Goal: Information Seeking & Learning: Learn about a topic

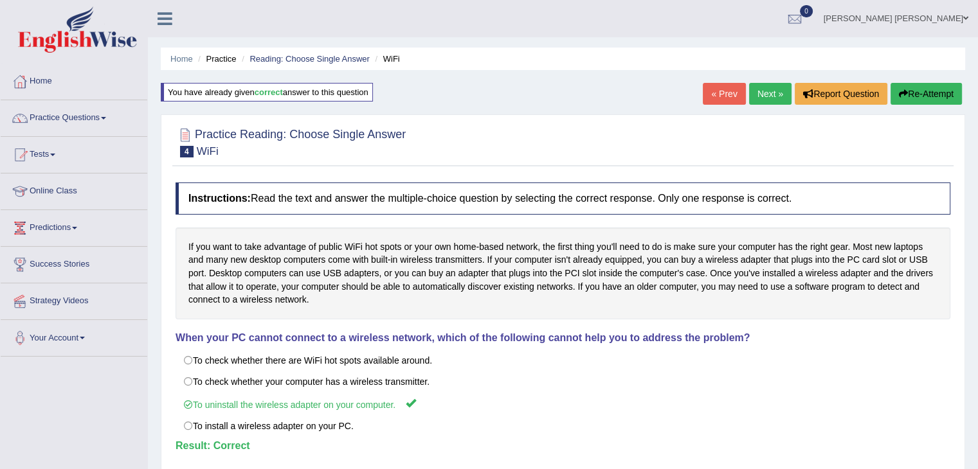
click at [94, 23] on img at bounding box center [77, 29] width 119 height 46
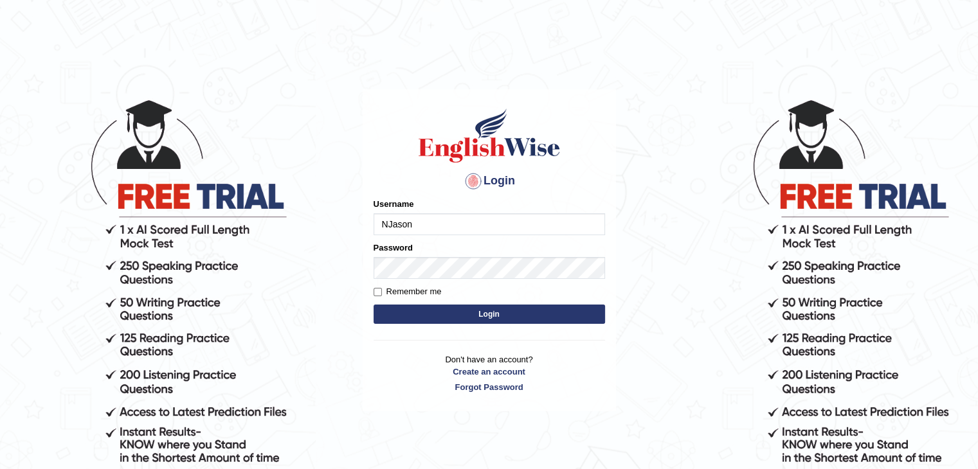
type input "NJason"
click at [425, 312] on button "Login" at bounding box center [489, 314] width 231 height 19
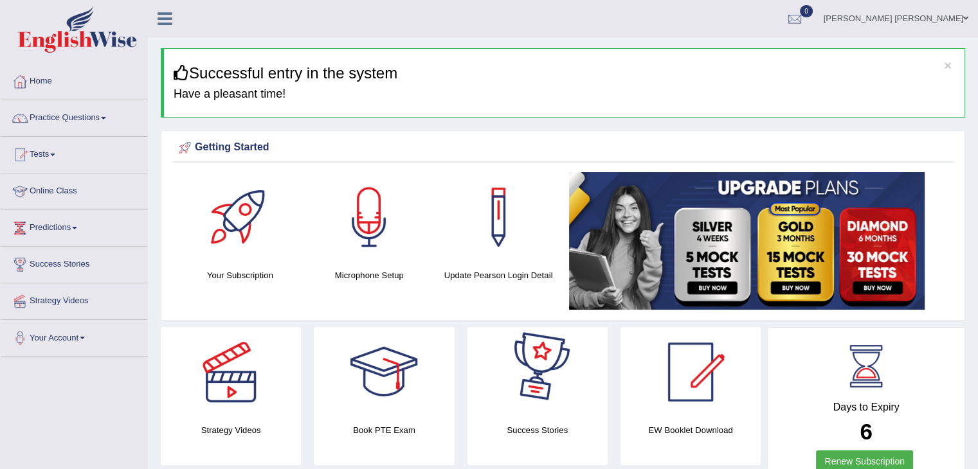
click at [644, 239] on img at bounding box center [747, 241] width 356 height 138
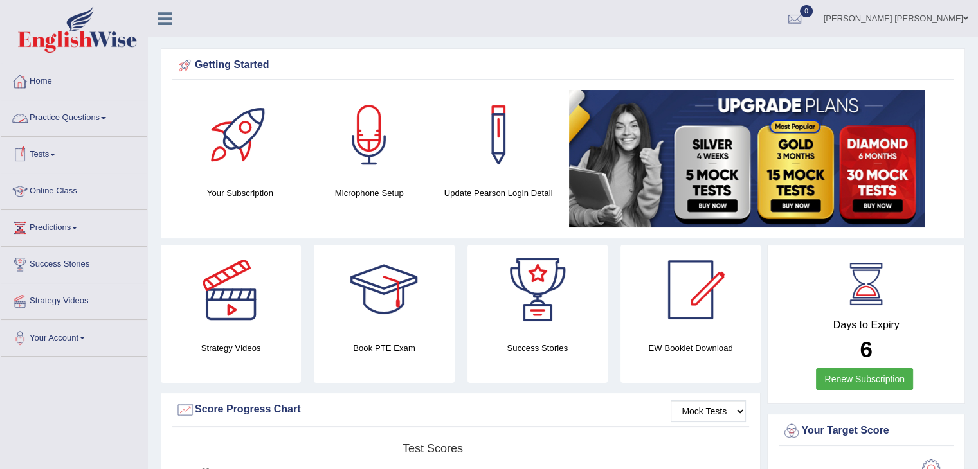
click at [82, 111] on link "Practice Questions" at bounding box center [74, 116] width 147 height 32
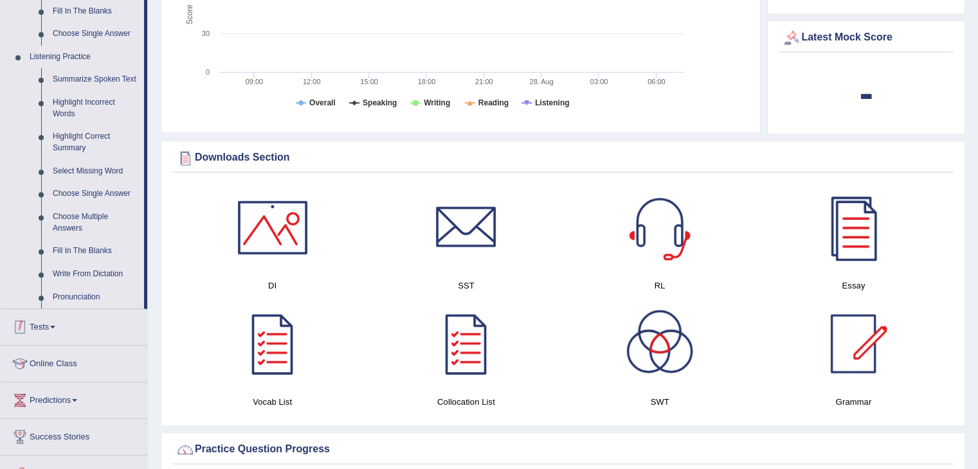
click at [50, 329] on link "Tests" at bounding box center [74, 325] width 147 height 32
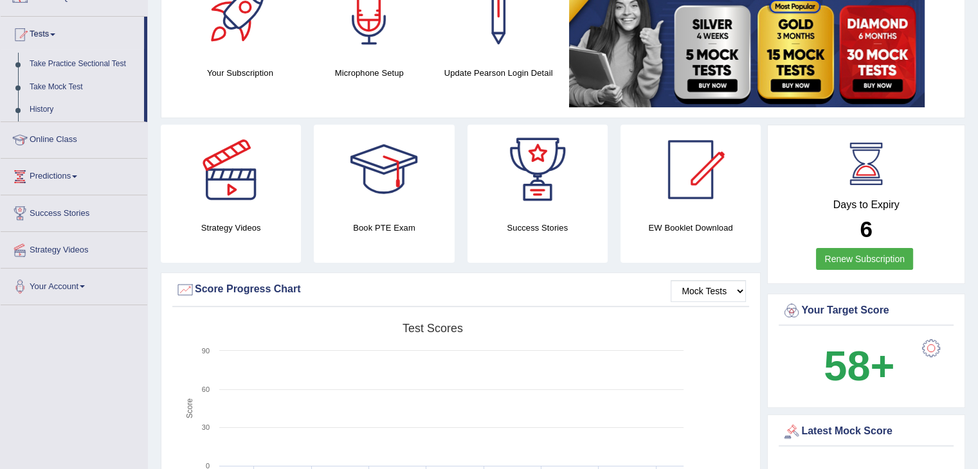
scroll to position [12, 0]
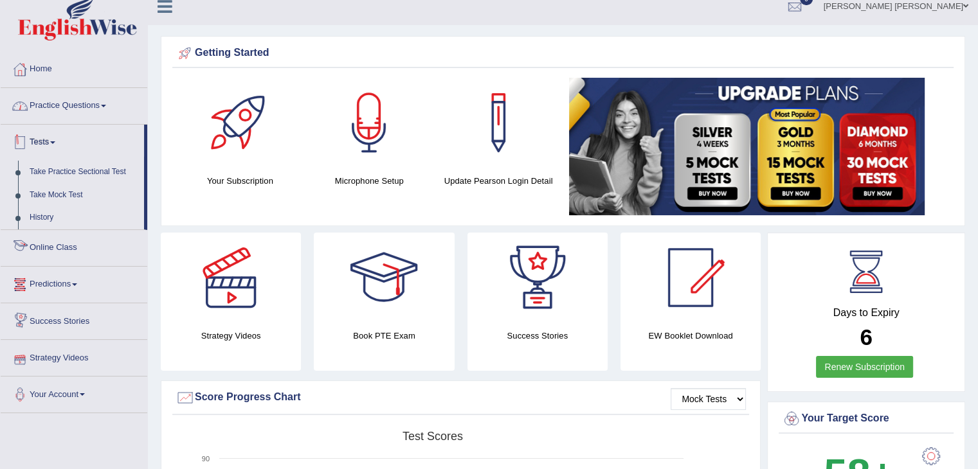
click at [96, 100] on link "Practice Questions" at bounding box center [74, 104] width 147 height 32
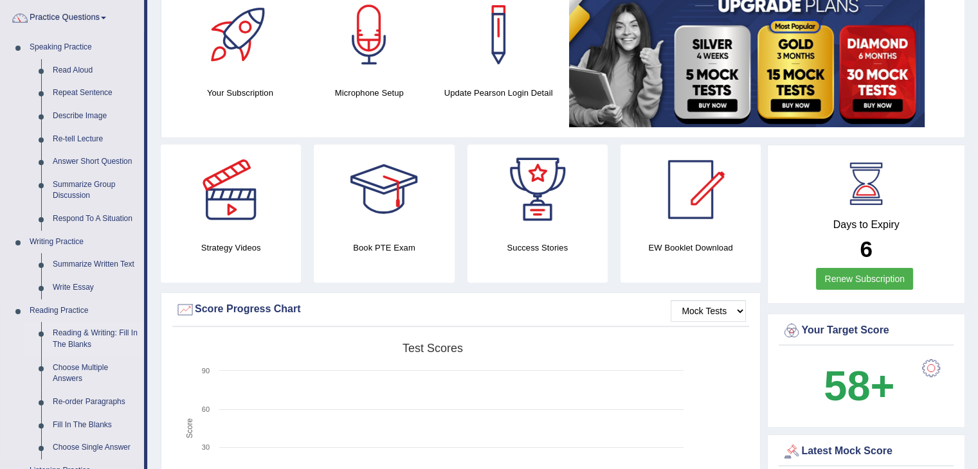
scroll to position [77, 0]
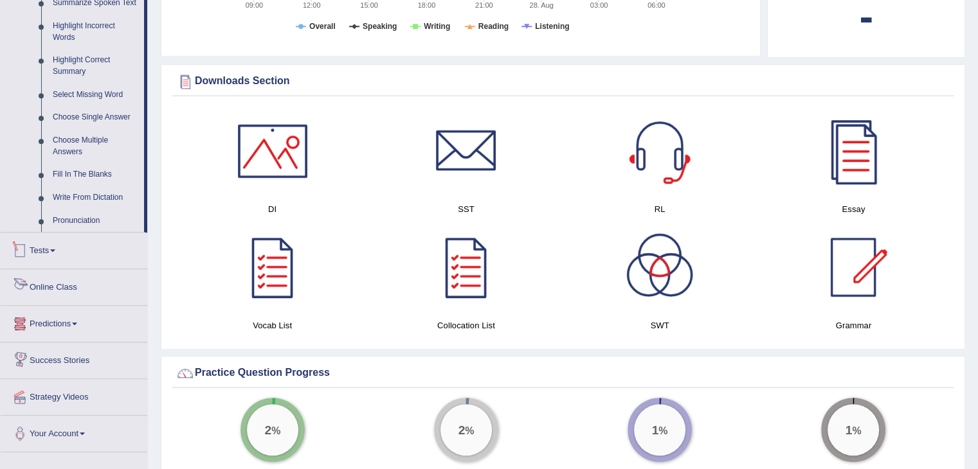
click at [60, 248] on link "Tests" at bounding box center [74, 249] width 147 height 32
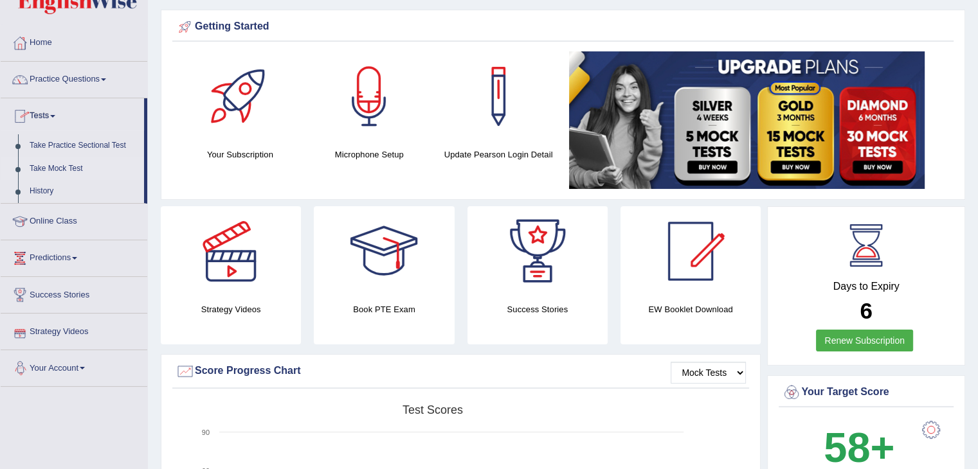
scroll to position [19, 0]
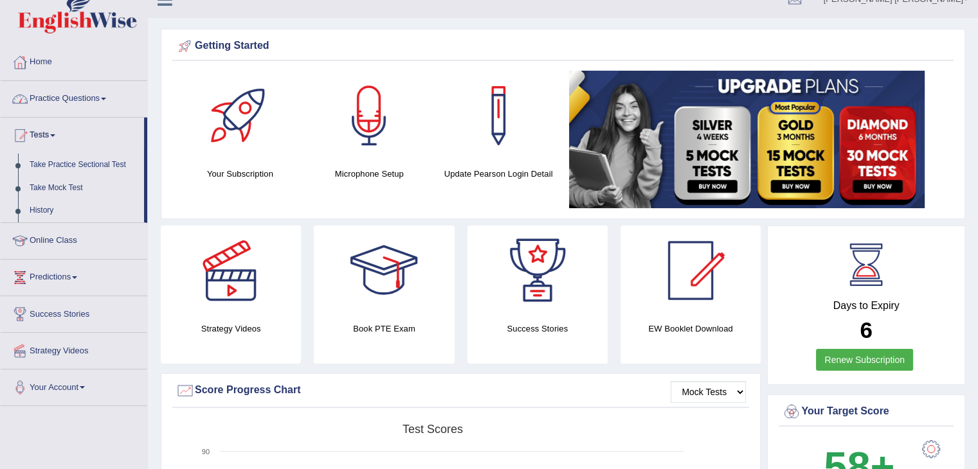
click at [100, 106] on link "Practice Questions" at bounding box center [74, 97] width 147 height 32
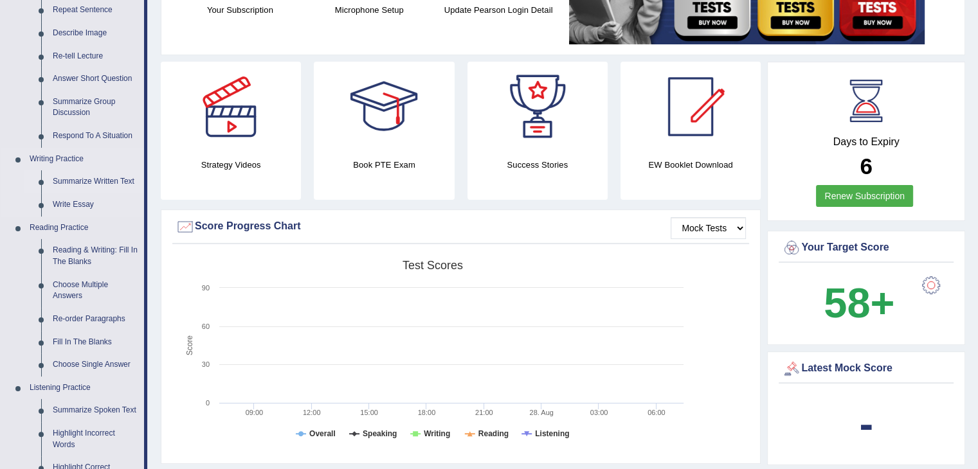
scroll to position [212, 0]
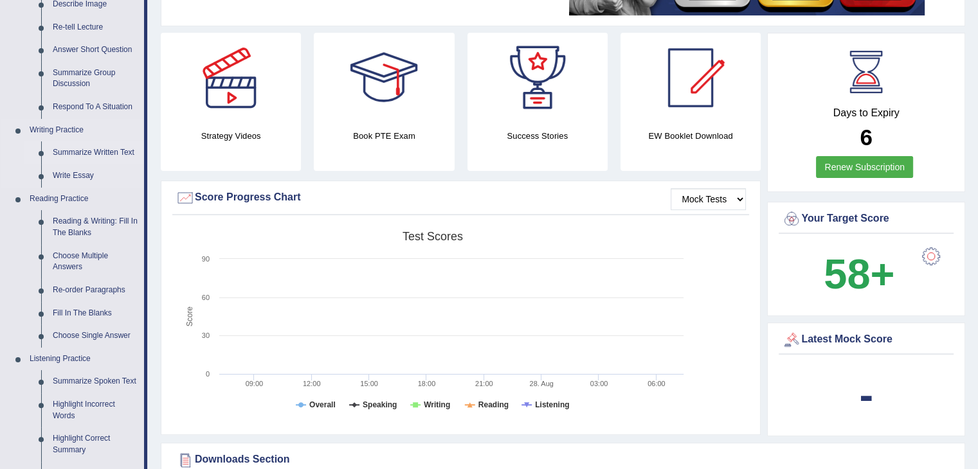
click at [82, 285] on link "Re-order Paragraphs" at bounding box center [95, 290] width 97 height 23
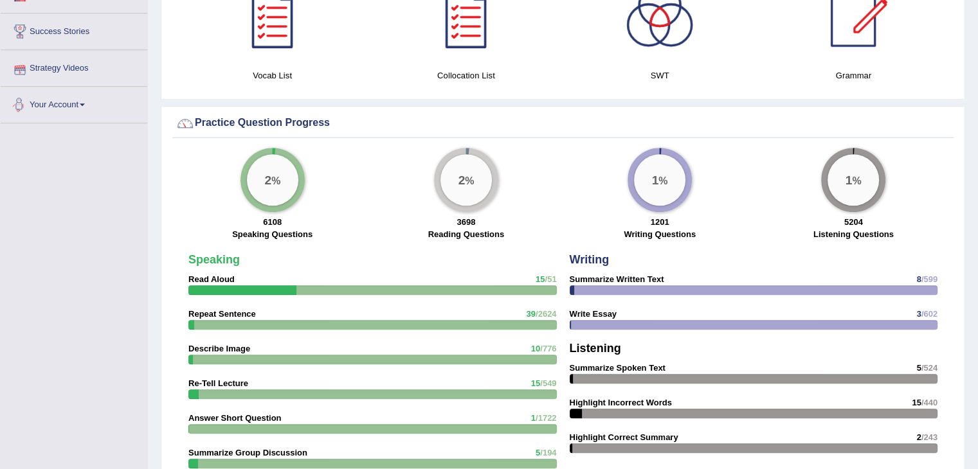
scroll to position [803, 0]
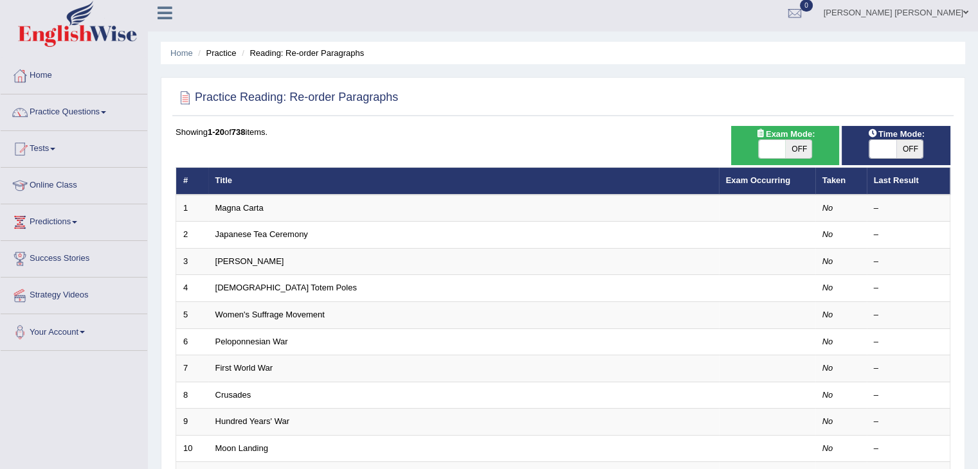
click at [796, 150] on span "OFF" at bounding box center [798, 149] width 27 height 18
checkbox input "true"
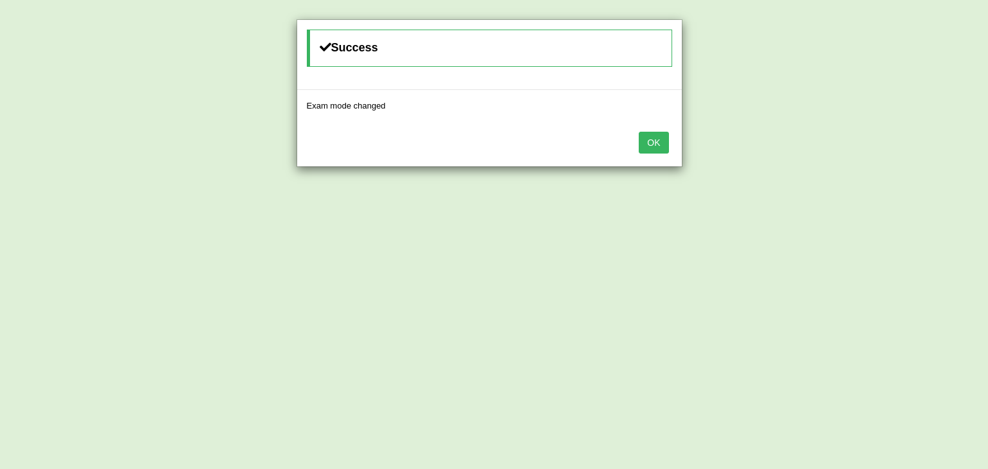
click at [653, 140] on button "OK" at bounding box center [653, 143] width 30 height 22
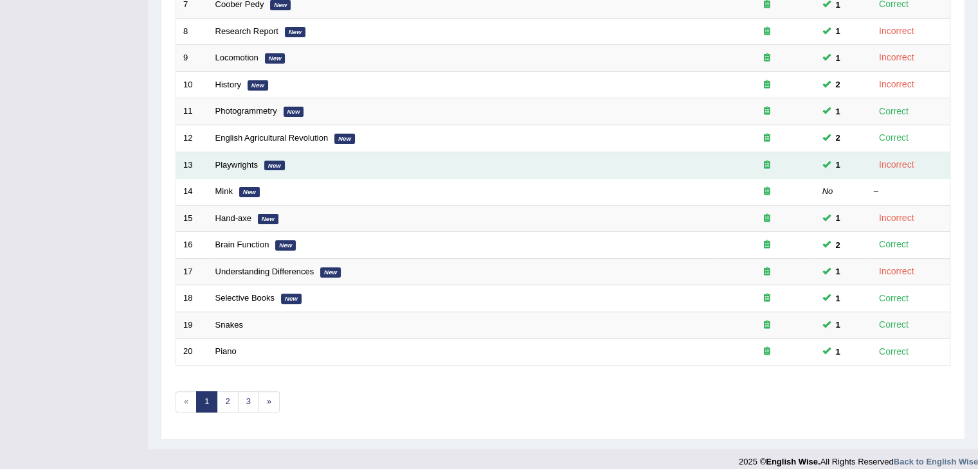
scroll to position [377, 0]
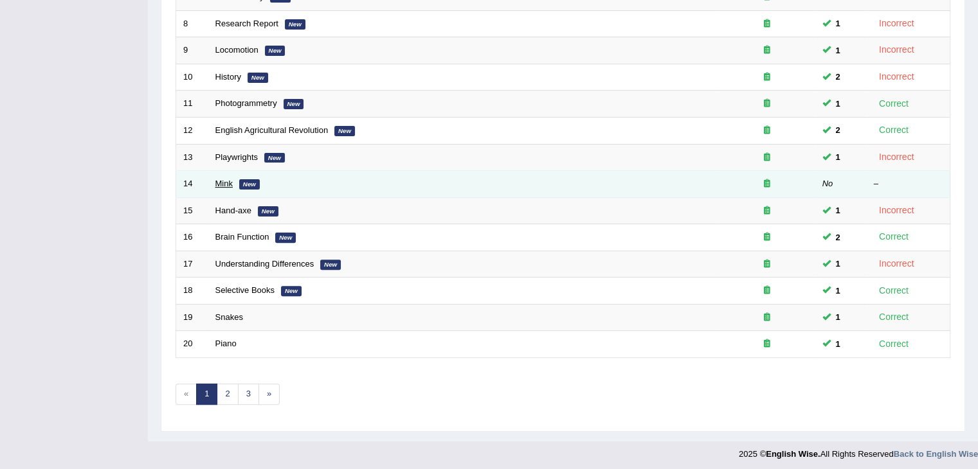
click at [226, 179] on link "Mink" at bounding box center [223, 184] width 17 height 10
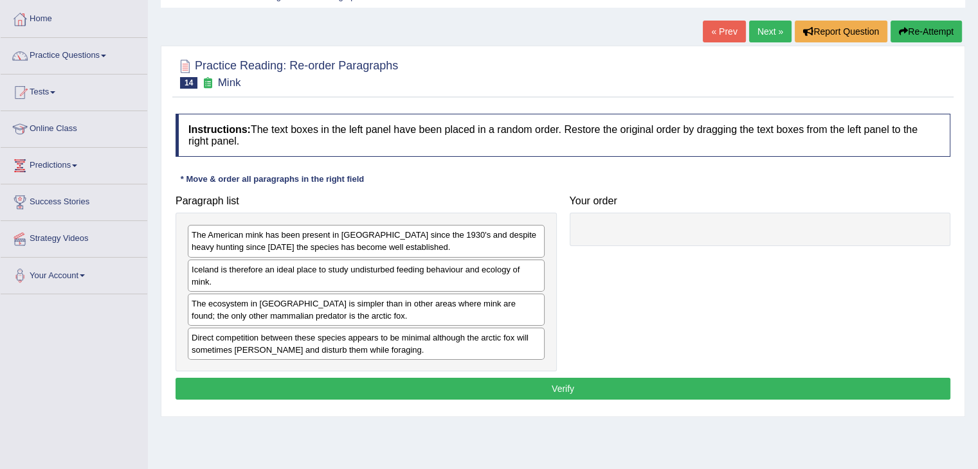
scroll to position [64, 0]
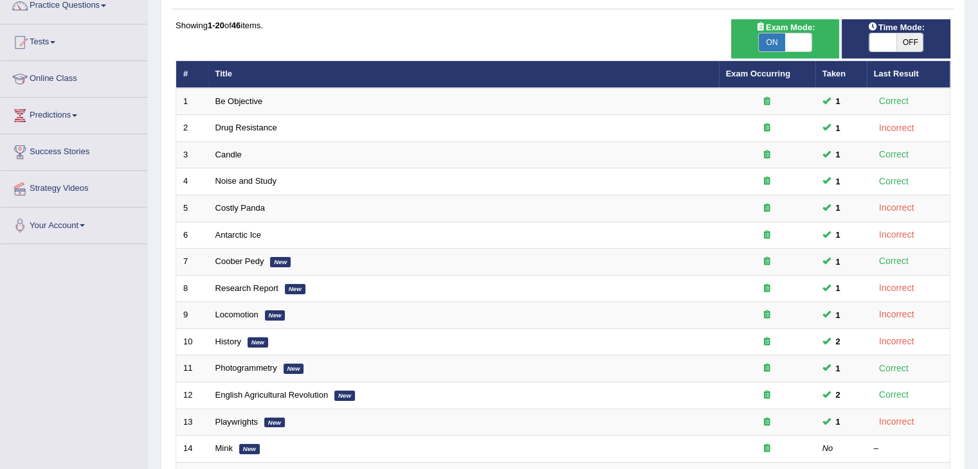
click at [925, 46] on div "ON OFF" at bounding box center [896, 42] width 96 height 19
click at [916, 42] on span "OFF" at bounding box center [909, 42] width 27 height 18
checkbox input "true"
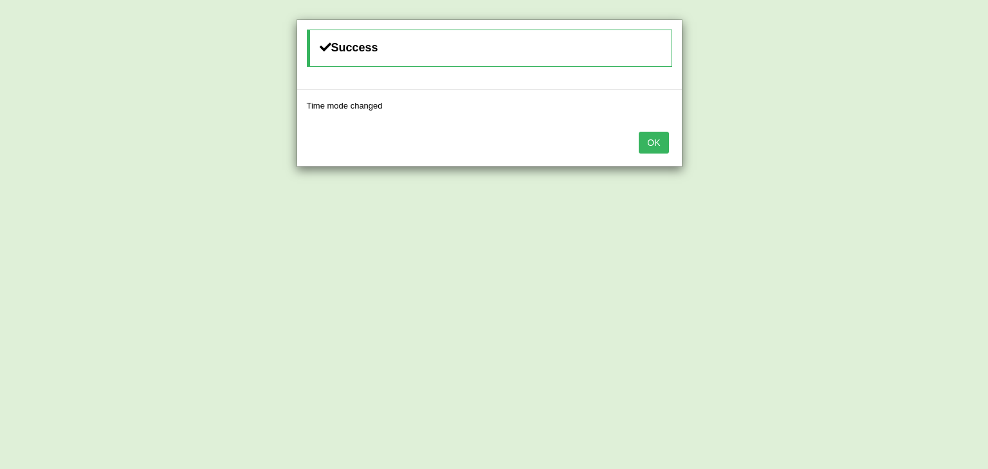
click at [651, 143] on button "OK" at bounding box center [653, 143] width 30 height 22
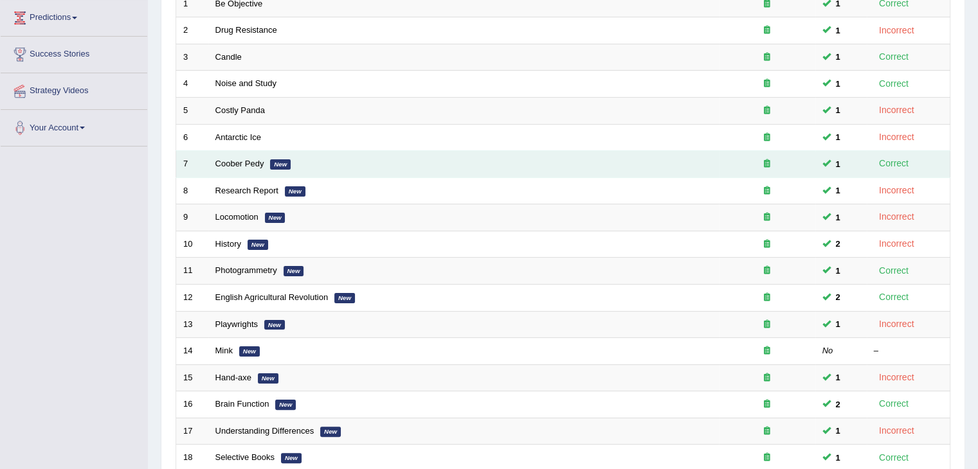
scroll to position [241, 0]
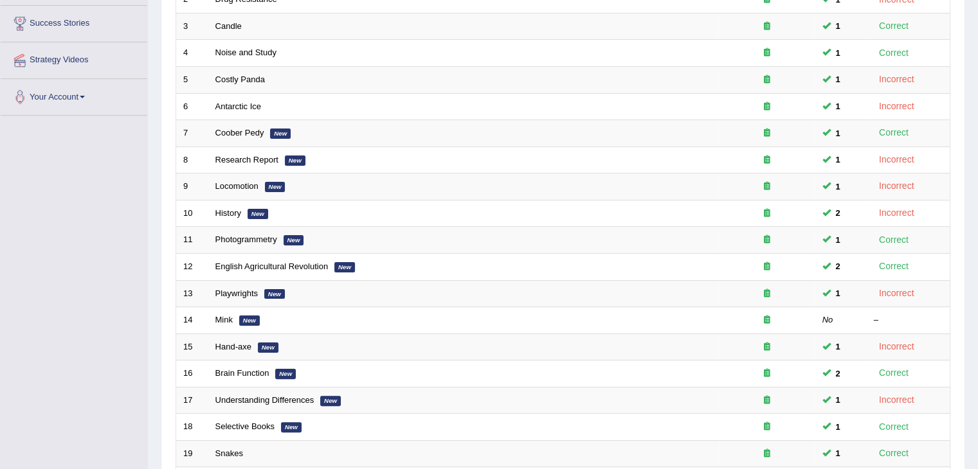
drag, startPoint x: 0, startPoint y: 258, endPoint x: 34, endPoint y: 258, distance: 34.1
click at [0, 258] on div "Toggle navigation Home Practice Questions Speaking Practice Read Aloud Repeat S…" at bounding box center [489, 181] width 978 height 845
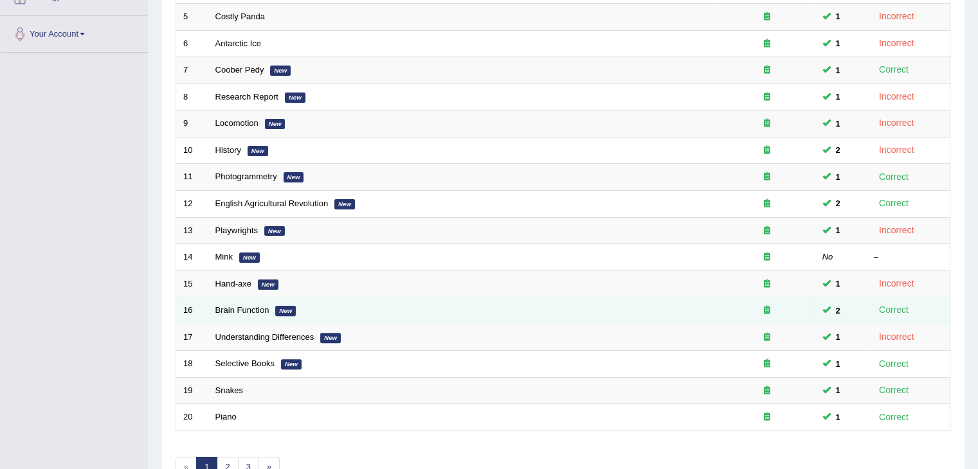
scroll to position [305, 0]
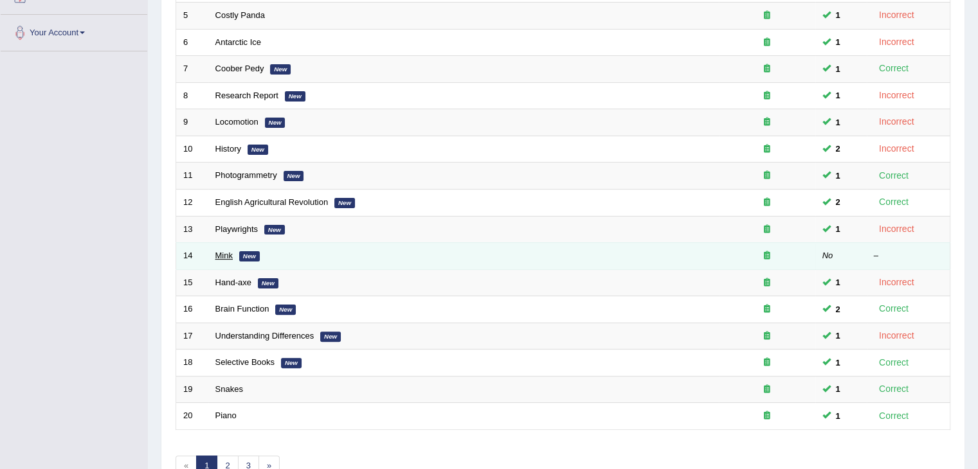
click at [219, 258] on link "Mink" at bounding box center [223, 256] width 17 height 10
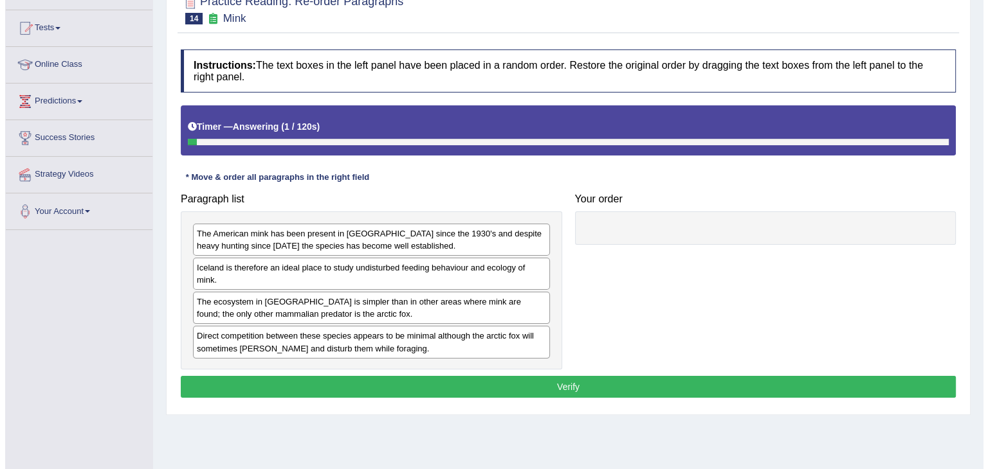
scroll to position [129, 0]
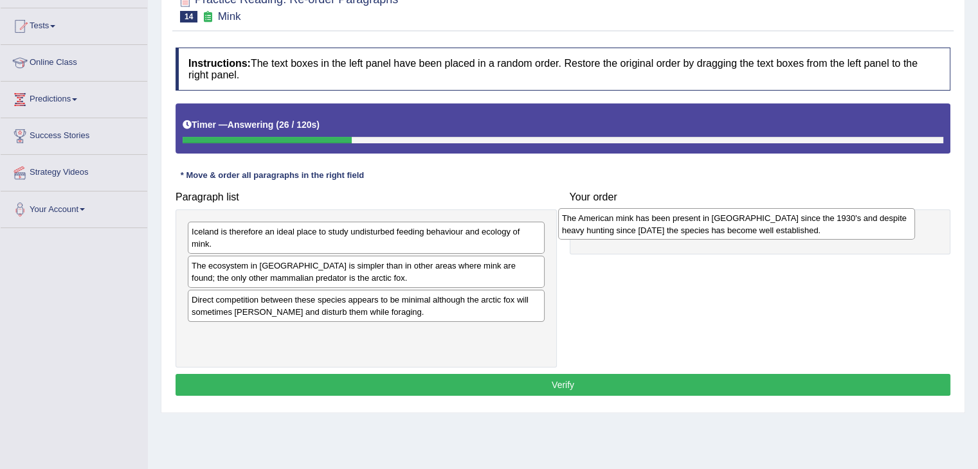
drag, startPoint x: 303, startPoint y: 244, endPoint x: 673, endPoint y: 231, distance: 370.6
click at [673, 231] on div "The American mink has been present in Iceland since the 1930's and despite heav…" at bounding box center [736, 224] width 357 height 32
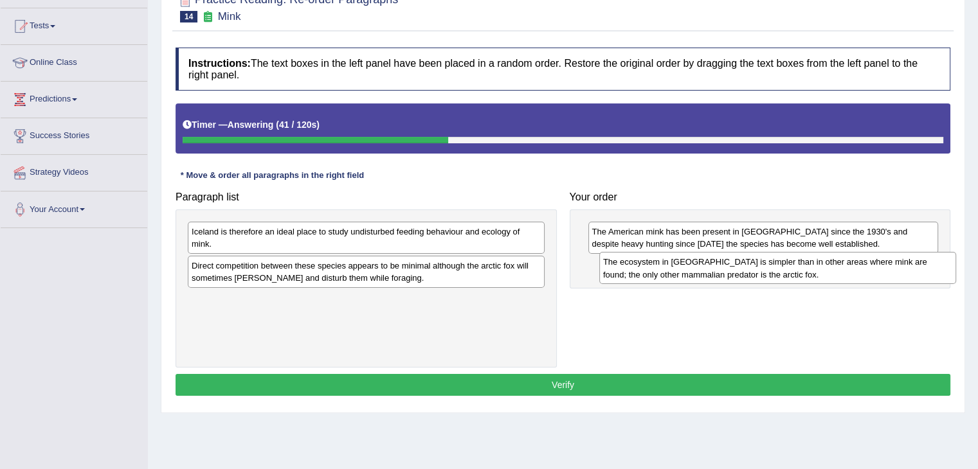
drag, startPoint x: 357, startPoint y: 278, endPoint x: 772, endPoint y: 276, distance: 414.7
click at [772, 276] on div "The ecosystem in Iceland is simpler than in other areas where mink are found; t…" at bounding box center [777, 268] width 357 height 32
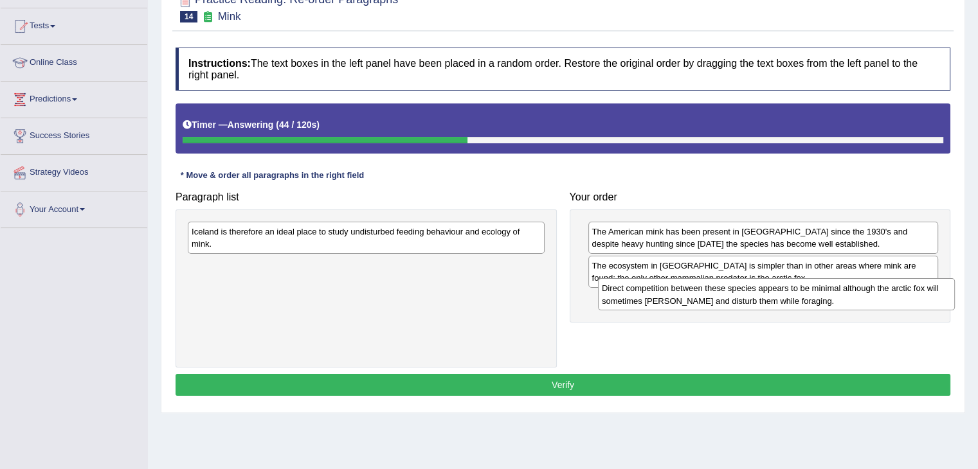
drag, startPoint x: 262, startPoint y: 273, endPoint x: 664, endPoint y: 296, distance: 401.9
click at [664, 296] on div "Direct competition between these species appears to be minimal although the arc…" at bounding box center [776, 294] width 357 height 32
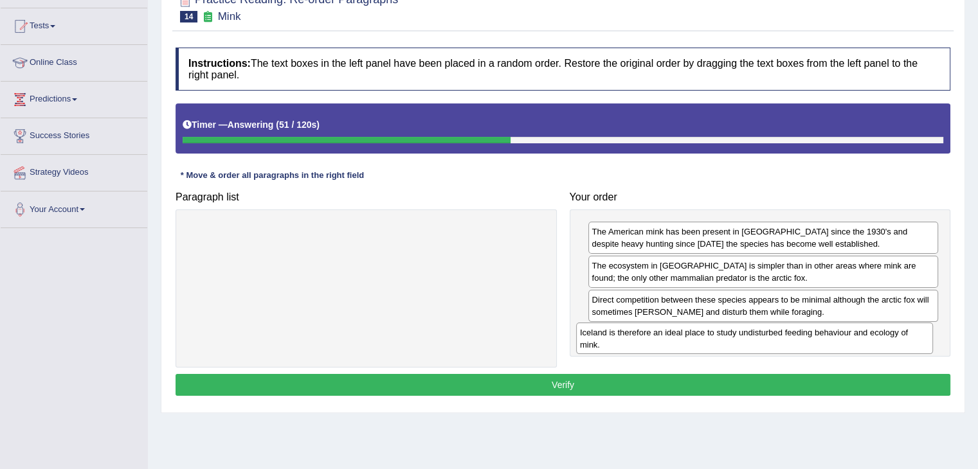
drag, startPoint x: 370, startPoint y: 242, endPoint x: 763, endPoint y: 343, distance: 405.5
click at [763, 343] on div "Iceland is therefore an ideal place to study undisturbed feeding behaviour and …" at bounding box center [754, 339] width 357 height 32
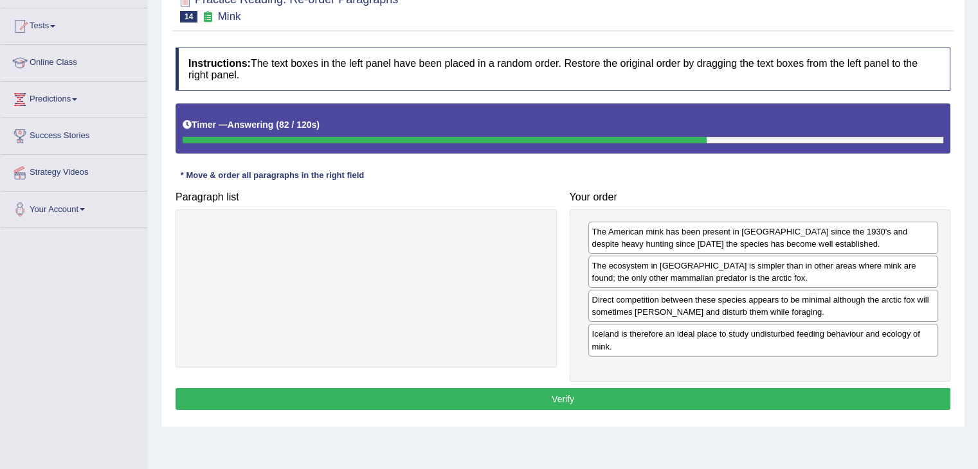
click at [661, 394] on button "Verify" at bounding box center [563, 399] width 775 height 22
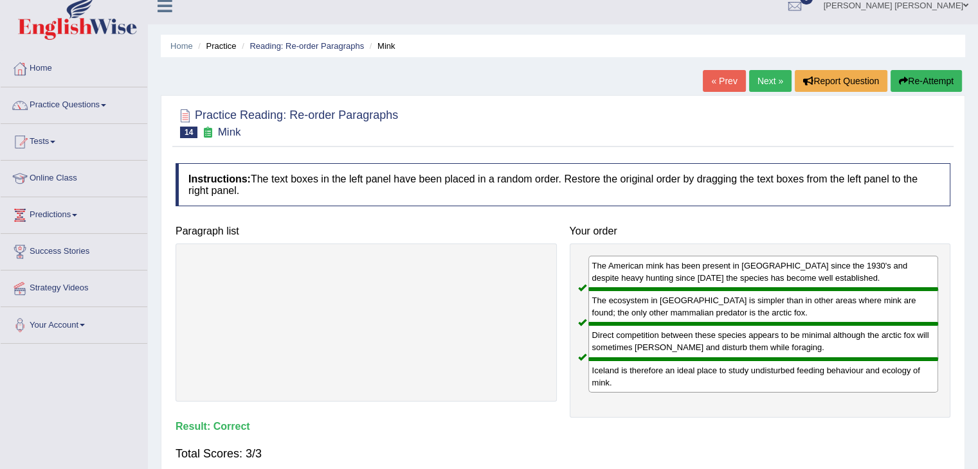
scroll to position [0, 0]
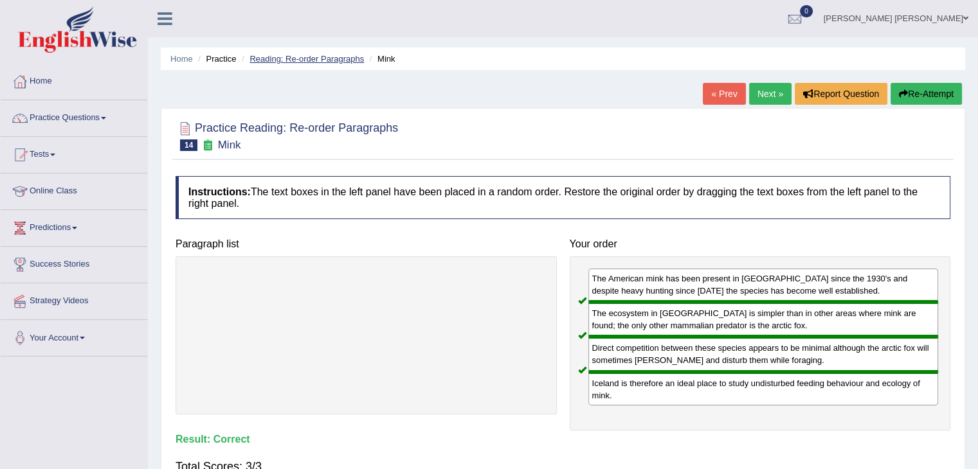
click at [331, 59] on link "Reading: Re-order Paragraphs" at bounding box center [306, 59] width 114 height 10
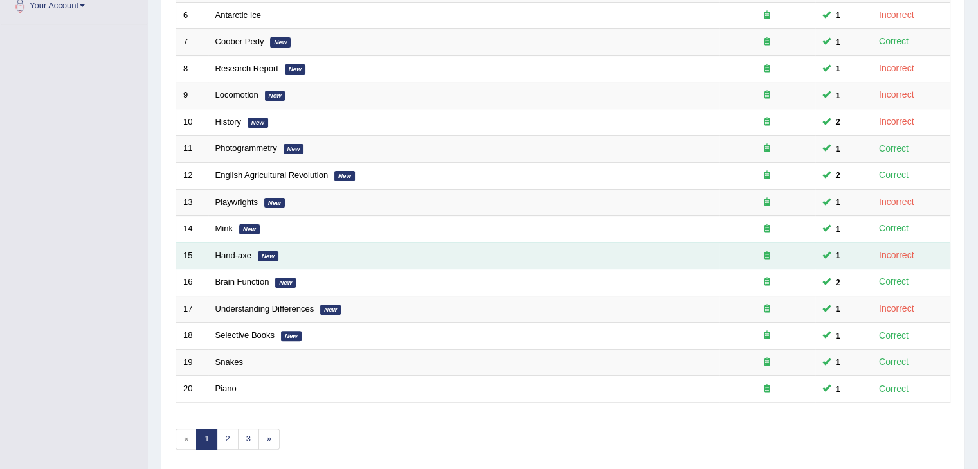
scroll to position [377, 0]
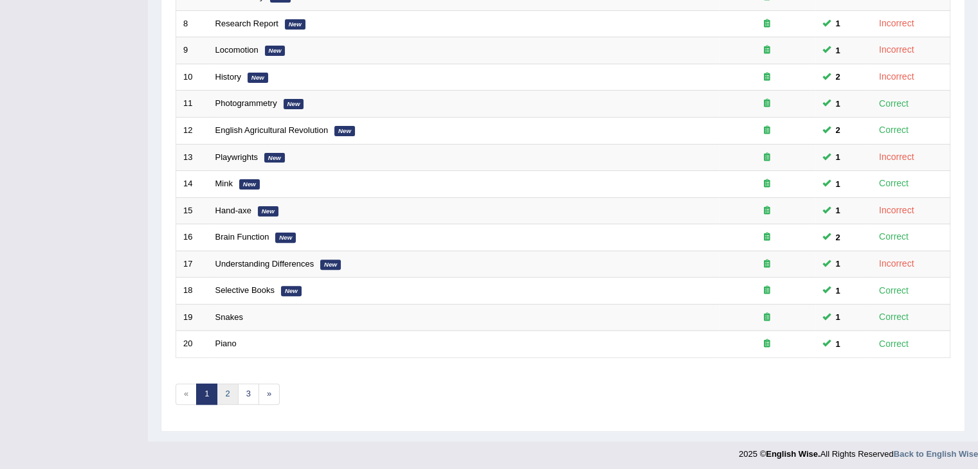
click at [226, 394] on link "2" at bounding box center [227, 394] width 21 height 21
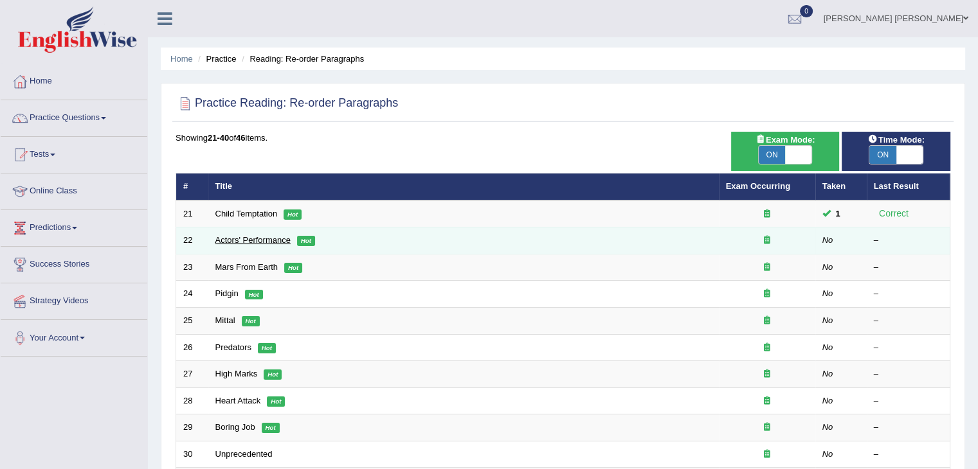
click at [278, 239] on link "Actors' Performance" at bounding box center [252, 240] width 75 height 10
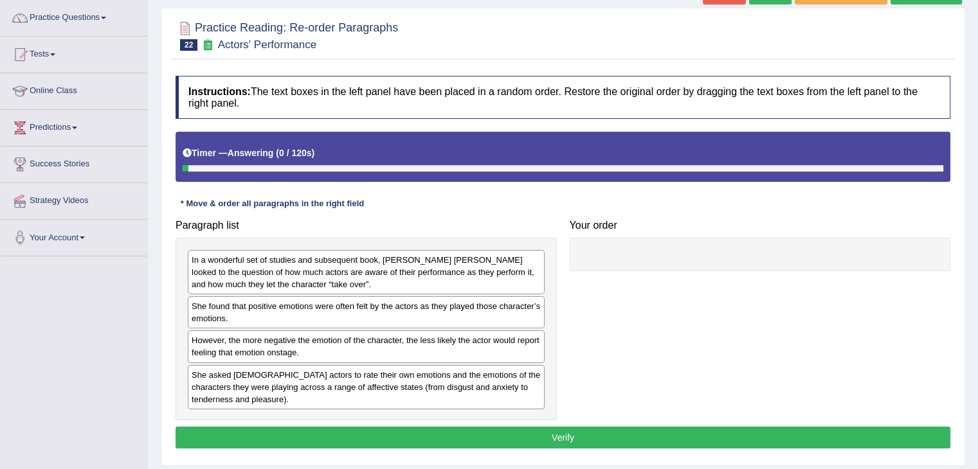
scroll to position [129, 0]
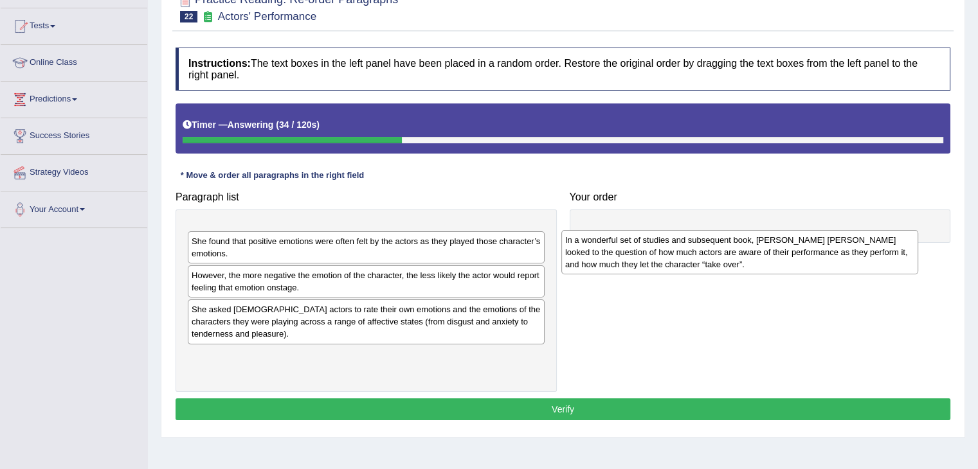
drag, startPoint x: 258, startPoint y: 242, endPoint x: 653, endPoint y: 236, distance: 394.8
click at [653, 236] on div "In a wonderful set of studies and subsequent book, [PERSON_NAME] [PERSON_NAME] …" at bounding box center [739, 252] width 357 height 44
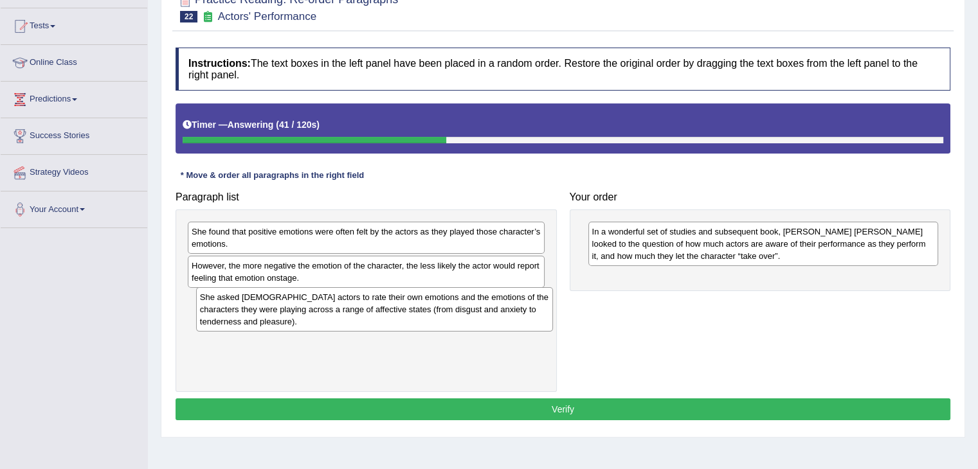
drag, startPoint x: 271, startPoint y: 316, endPoint x: 279, endPoint y: 314, distance: 8.6
click at [279, 314] on div "She asked [DEMOGRAPHIC_DATA] actors to rate their own emotions and the emotions…" at bounding box center [374, 309] width 357 height 44
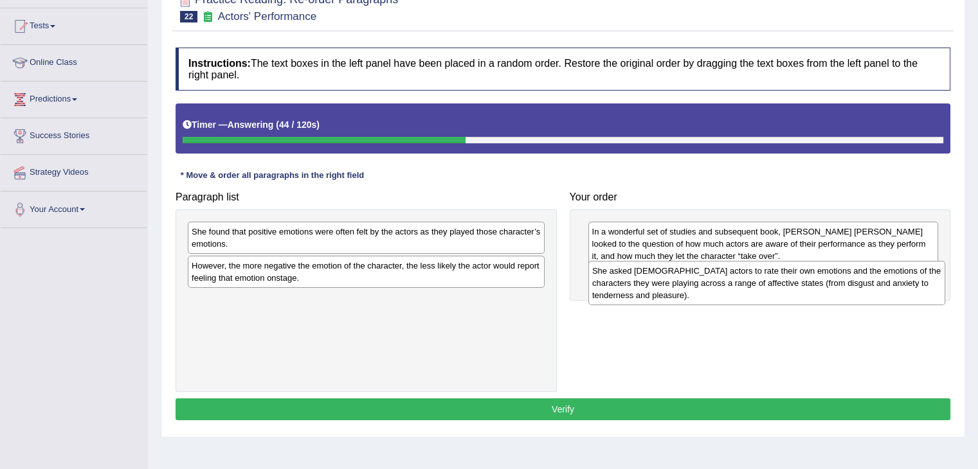
drag, startPoint x: 257, startPoint y: 317, endPoint x: 657, endPoint y: 289, distance: 401.6
click at [657, 289] on div "She asked [DEMOGRAPHIC_DATA] actors to rate their own emotions and the emotions…" at bounding box center [766, 283] width 357 height 44
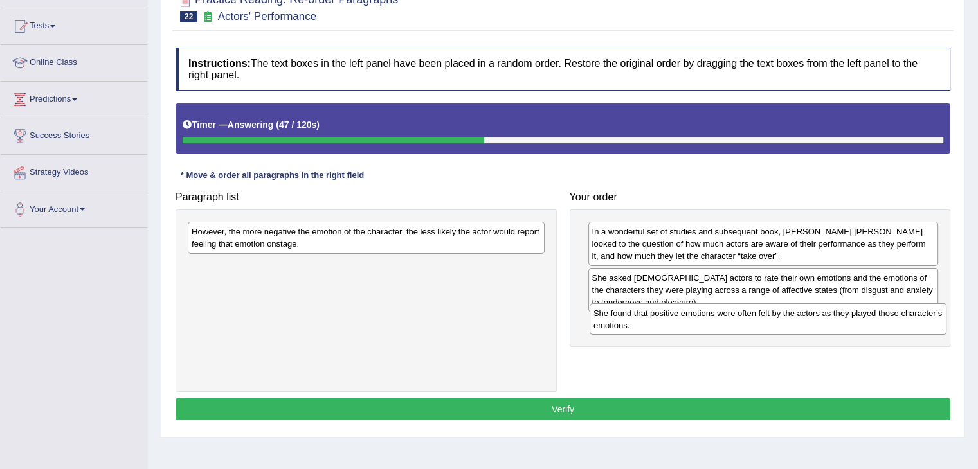
drag, startPoint x: 315, startPoint y: 240, endPoint x: 717, endPoint y: 322, distance: 410.1
click at [717, 322] on div "She found that positive emotions were often felt by the actors as they played t…" at bounding box center [768, 319] width 357 height 32
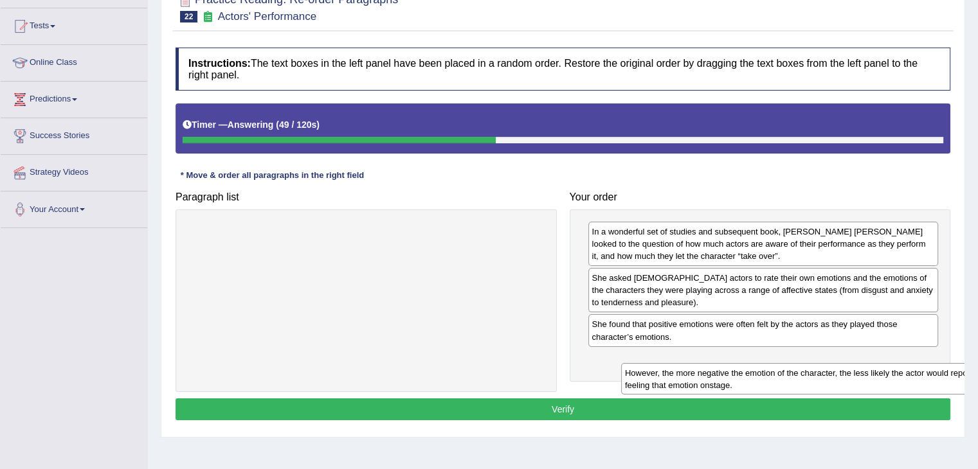
drag, startPoint x: 384, startPoint y: 239, endPoint x: 799, endPoint y: 361, distance: 432.2
click at [799, 363] on div "However, the more negative the emotion of the character, the less likely the ac…" at bounding box center [799, 379] width 357 height 32
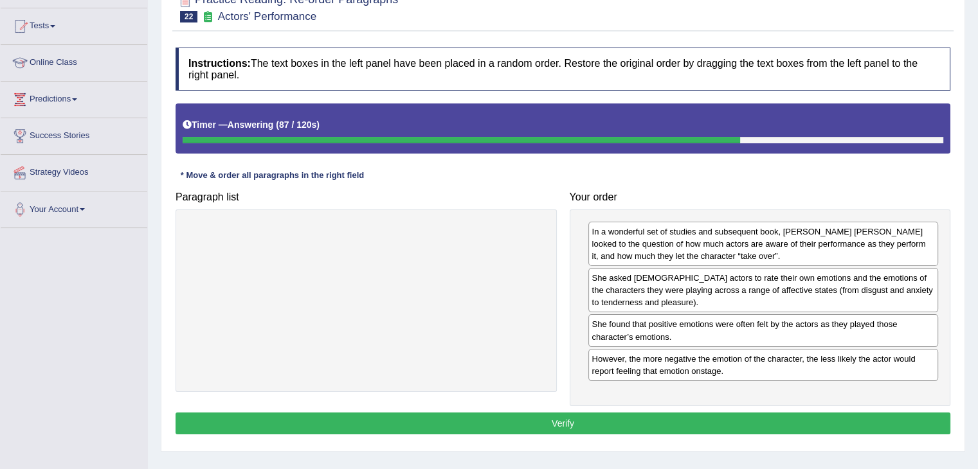
click at [745, 425] on button "Verify" at bounding box center [563, 424] width 775 height 22
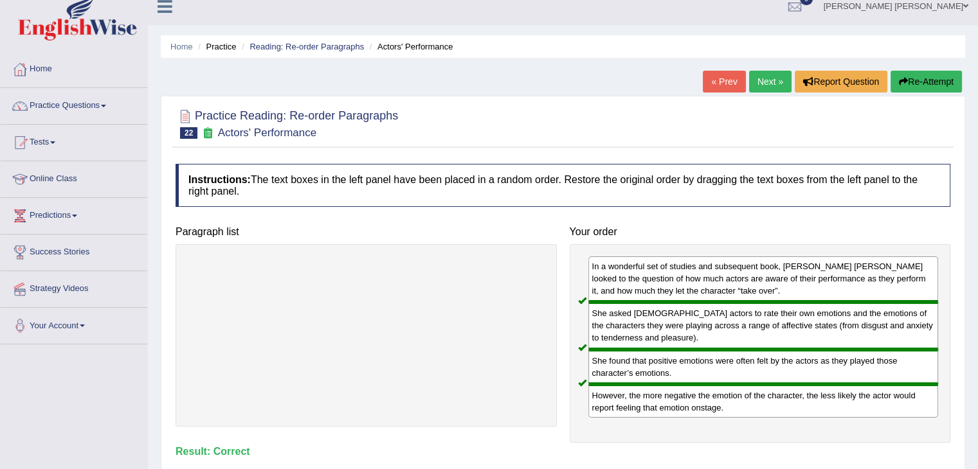
scroll to position [0, 0]
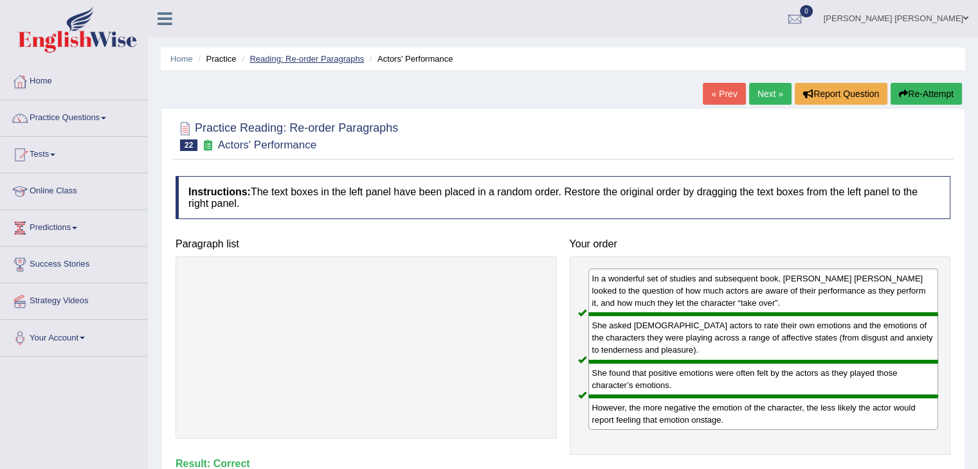
click at [338, 61] on link "Reading: Re-order Paragraphs" at bounding box center [306, 59] width 114 height 10
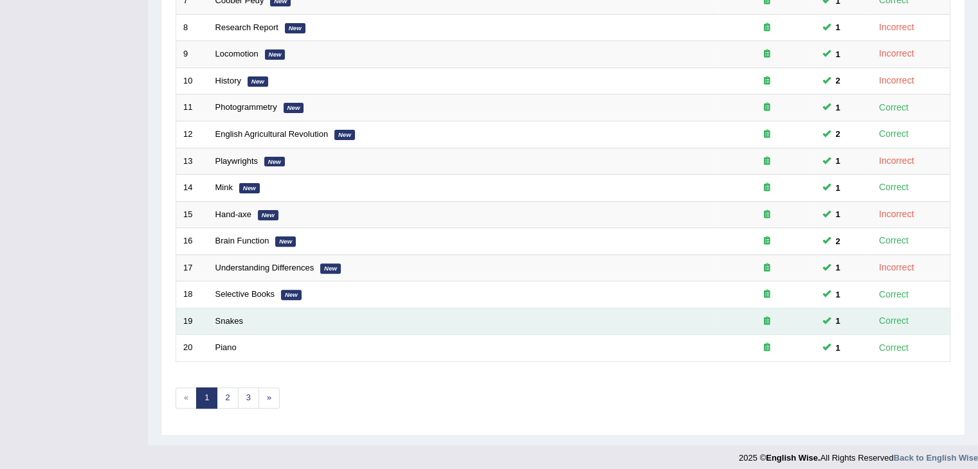
scroll to position [377, 0]
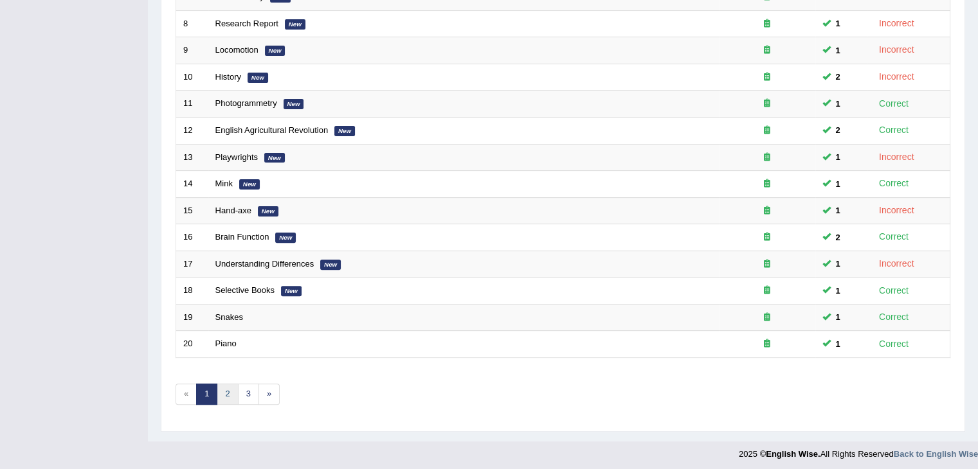
click at [231, 392] on link "2" at bounding box center [227, 394] width 21 height 21
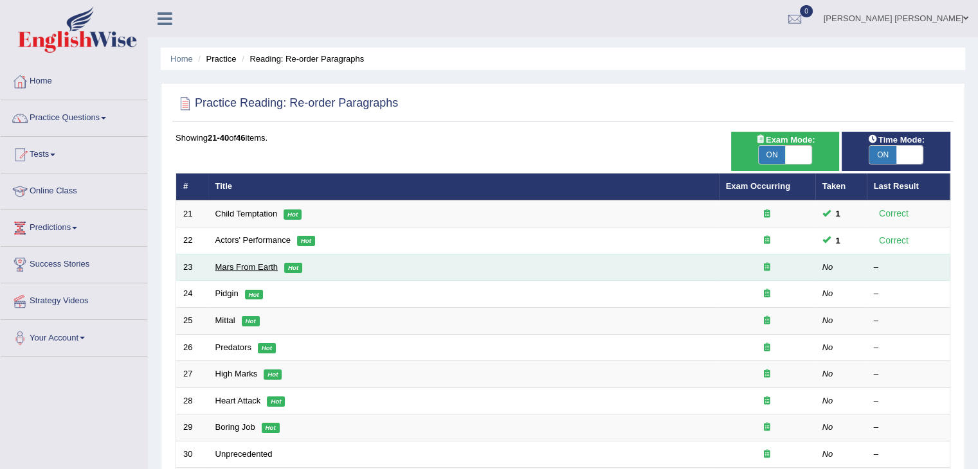
click at [248, 267] on link "Mars From Earth" at bounding box center [246, 267] width 63 height 10
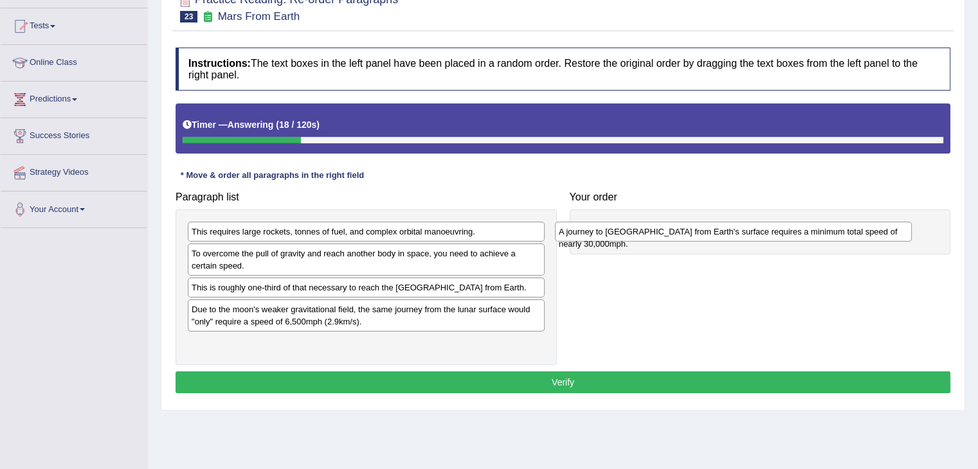
drag, startPoint x: 258, startPoint y: 312, endPoint x: 625, endPoint y: 235, distance: 375.2
click at [625, 235] on div "A journey to Mars from Earth's surface requires a minimum total speed of nearly…" at bounding box center [733, 232] width 357 height 20
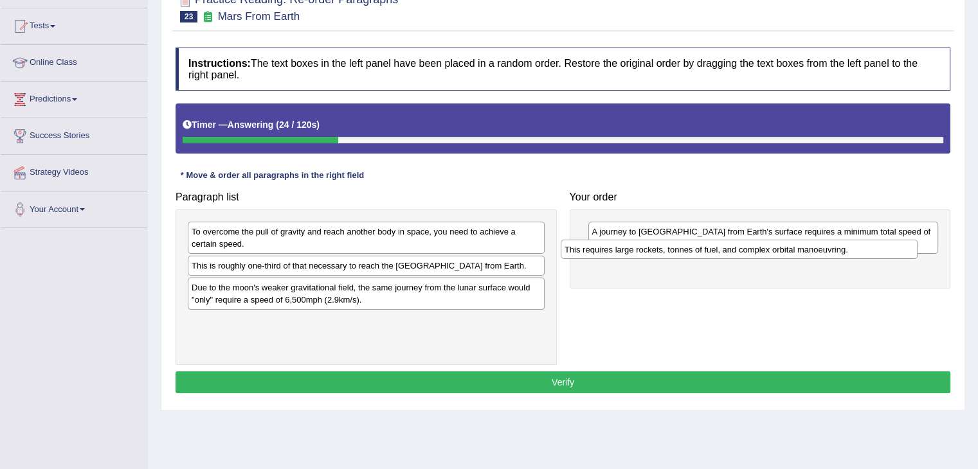
drag, startPoint x: 288, startPoint y: 234, endPoint x: 672, endPoint y: 253, distance: 384.3
click at [672, 253] on div "This requires large rockets, tonnes of fuel, and complex orbital manoeuvring." at bounding box center [739, 250] width 357 height 20
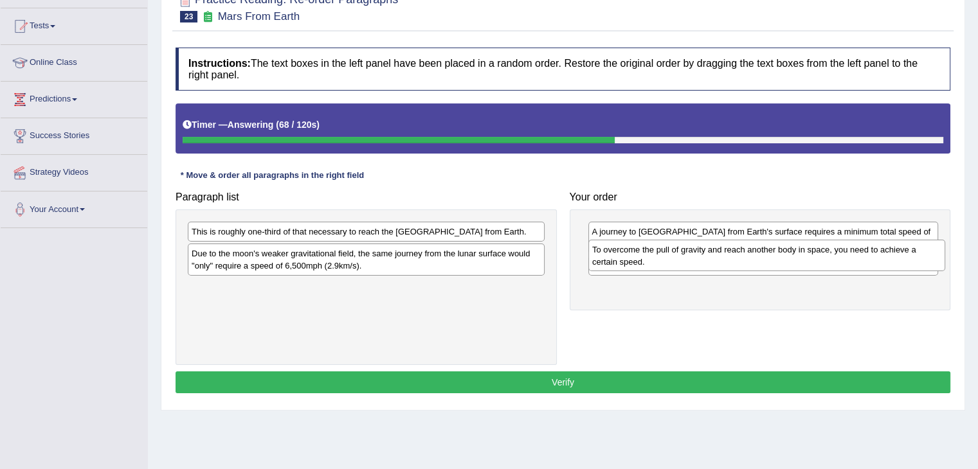
drag, startPoint x: 289, startPoint y: 246, endPoint x: 690, endPoint y: 264, distance: 401.0
click at [690, 264] on div "To overcome the pull of gravity and reach another body in space, you need to ac…" at bounding box center [766, 256] width 357 height 32
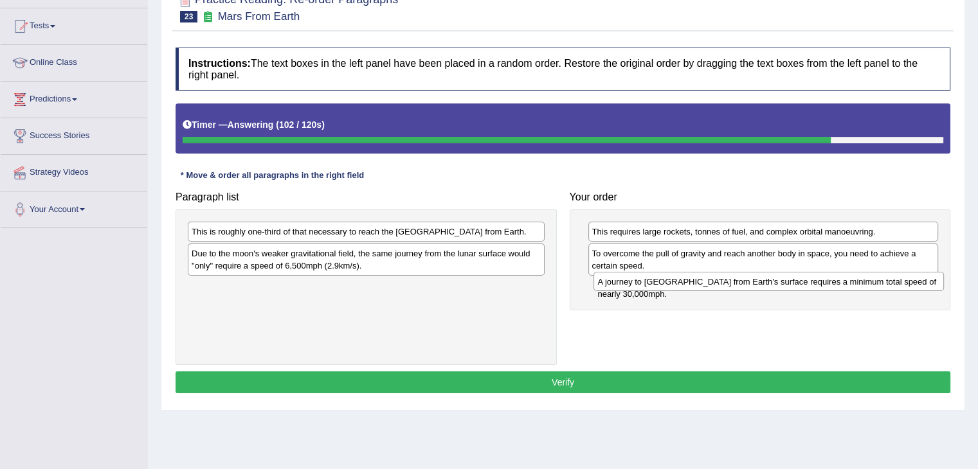
drag, startPoint x: 662, startPoint y: 233, endPoint x: 661, endPoint y: 282, distance: 48.9
click at [661, 282] on div "A journey to Mars from Earth's surface requires a minimum total speed of nearly…" at bounding box center [768, 282] width 350 height 20
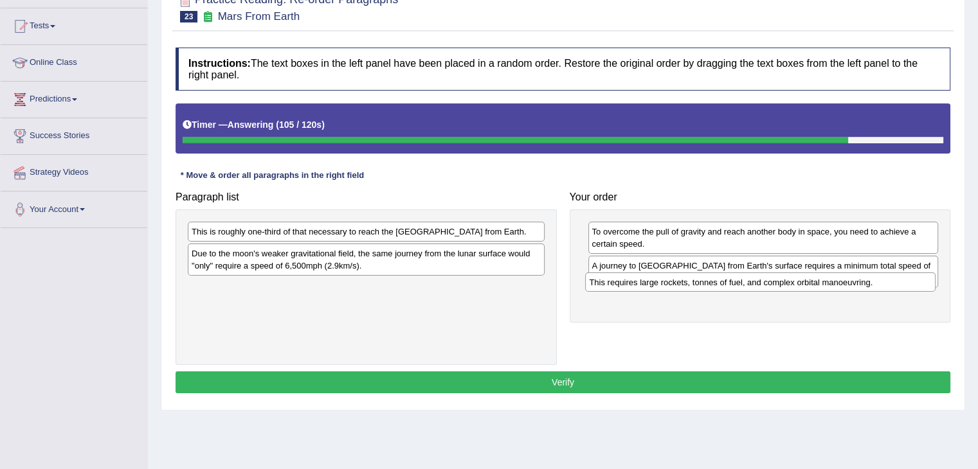
drag, startPoint x: 651, startPoint y: 235, endPoint x: 648, endPoint y: 286, distance: 50.9
click at [648, 286] on div "This requires large rockets, tonnes of fuel, and complex orbital manoeuvring." at bounding box center [760, 283] width 350 height 20
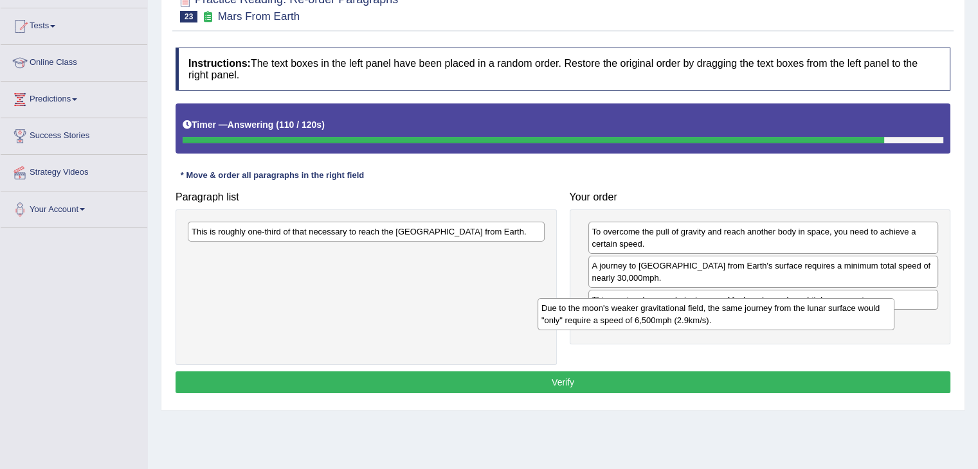
drag, startPoint x: 300, startPoint y: 265, endPoint x: 630, endPoint y: 311, distance: 333.6
click at [654, 318] on div "Due to the moon's weaker gravitational field, the same journey from the lunar s…" at bounding box center [716, 314] width 357 height 32
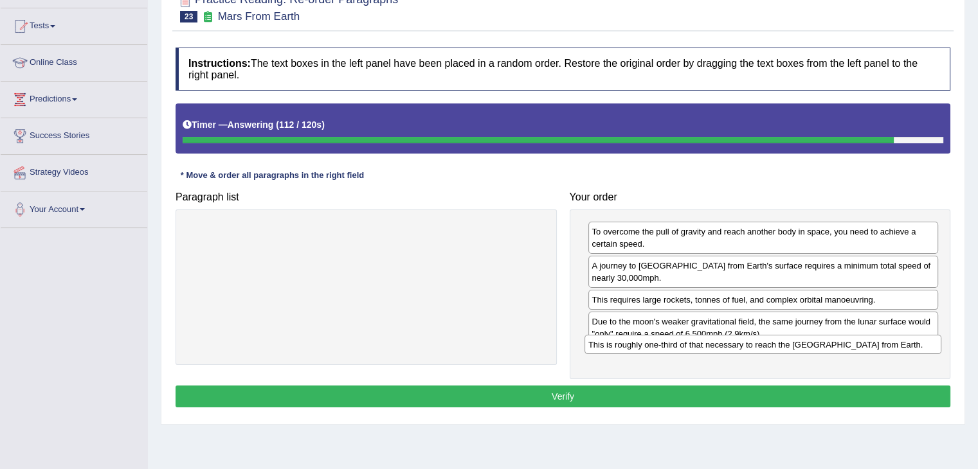
drag, startPoint x: 377, startPoint y: 230, endPoint x: 770, endPoint y: 340, distance: 408.1
click at [774, 343] on div "This is roughly one-third of that necessary to reach the International Space St…" at bounding box center [762, 345] width 357 height 20
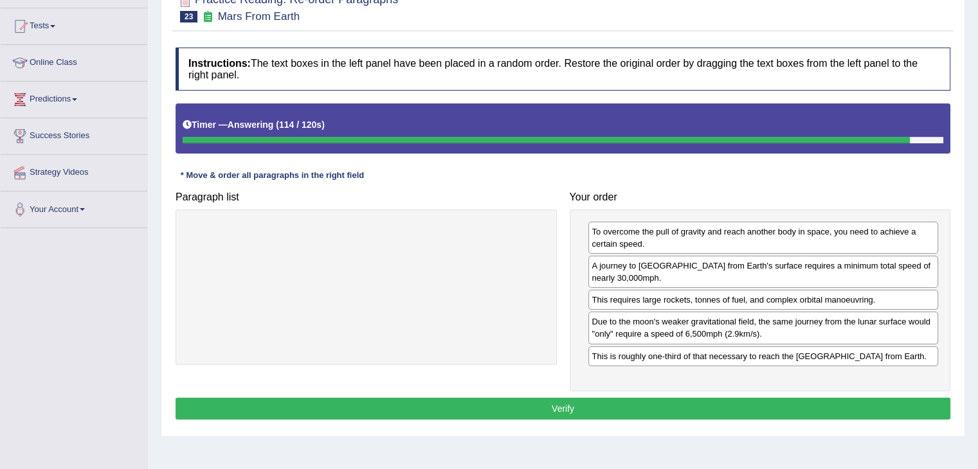
click at [604, 406] on button "Verify" at bounding box center [563, 409] width 775 height 22
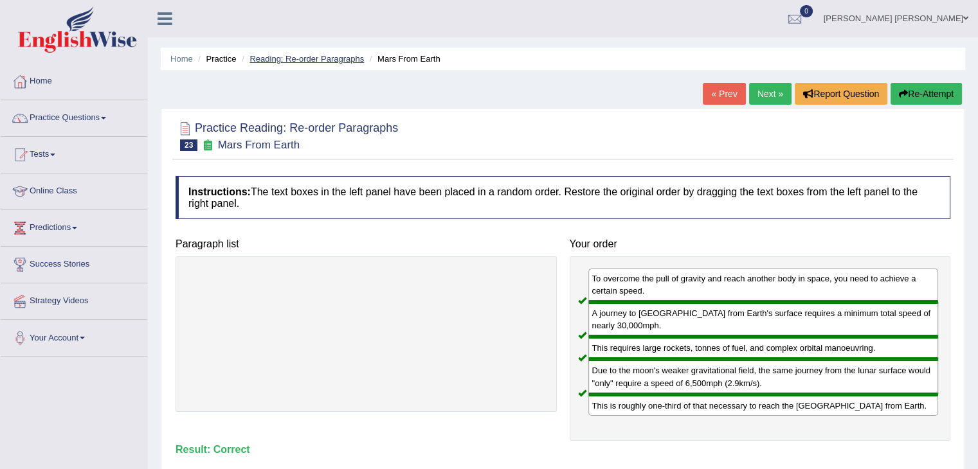
click at [331, 58] on link "Reading: Re-order Paragraphs" at bounding box center [306, 59] width 114 height 10
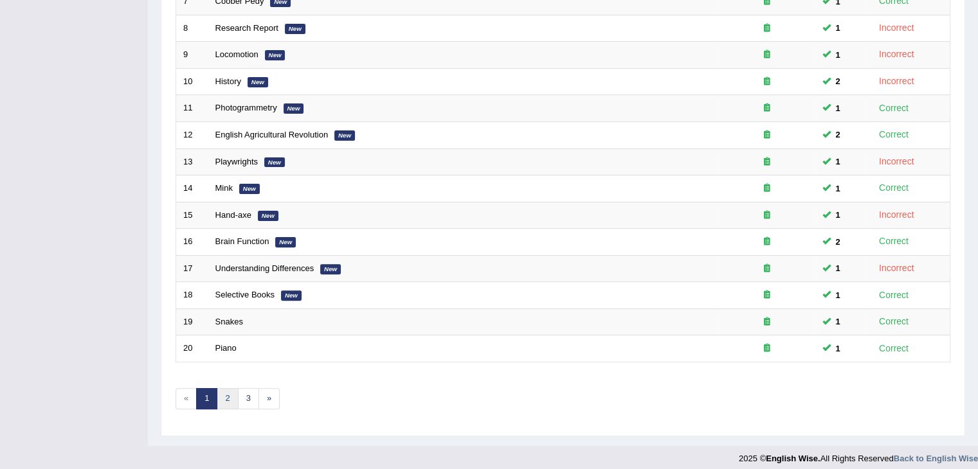
scroll to position [377, 0]
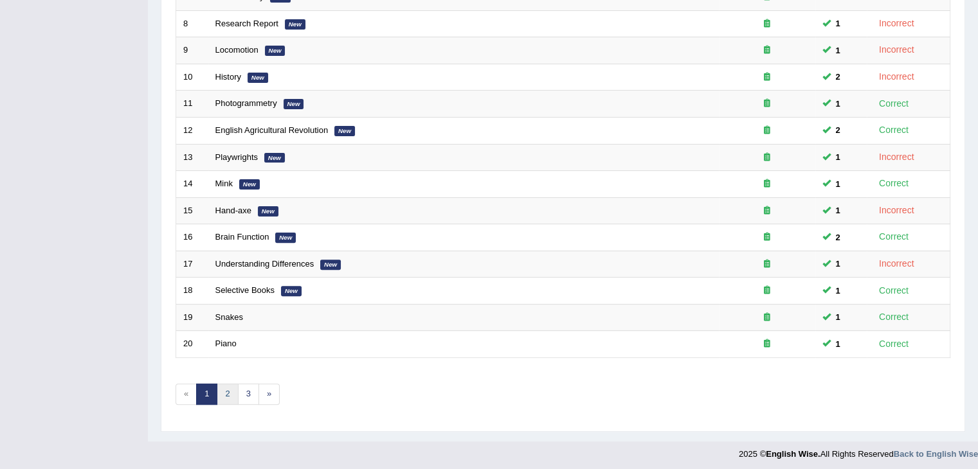
click at [226, 392] on link "2" at bounding box center [227, 394] width 21 height 21
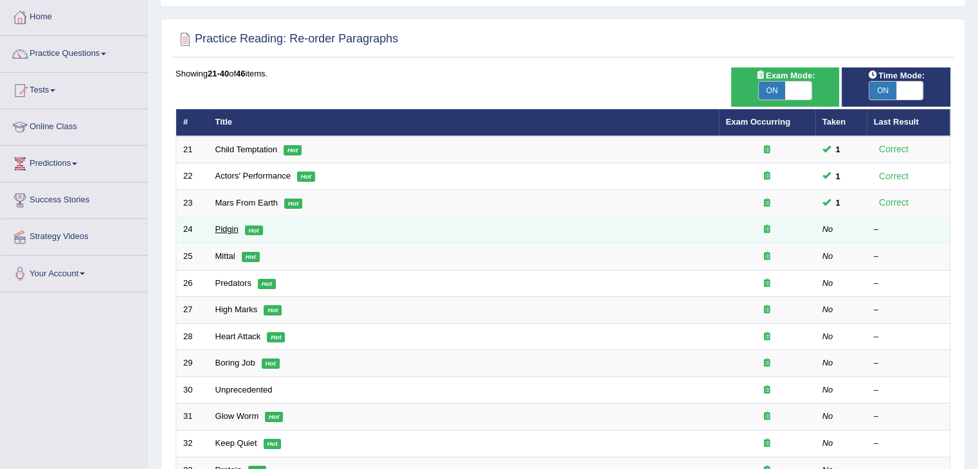
click at [233, 227] on link "Pidgin" at bounding box center [226, 229] width 23 height 10
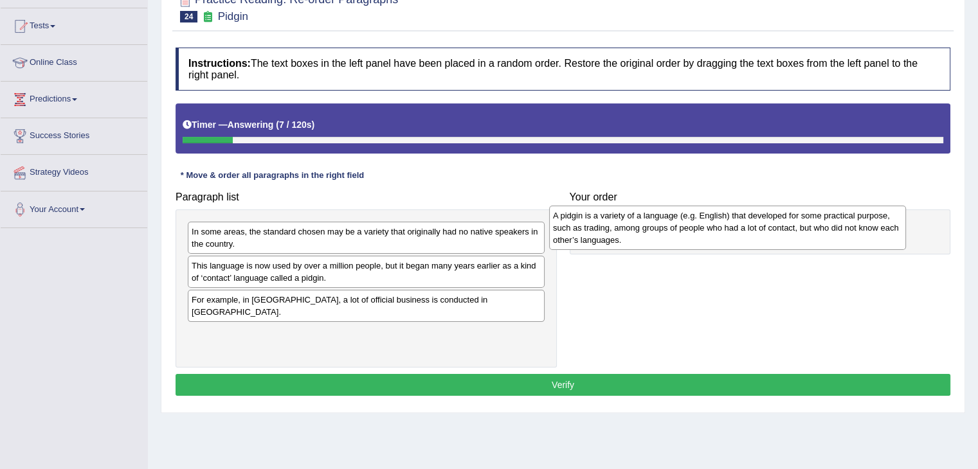
drag, startPoint x: 258, startPoint y: 240, endPoint x: 622, endPoint y: 218, distance: 363.9
click at [622, 218] on div "A pidgin is a variety of a language (e.g. English) that developed for some prac…" at bounding box center [727, 228] width 357 height 44
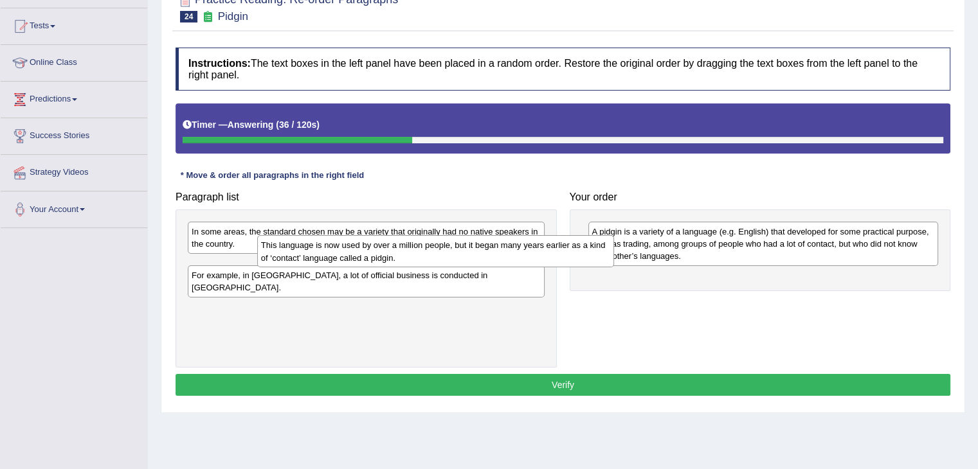
drag, startPoint x: 311, startPoint y: 276, endPoint x: 352, endPoint y: 257, distance: 45.2
click at [352, 257] on div "This language is now used by over a million people, but it began many years ear…" at bounding box center [435, 251] width 357 height 32
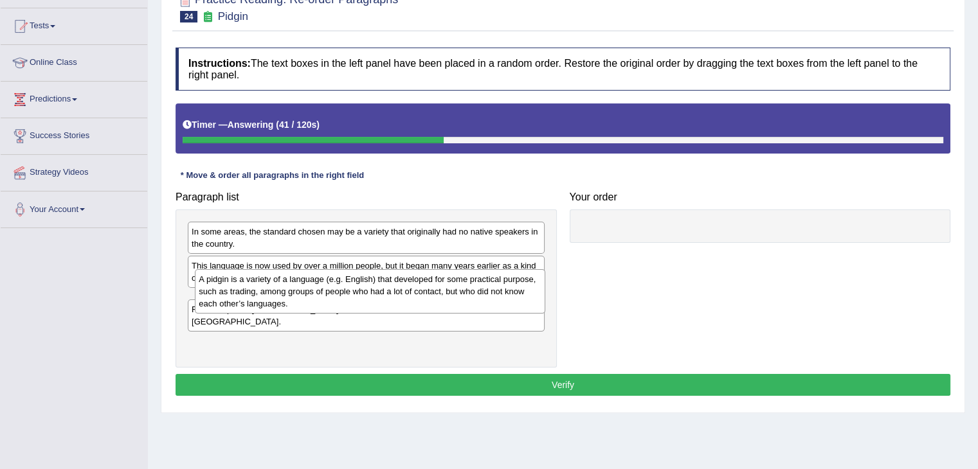
drag, startPoint x: 650, startPoint y: 248, endPoint x: 252, endPoint y: 298, distance: 401.1
click at [252, 298] on div "A pidgin is a variety of a language (e.g. English) that developed for some prac…" at bounding box center [370, 291] width 350 height 44
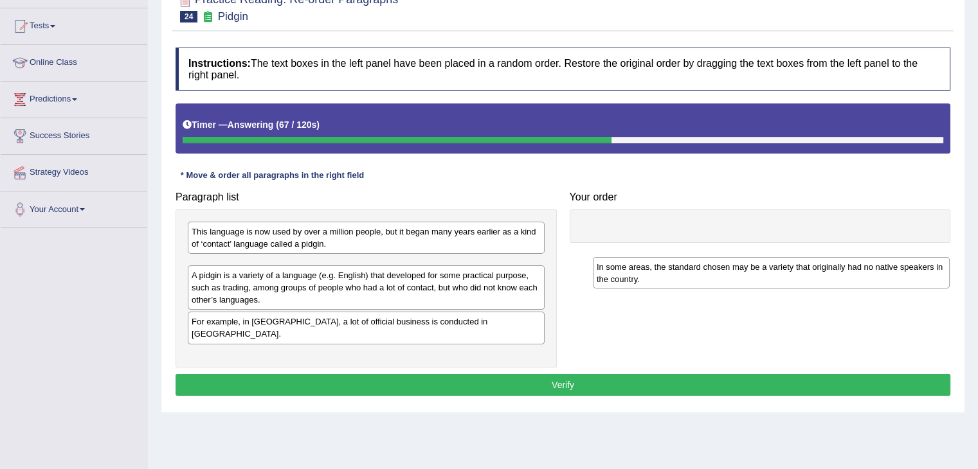
drag, startPoint x: 355, startPoint y: 260, endPoint x: 671, endPoint y: 281, distance: 317.0
click at [671, 281] on div "In some areas, the standard chosen may be a variety that originally had no nati…" at bounding box center [771, 273] width 357 height 32
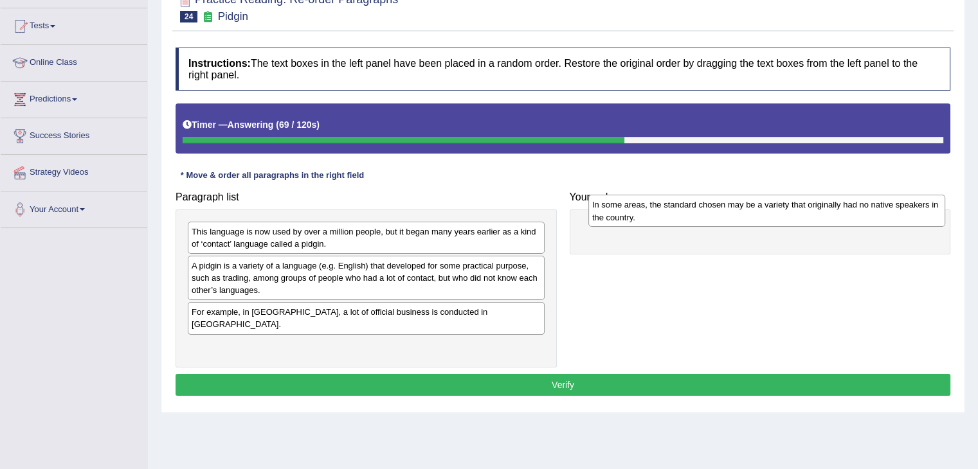
drag, startPoint x: 312, startPoint y: 271, endPoint x: 646, endPoint y: 215, distance: 339.0
click at [646, 215] on div "In some areas, the standard chosen may be a variety that originally had no nati…" at bounding box center [766, 211] width 357 height 32
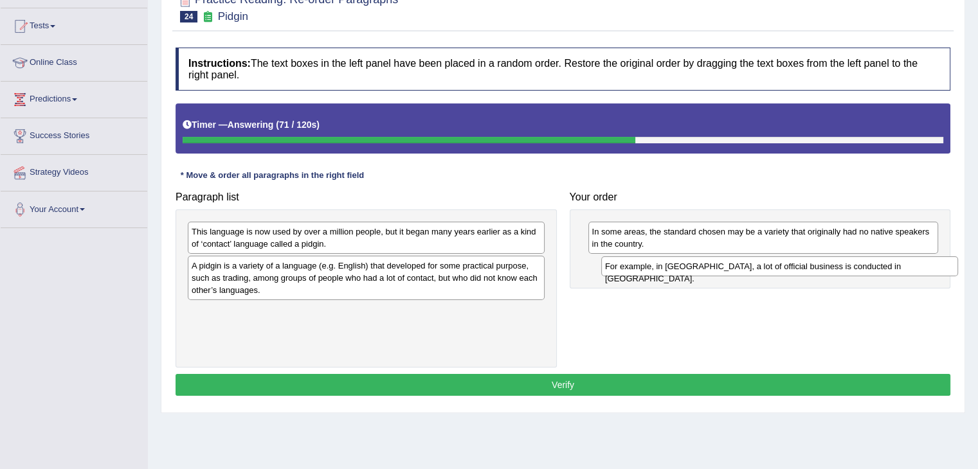
drag, startPoint x: 222, startPoint y: 316, endPoint x: 635, endPoint y: 271, distance: 415.9
click at [635, 271] on div "For example, in [GEOGRAPHIC_DATA], a lot of official business is conducted in […" at bounding box center [779, 267] width 357 height 20
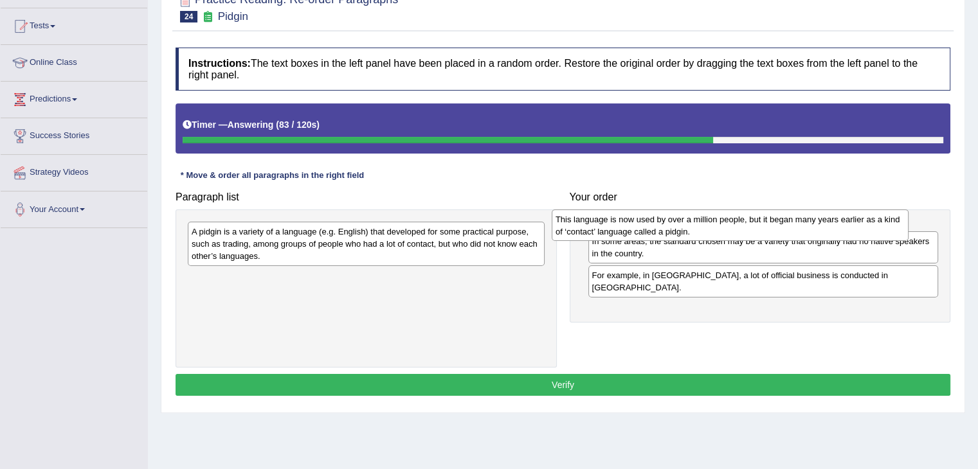
drag, startPoint x: 277, startPoint y: 244, endPoint x: 656, endPoint y: 227, distance: 379.7
click at [656, 227] on div "This language is now used by over a million people, but it began many years ear…" at bounding box center [730, 226] width 357 height 32
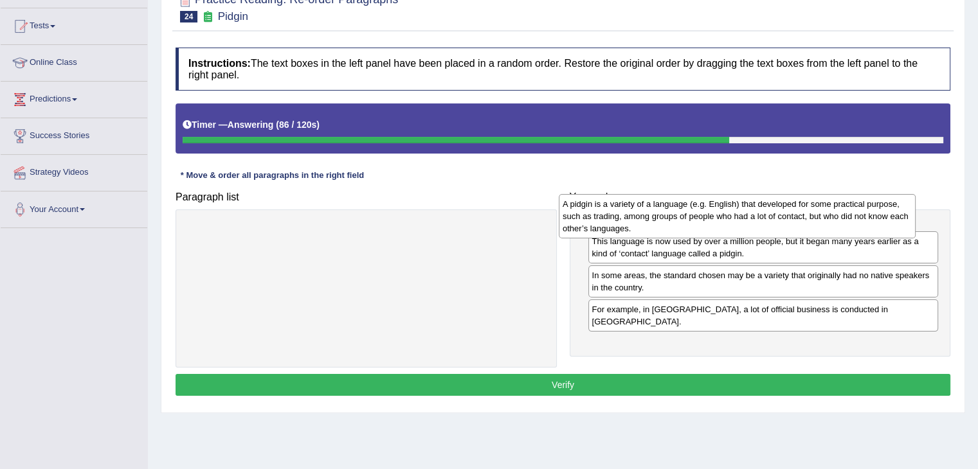
drag, startPoint x: 271, startPoint y: 245, endPoint x: 629, endPoint y: 219, distance: 358.4
click at [629, 219] on div "A pidgin is a variety of a language (e.g. English) that developed for some prac…" at bounding box center [737, 216] width 357 height 44
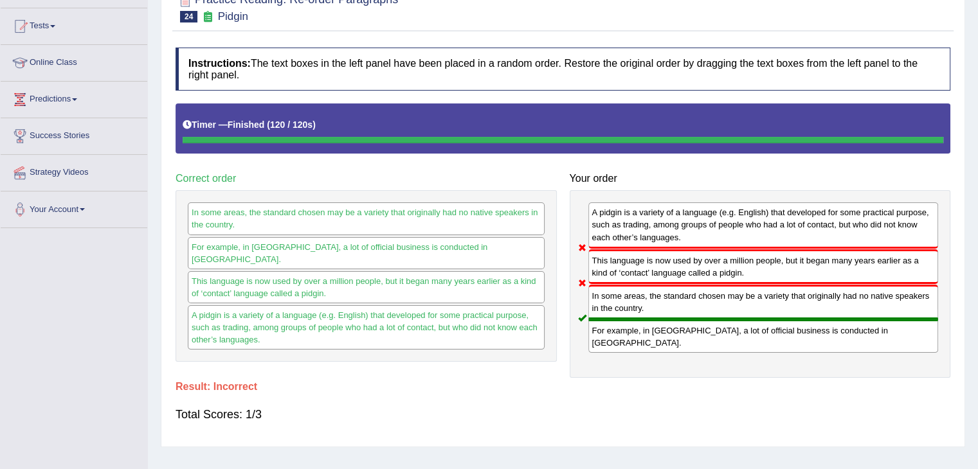
drag, startPoint x: 604, startPoint y: 245, endPoint x: 604, endPoint y: 268, distance: 23.2
click at [604, 268] on div "A pidgin is a variety of a language (e.g. English) that developed for some prac…" at bounding box center [760, 284] width 381 height 188
click at [568, 228] on div "Your order A pidgin is a variety of a language (e.g. English) that developed fo…" at bounding box center [760, 273] width 394 height 212
click at [580, 228] on div "A pidgin is a variety of a language (e.g. English) that developed for some prac…" at bounding box center [760, 284] width 381 height 188
click at [584, 227] on div "A pidgin is a variety of a language (e.g. English) that developed for some prac…" at bounding box center [760, 284] width 381 height 188
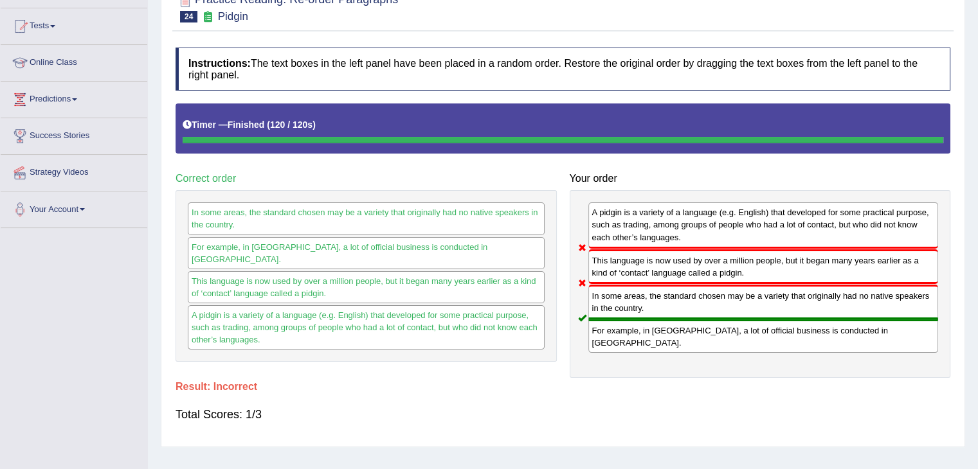
click at [589, 226] on div "A pidgin is a variety of a language (e.g. English) that developed for some prac…" at bounding box center [763, 226] width 350 height 46
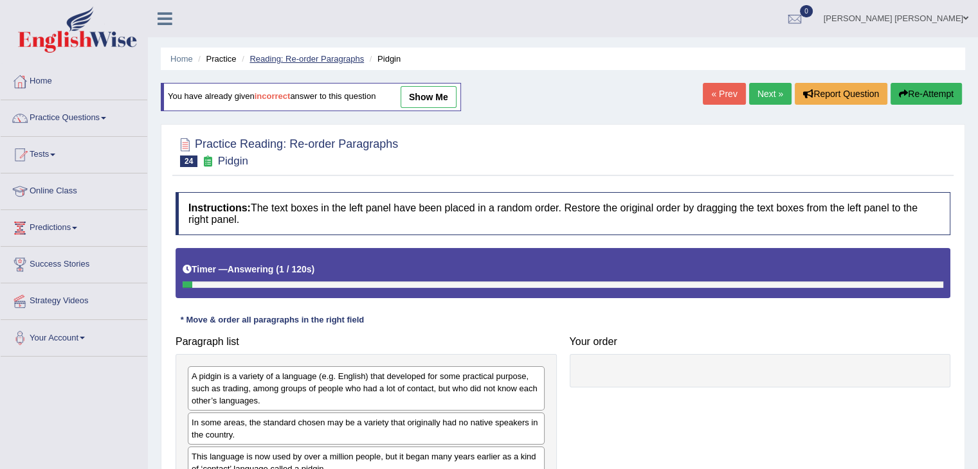
click at [339, 58] on link "Reading: Re-order Paragraphs" at bounding box center [306, 59] width 114 height 10
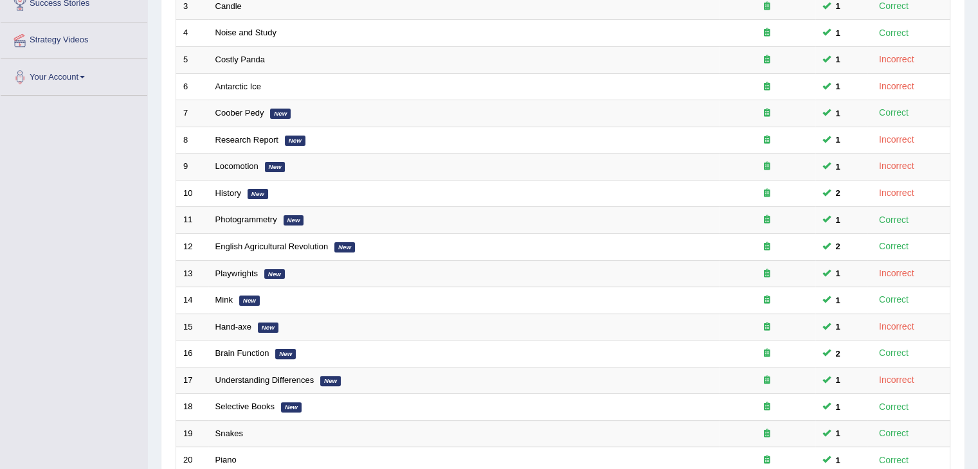
scroll to position [377, 0]
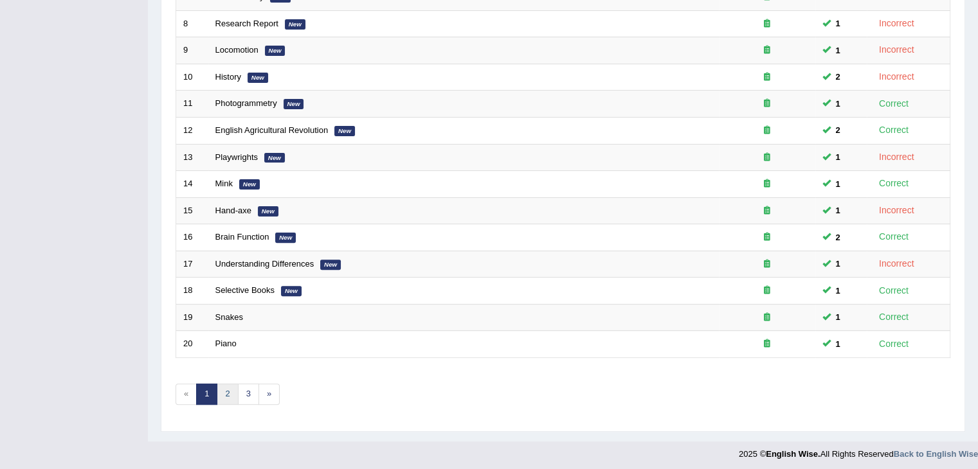
click at [228, 391] on link "2" at bounding box center [227, 394] width 21 height 21
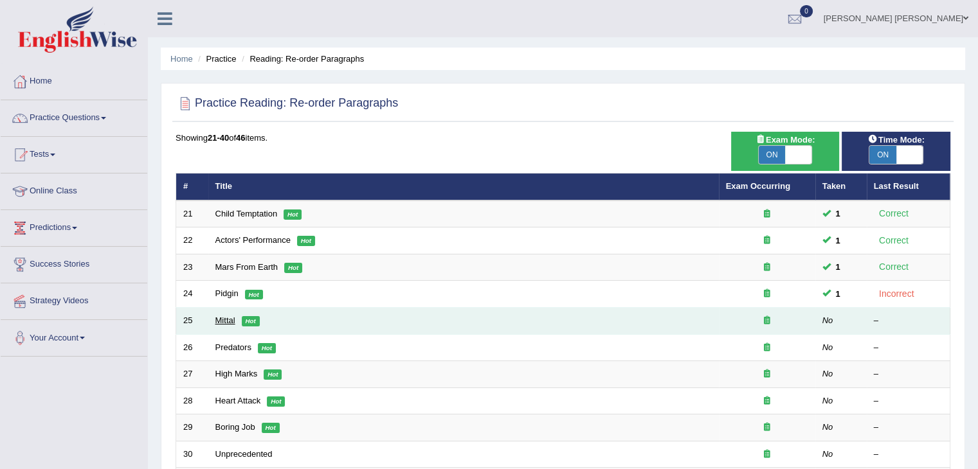
click at [222, 321] on link "Mittal" at bounding box center [225, 321] width 20 height 10
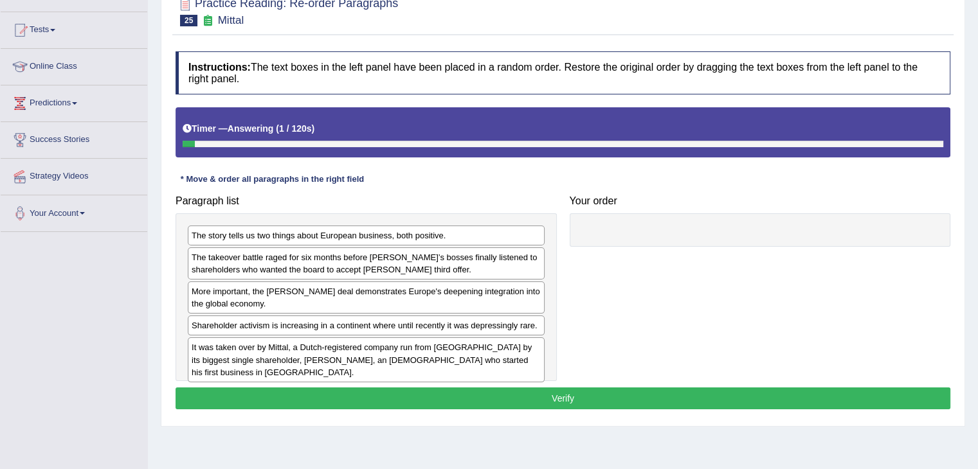
scroll to position [129, 0]
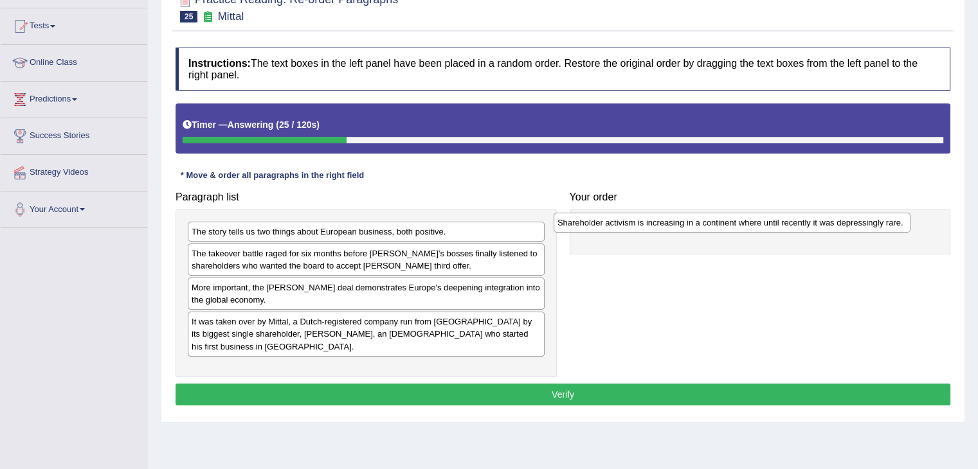
drag, startPoint x: 239, startPoint y: 326, endPoint x: 618, endPoint y: 222, distance: 393.4
click at [618, 222] on div "Shareholder activism is increasing in a continent where until recently it was d…" at bounding box center [732, 223] width 357 height 20
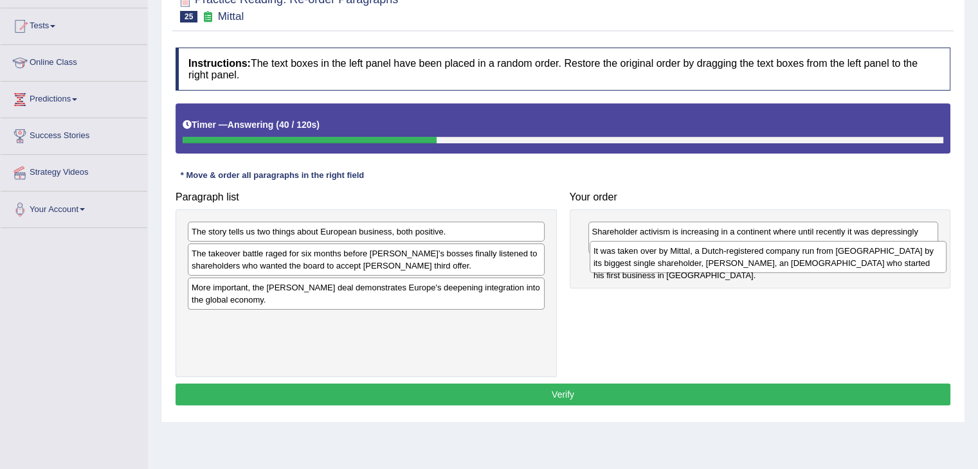
drag, startPoint x: 367, startPoint y: 346, endPoint x: 730, endPoint y: 273, distance: 369.8
click at [730, 273] on div "It was taken over by Mittal, a Dutch-registered company run from London by its …" at bounding box center [768, 257] width 357 height 32
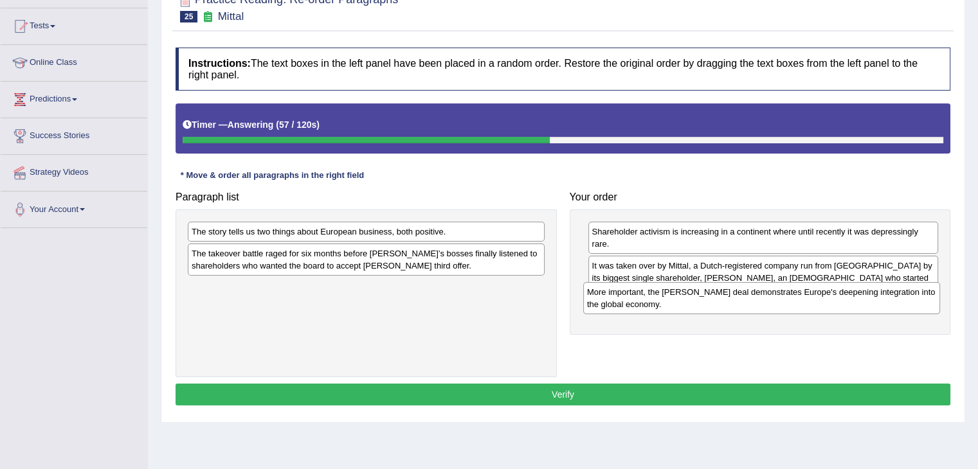
drag, startPoint x: 267, startPoint y: 299, endPoint x: 682, endPoint y: 295, distance: 415.4
click at [682, 295] on div "More important, the Arcelor Mittal deal demonstrates Europe's deepening integra…" at bounding box center [761, 298] width 357 height 32
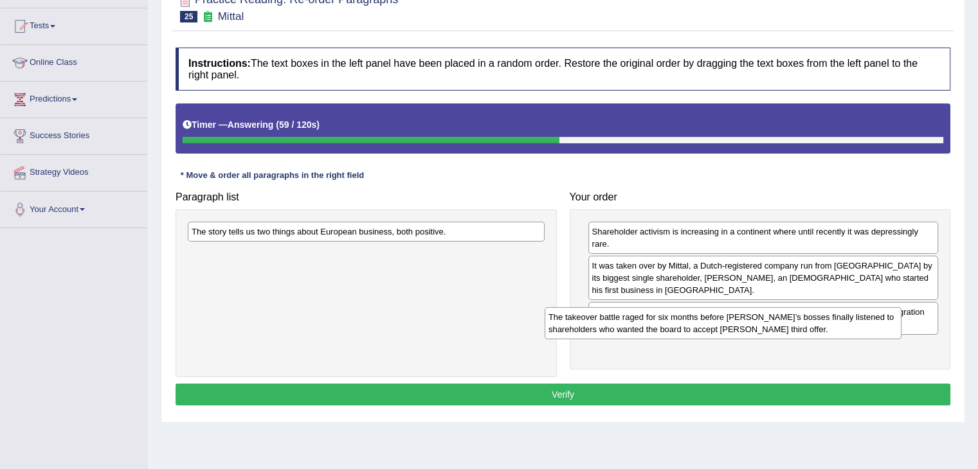
drag, startPoint x: 298, startPoint y: 263, endPoint x: 651, endPoint y: 327, distance: 358.7
click at [651, 327] on div "The takeover battle raged for six months before Arcelor’s bosses finally listen…" at bounding box center [723, 323] width 357 height 32
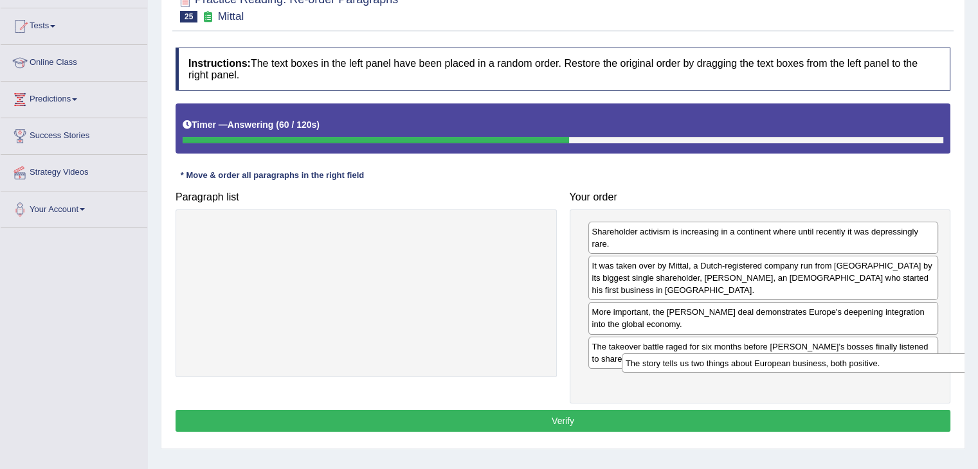
drag, startPoint x: 243, startPoint y: 237, endPoint x: 656, endPoint y: 365, distance: 432.2
click at [656, 365] on div "The story tells us two things about European business, both positive." at bounding box center [800, 364] width 357 height 20
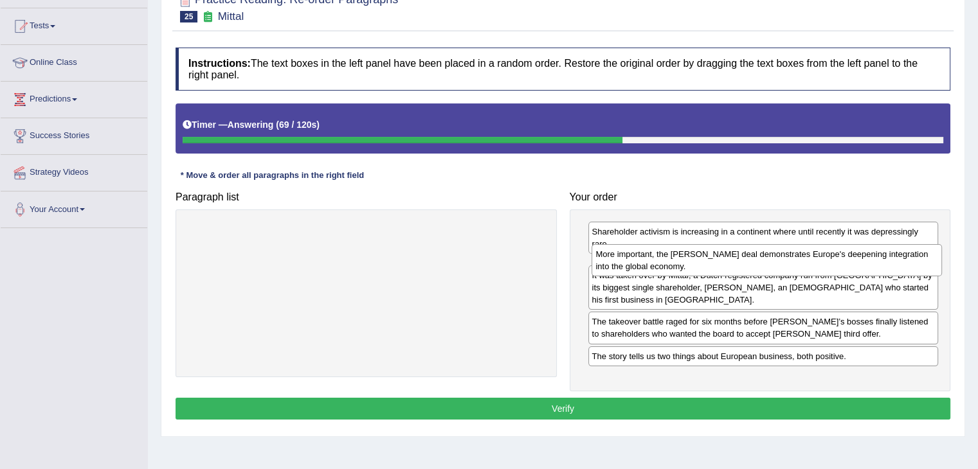
drag, startPoint x: 649, startPoint y: 311, endPoint x: 650, endPoint y: 267, distance: 43.1
click at [652, 266] on div "More important, the Arcelor Mittal deal demonstrates Europe's deepening integra…" at bounding box center [767, 260] width 350 height 32
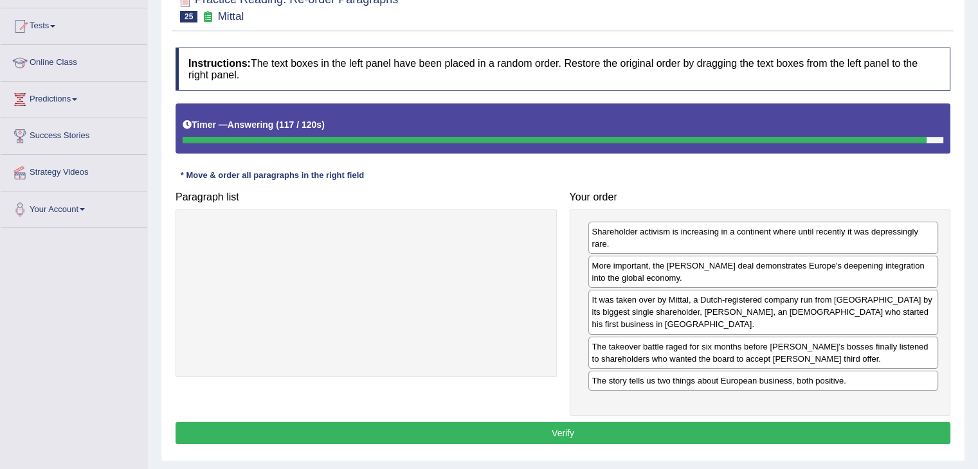
click at [656, 422] on button "Verify" at bounding box center [563, 433] width 775 height 22
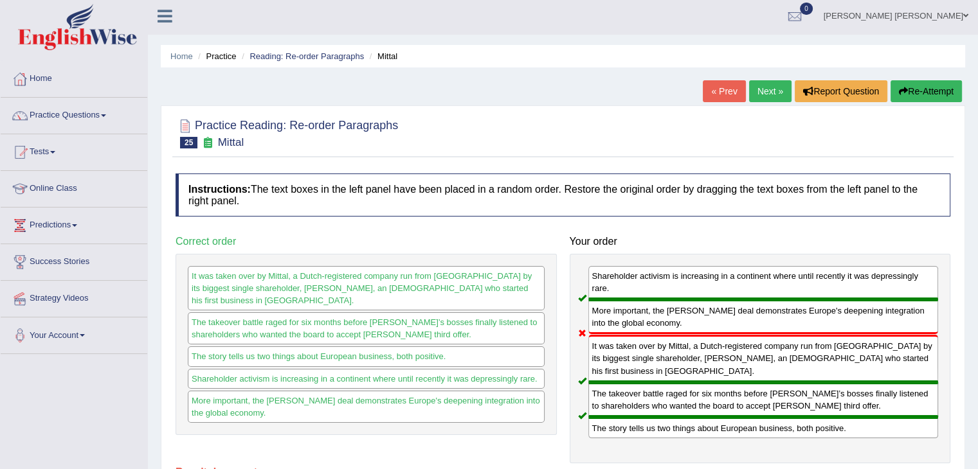
scroll to position [0, 0]
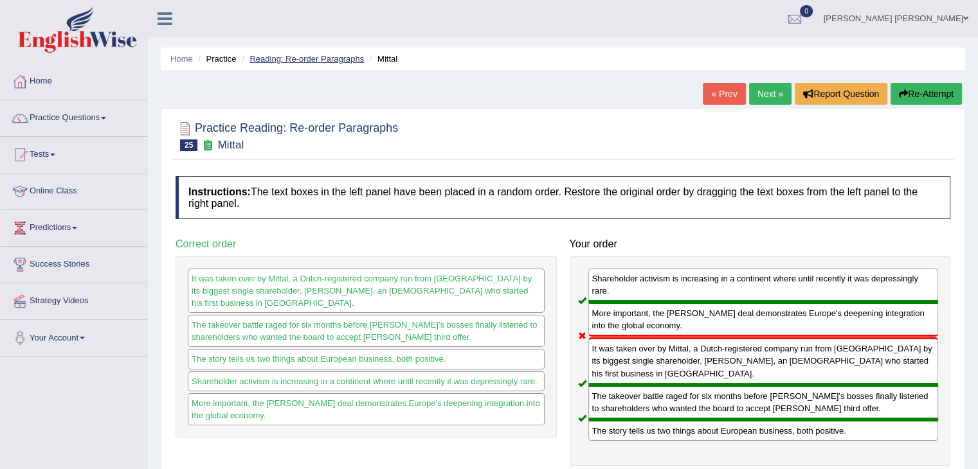
click at [333, 57] on link "Reading: Re-order Paragraphs" at bounding box center [306, 59] width 114 height 10
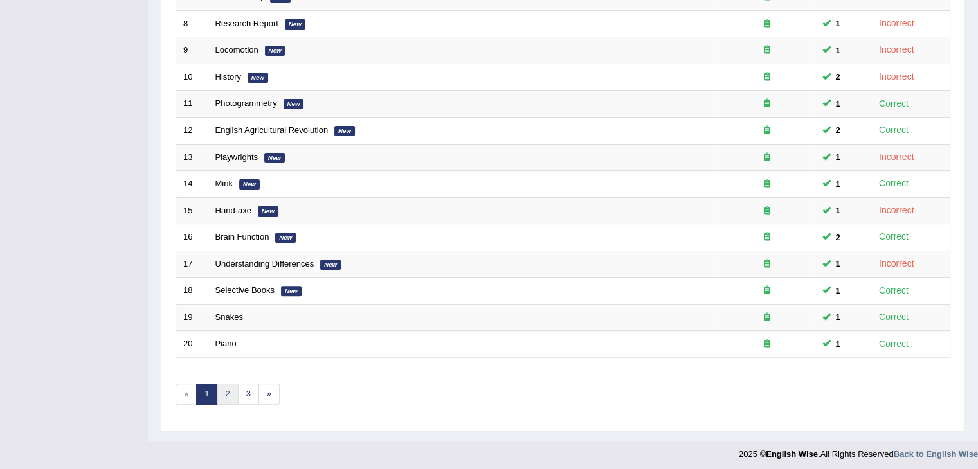
click at [221, 391] on link "2" at bounding box center [227, 394] width 21 height 21
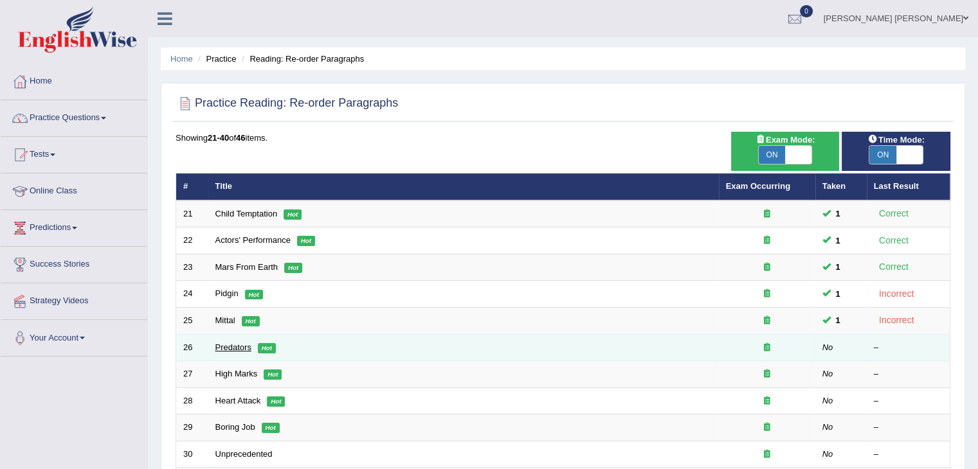
click at [234, 343] on link "Predators" at bounding box center [233, 348] width 36 height 10
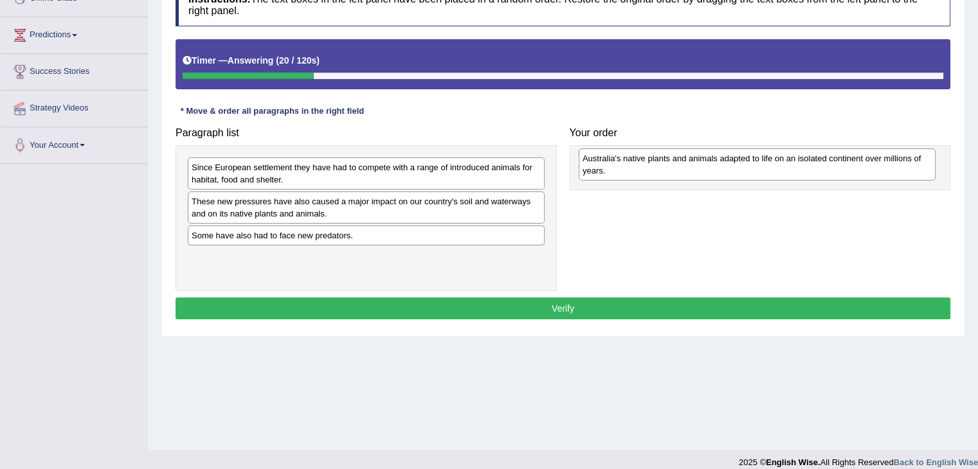
drag, startPoint x: 260, startPoint y: 242, endPoint x: 651, endPoint y: 166, distance: 398.3
click at [651, 166] on div "Australia's native plants and animals adapted to life on an isolated continent …" at bounding box center [757, 165] width 357 height 32
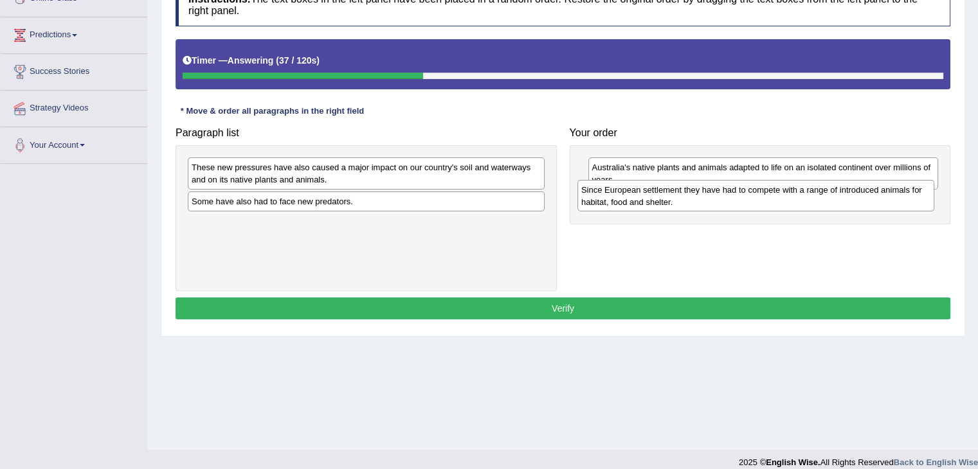
drag, startPoint x: 307, startPoint y: 179, endPoint x: 700, endPoint y: 202, distance: 393.5
click at [700, 202] on div "Since European settlement they have had to compete with a range of introduced a…" at bounding box center [755, 196] width 357 height 32
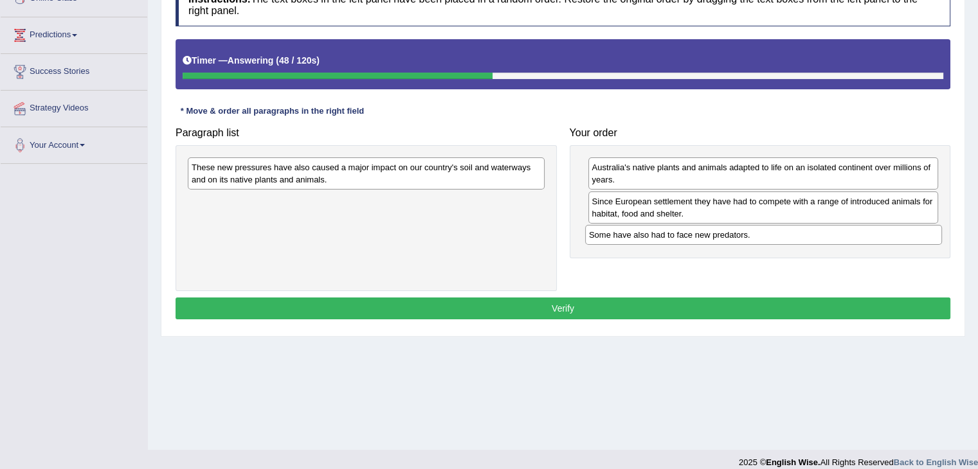
drag, startPoint x: 326, startPoint y: 206, endPoint x: 723, endPoint y: 240, distance: 398.8
click at [723, 240] on div "Some have also had to face new predators." at bounding box center [763, 235] width 357 height 20
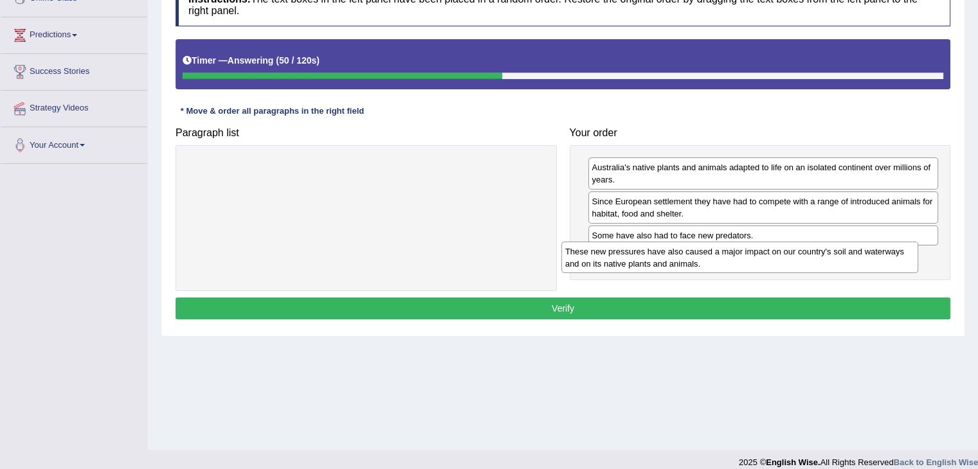
drag, startPoint x: 363, startPoint y: 178, endPoint x: 747, endPoint y: 263, distance: 393.1
click at [747, 263] on div "These new pressures have also caused a major impact on our country's soil and w…" at bounding box center [739, 258] width 357 height 32
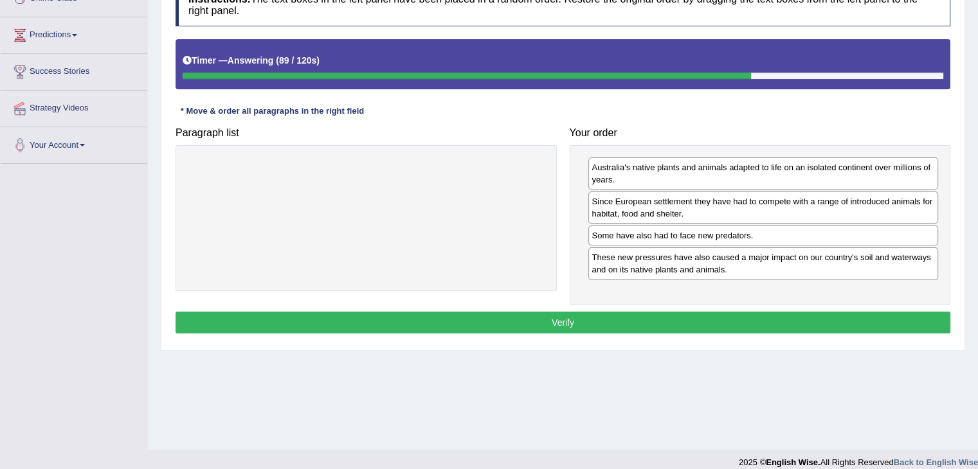
click at [732, 321] on button "Verify" at bounding box center [563, 323] width 775 height 22
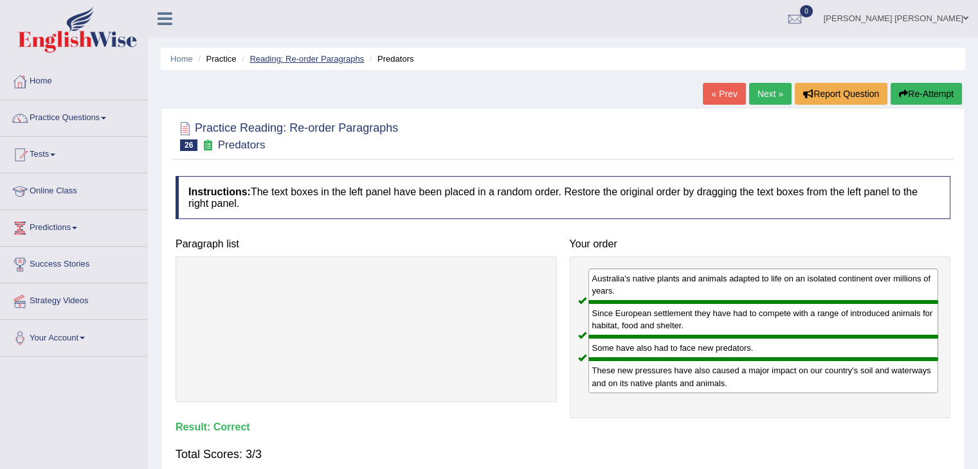
click at [338, 57] on link "Reading: Re-order Paragraphs" at bounding box center [306, 59] width 114 height 10
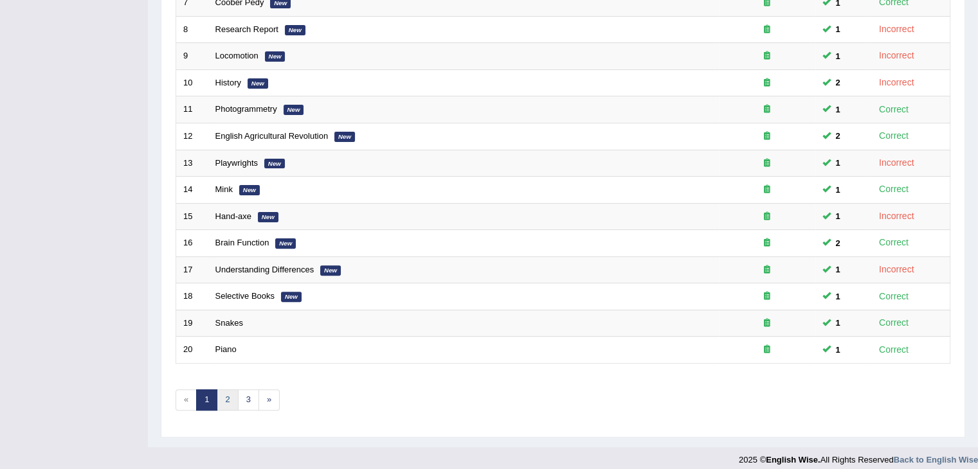
scroll to position [377, 0]
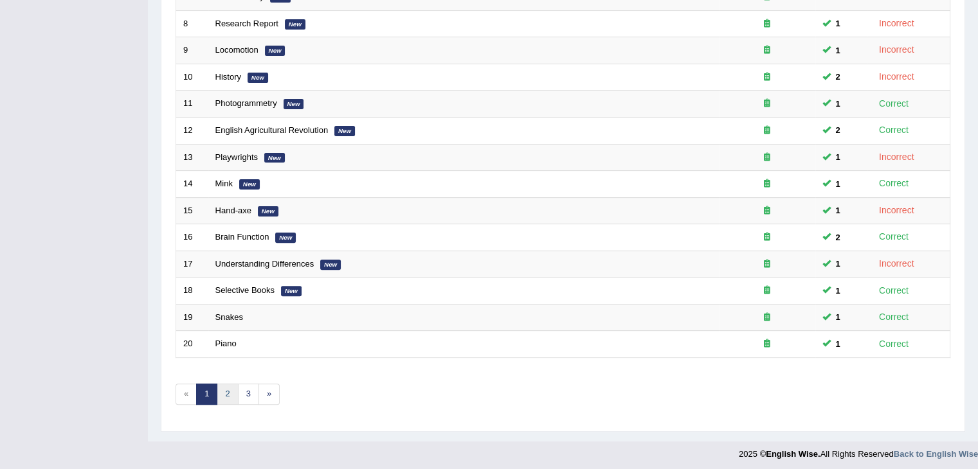
click at [224, 391] on link "2" at bounding box center [227, 394] width 21 height 21
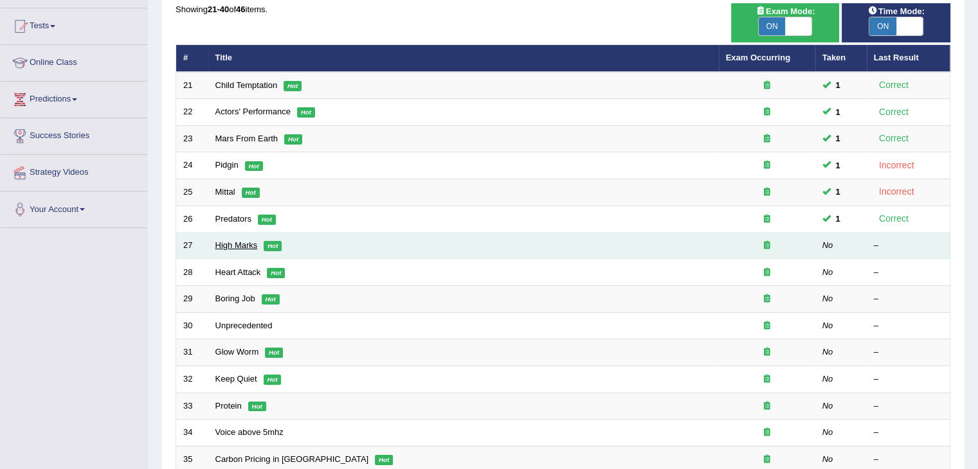
click at [252, 245] on link "High Marks" at bounding box center [236, 245] width 42 height 10
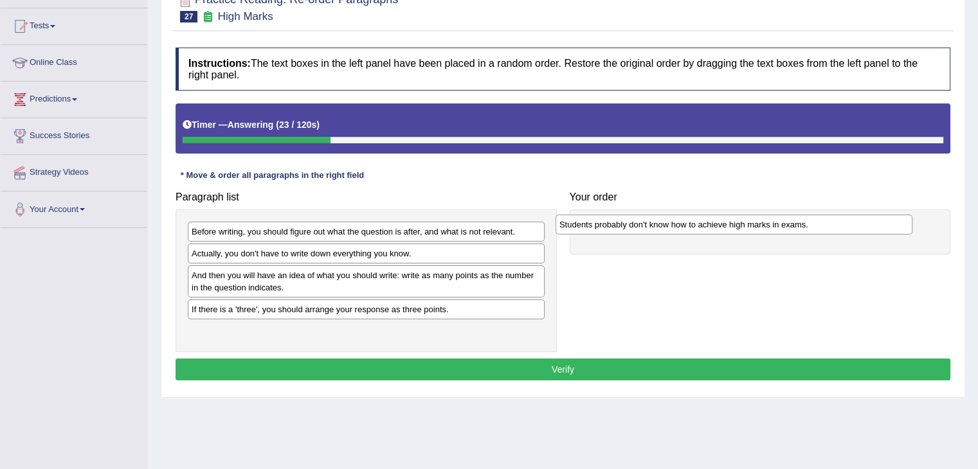
drag, startPoint x: 211, startPoint y: 311, endPoint x: 581, endPoint y: 222, distance: 380.8
click at [581, 222] on div "Students probably don't know how to achieve high marks in exams." at bounding box center [734, 225] width 357 height 20
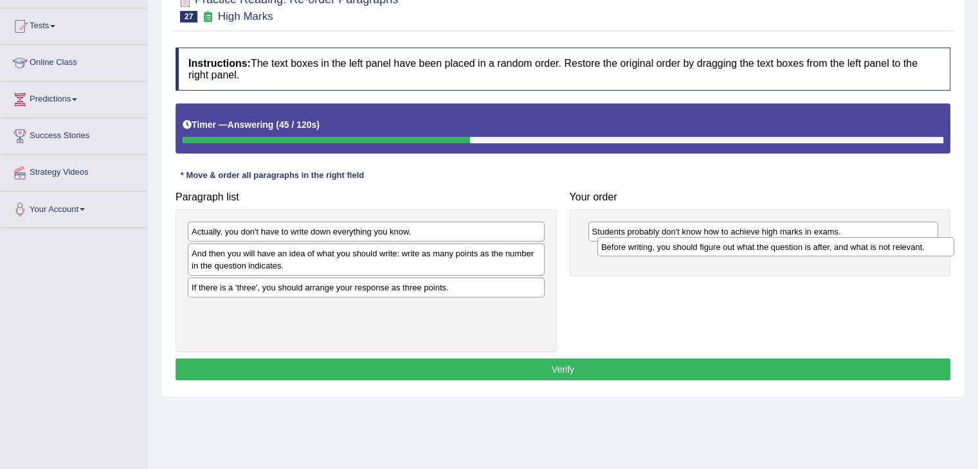
drag, startPoint x: 275, startPoint y: 232, endPoint x: 669, endPoint y: 240, distance: 393.6
click at [669, 240] on div "Before writing, you should figure out what the question is after, and what is n…" at bounding box center [775, 247] width 357 height 20
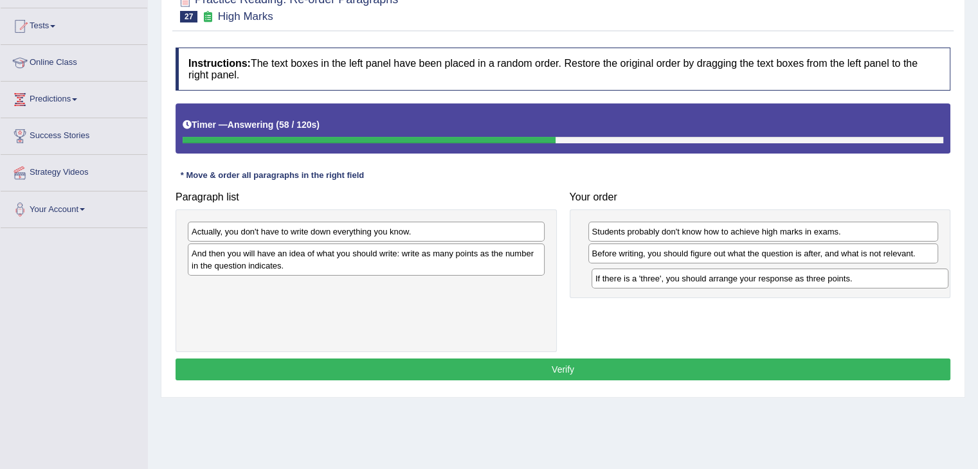
drag, startPoint x: 258, startPoint y: 293, endPoint x: 662, endPoint y: 285, distance: 403.9
click at [662, 285] on div "If there is a 'three', you should arrange your response as three points." at bounding box center [770, 279] width 357 height 20
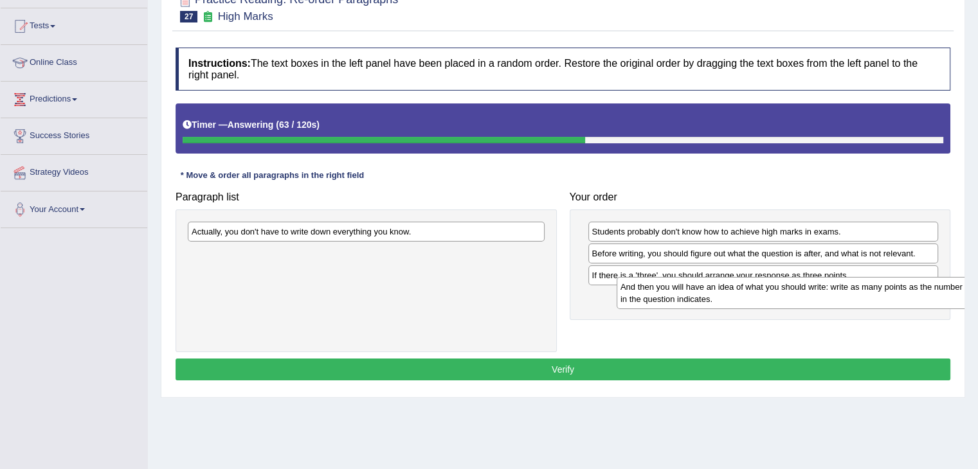
drag, startPoint x: 233, startPoint y: 262, endPoint x: 626, endPoint y: 303, distance: 394.4
click at [626, 303] on div "And then you will have an idea of what you should write: write as many points a…" at bounding box center [795, 293] width 357 height 32
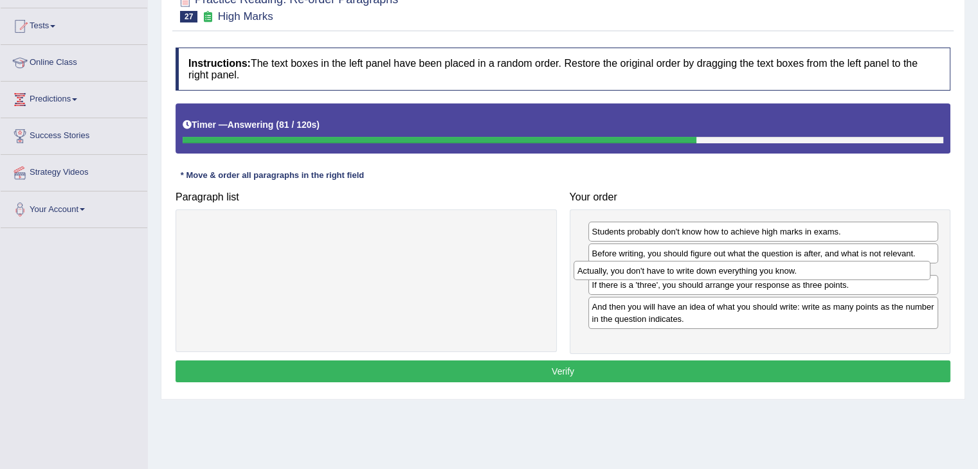
drag, startPoint x: 301, startPoint y: 235, endPoint x: 687, endPoint y: 274, distance: 387.8
click at [687, 274] on div "Actually, you don't have to write down everything you know." at bounding box center [752, 271] width 357 height 20
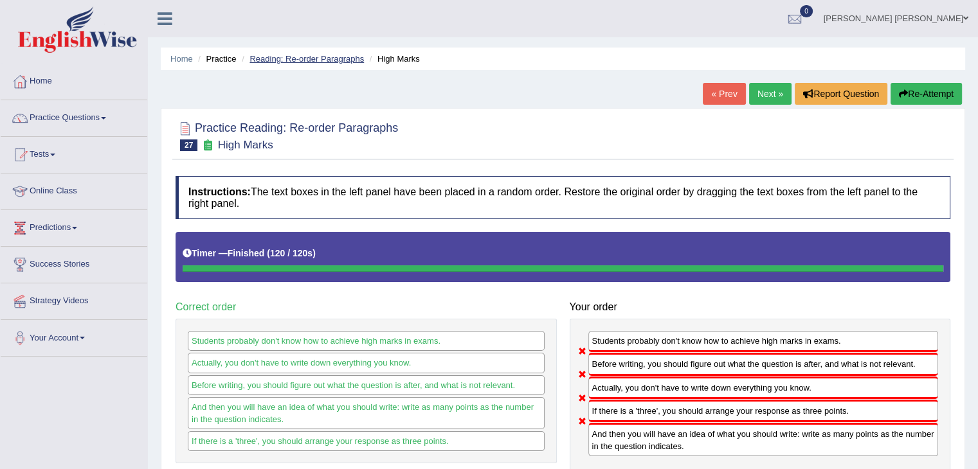
click at [309, 55] on link "Reading: Re-order Paragraphs" at bounding box center [306, 59] width 114 height 10
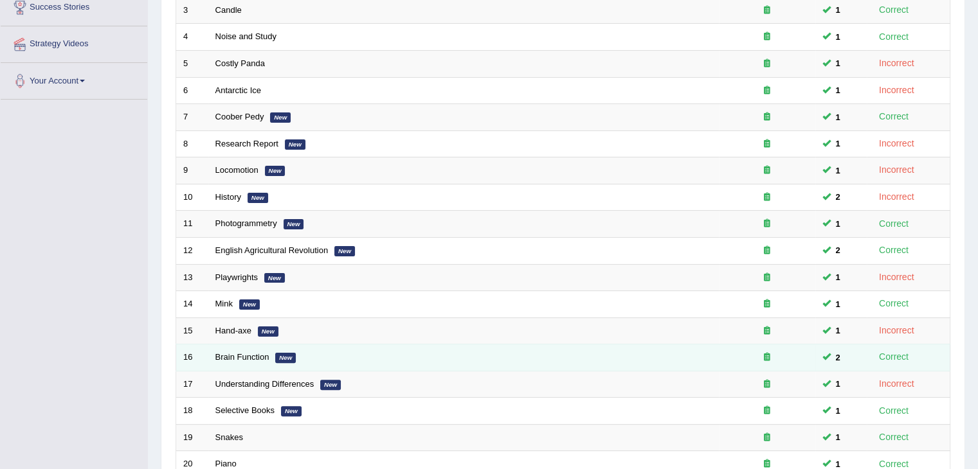
scroll to position [377, 0]
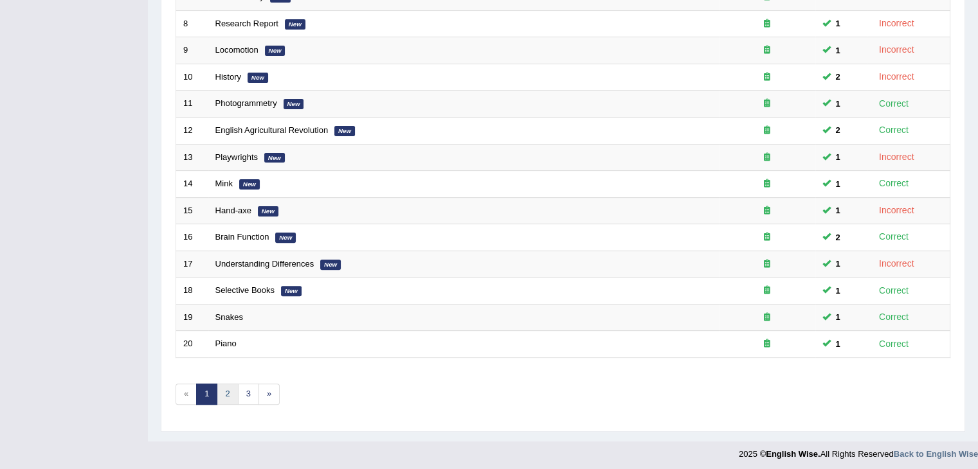
click at [226, 389] on link "2" at bounding box center [227, 394] width 21 height 21
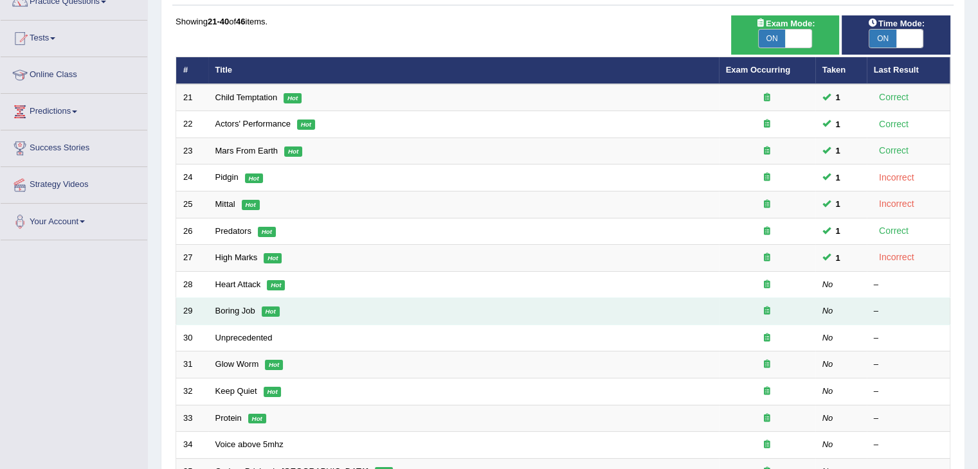
scroll to position [129, 0]
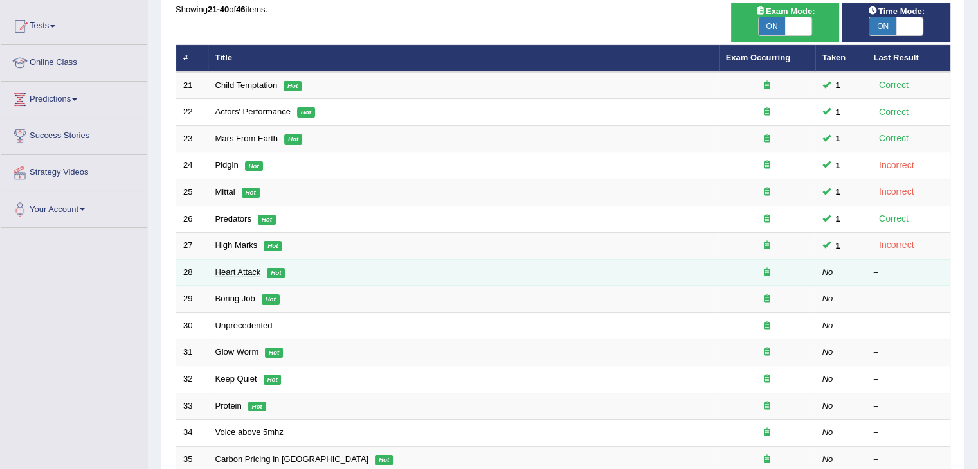
click at [237, 273] on link "Heart Attack" at bounding box center [238, 272] width 46 height 10
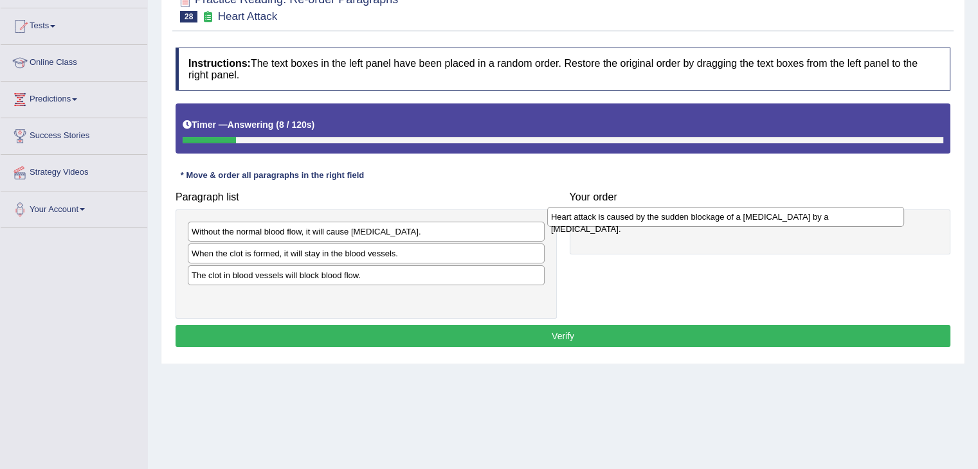
drag, startPoint x: 275, startPoint y: 280, endPoint x: 635, endPoint y: 222, distance: 364.0
click at [635, 222] on div "Heart attack is caused by the sudden blockage of a coronary artery by a blood c…" at bounding box center [725, 217] width 357 height 20
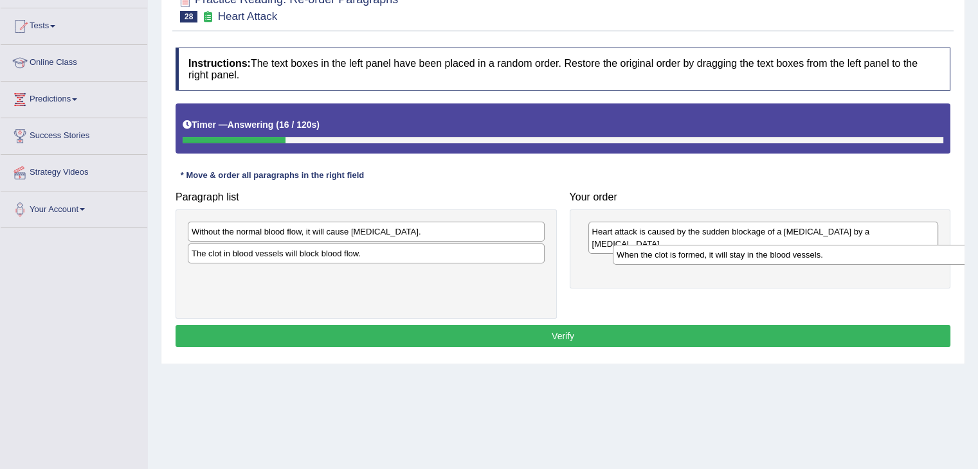
drag, startPoint x: 237, startPoint y: 256, endPoint x: 662, endPoint y: 258, distance: 425.0
click at [662, 258] on div "When the clot is formed, it will stay in the blood vessels." at bounding box center [791, 255] width 357 height 20
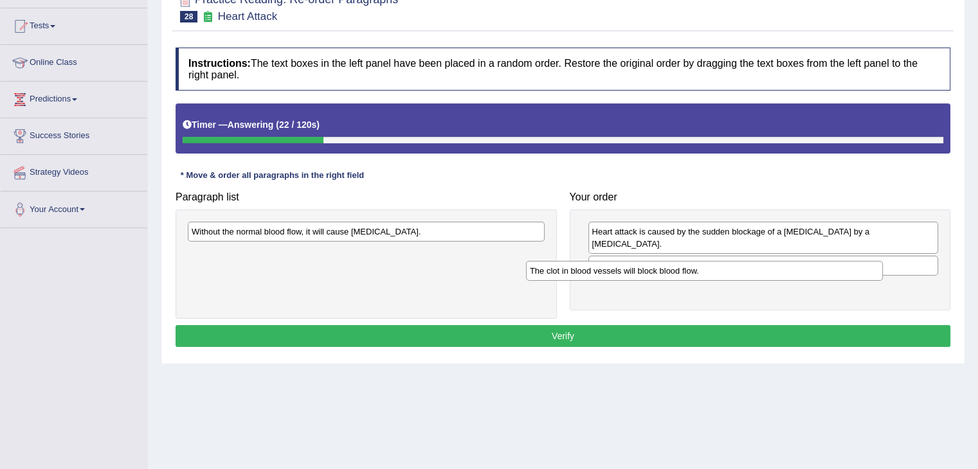
drag, startPoint x: 289, startPoint y: 257, endPoint x: 638, endPoint y: 273, distance: 349.5
click at [638, 273] on div "The clot in blood vessels will block blood flow." at bounding box center [704, 271] width 357 height 20
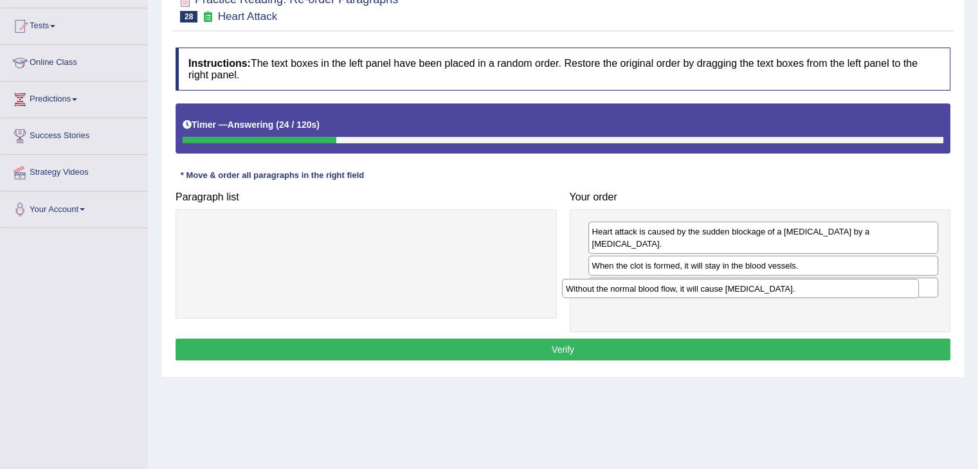
drag, startPoint x: 303, startPoint y: 232, endPoint x: 702, endPoint y: 295, distance: 404.2
click at [702, 295] on div "Without the normal blood flow, it will cause muscle contraction." at bounding box center [740, 289] width 357 height 20
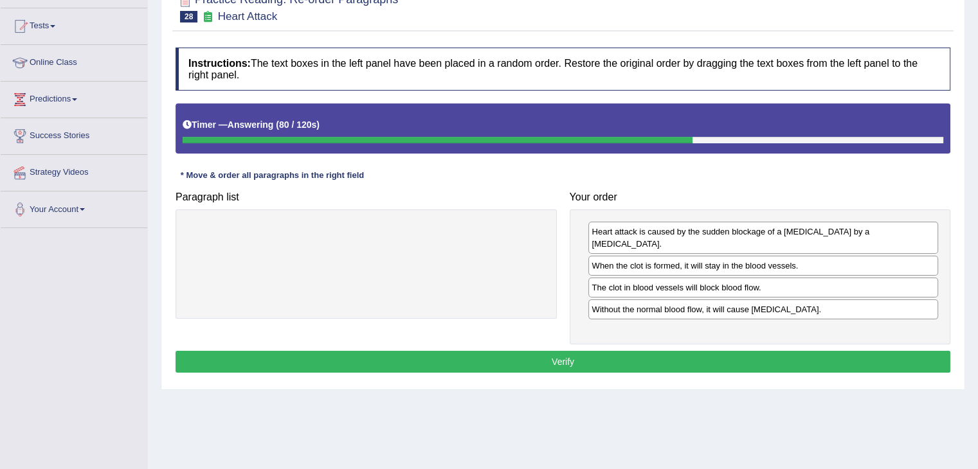
click at [475, 351] on button "Verify" at bounding box center [563, 362] width 775 height 22
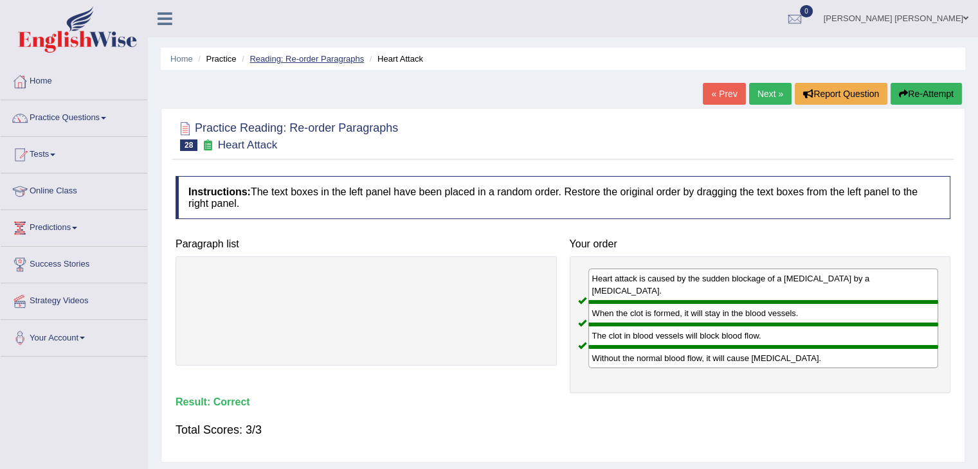
click at [347, 55] on link "Reading: Re-order Paragraphs" at bounding box center [306, 59] width 114 height 10
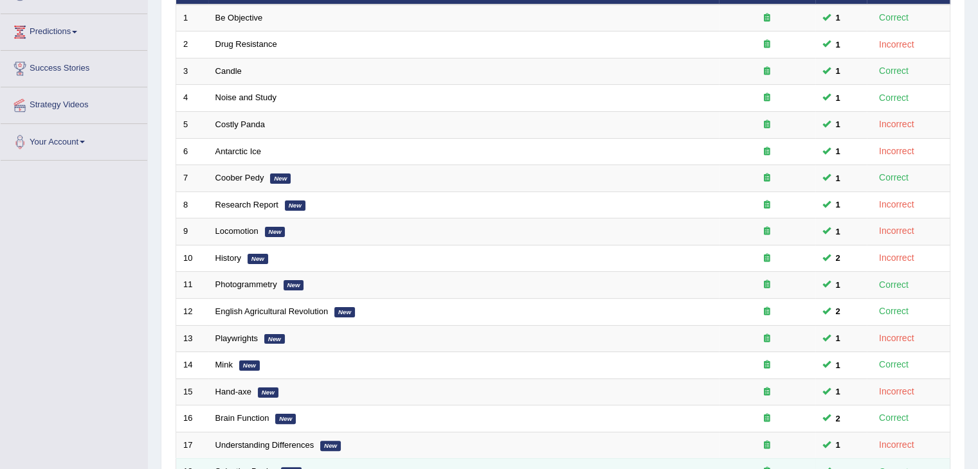
scroll to position [377, 0]
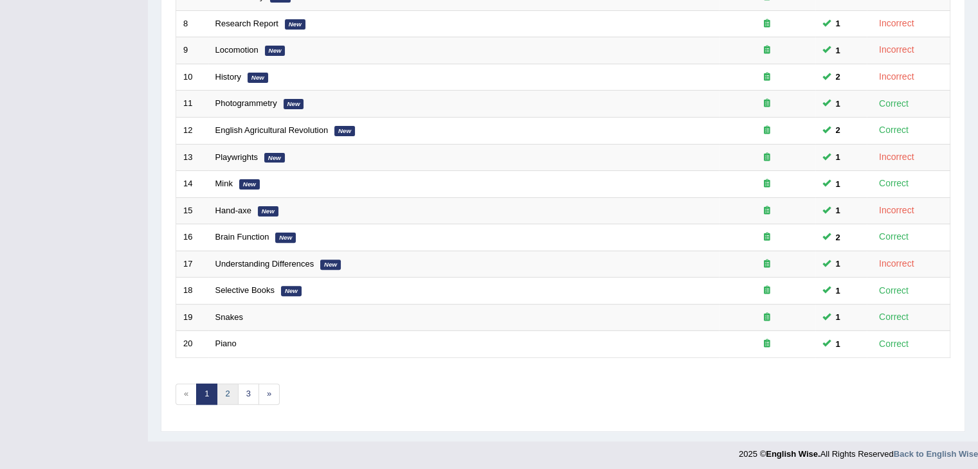
click at [224, 391] on link "2" at bounding box center [227, 394] width 21 height 21
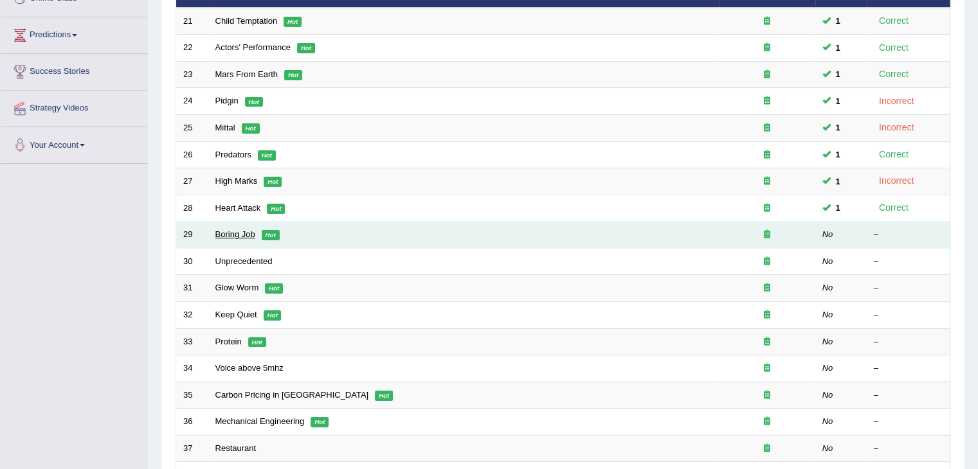
click at [234, 237] on link "Boring Job" at bounding box center [235, 235] width 40 height 10
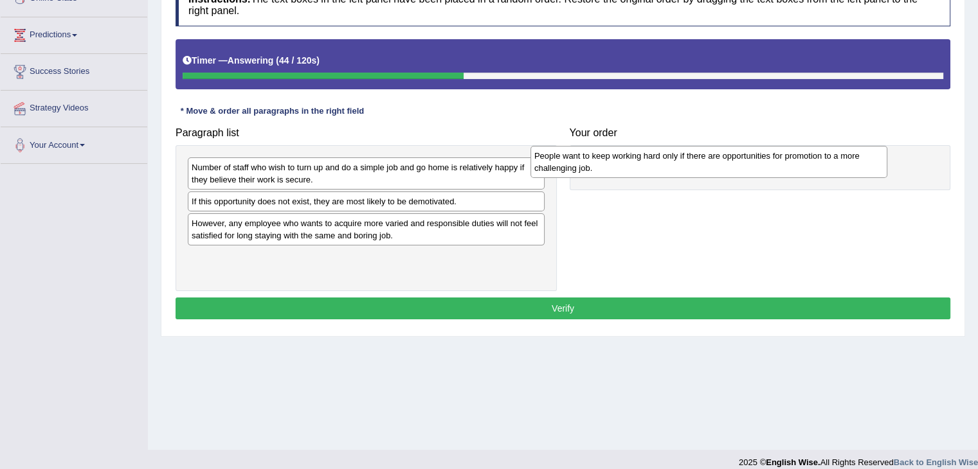
drag, startPoint x: 267, startPoint y: 235, endPoint x: 612, endPoint y: 166, distance: 351.4
click at [612, 166] on div "People want to keep working hard only if there are opportunities for promotion …" at bounding box center [708, 162] width 357 height 32
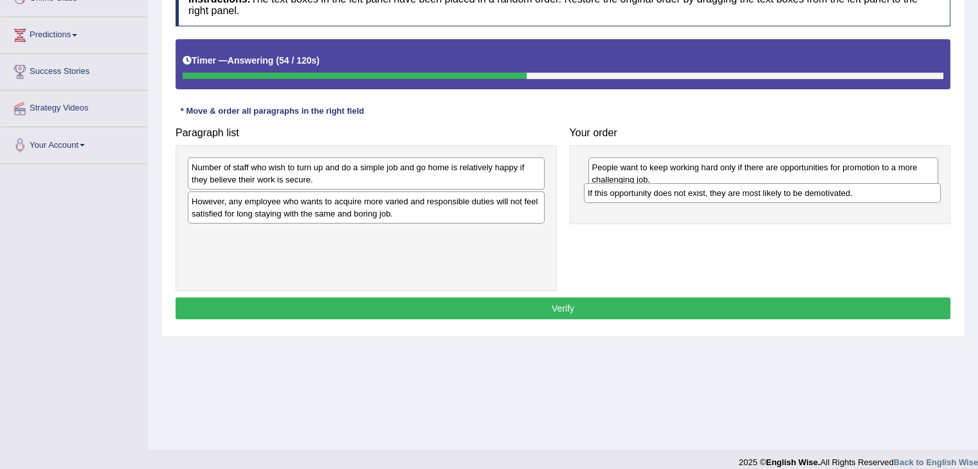
drag, startPoint x: 253, startPoint y: 204, endPoint x: 649, endPoint y: 197, distance: 396.1
click at [649, 197] on div "If this opportunity does not exist, they are most likely to be demotivated." at bounding box center [762, 193] width 357 height 20
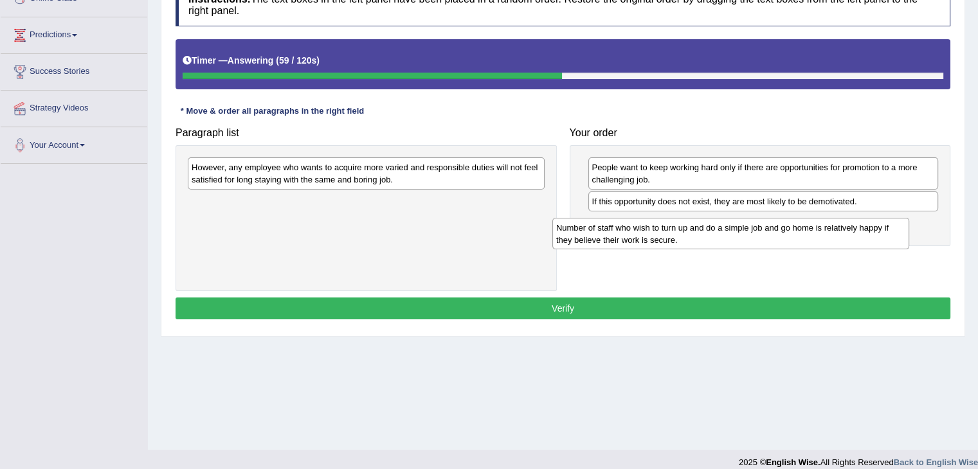
drag, startPoint x: 279, startPoint y: 174, endPoint x: 671, endPoint y: 230, distance: 396.1
click at [671, 230] on div "Number of staff who wish to turn up and do a simple job and go home is relative…" at bounding box center [730, 234] width 357 height 32
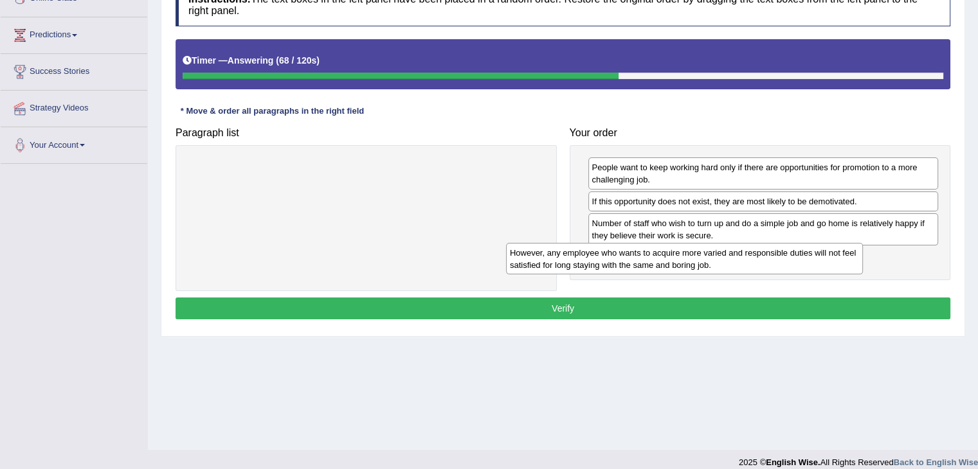
drag, startPoint x: 260, startPoint y: 177, endPoint x: 606, endPoint y: 264, distance: 356.5
click at [606, 264] on div "However, any employee who wants to acquire more varied and responsible duties w…" at bounding box center [684, 259] width 357 height 32
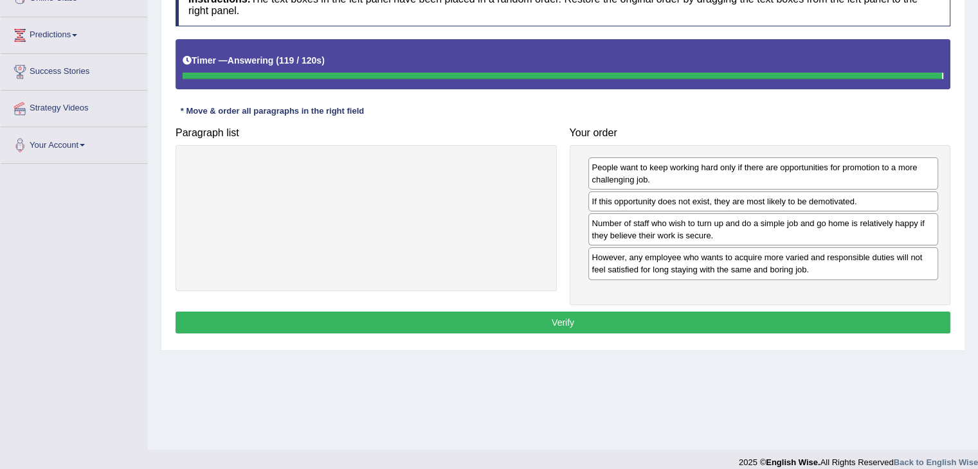
click at [523, 316] on button "Verify" at bounding box center [563, 323] width 775 height 22
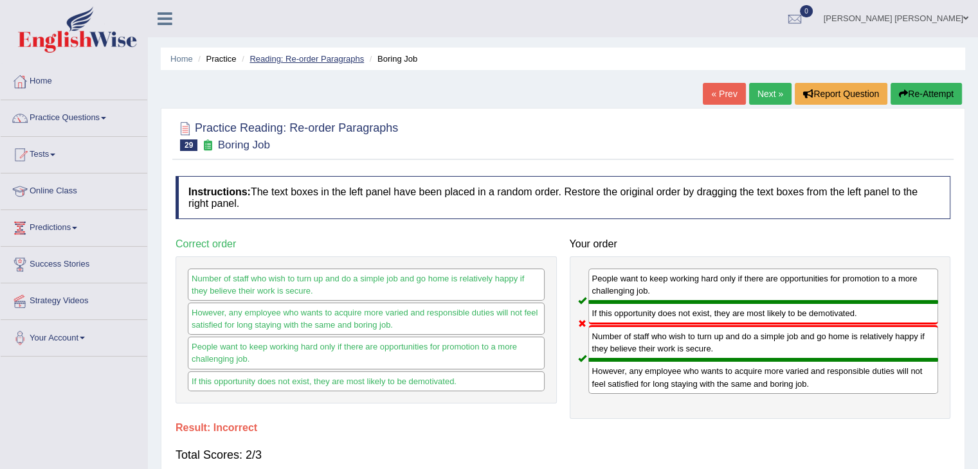
click at [321, 60] on link "Reading: Re-order Paragraphs" at bounding box center [306, 59] width 114 height 10
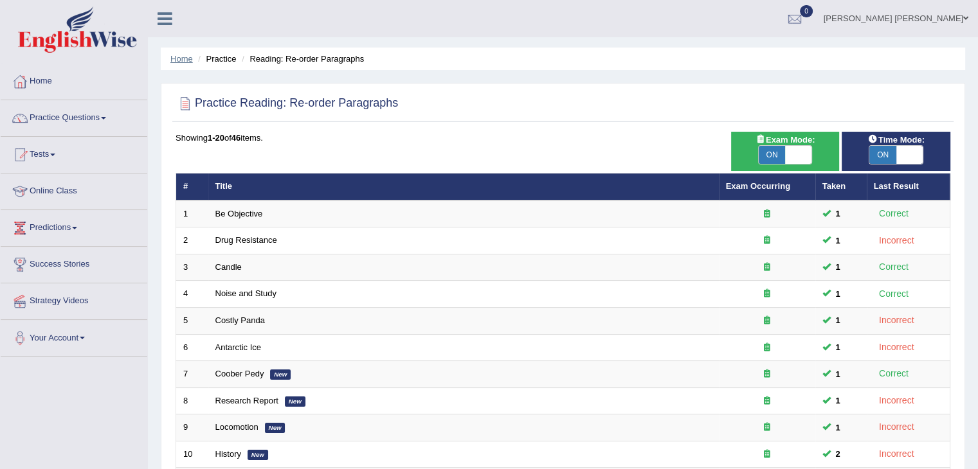
click at [188, 57] on link "Home" at bounding box center [181, 59] width 23 height 10
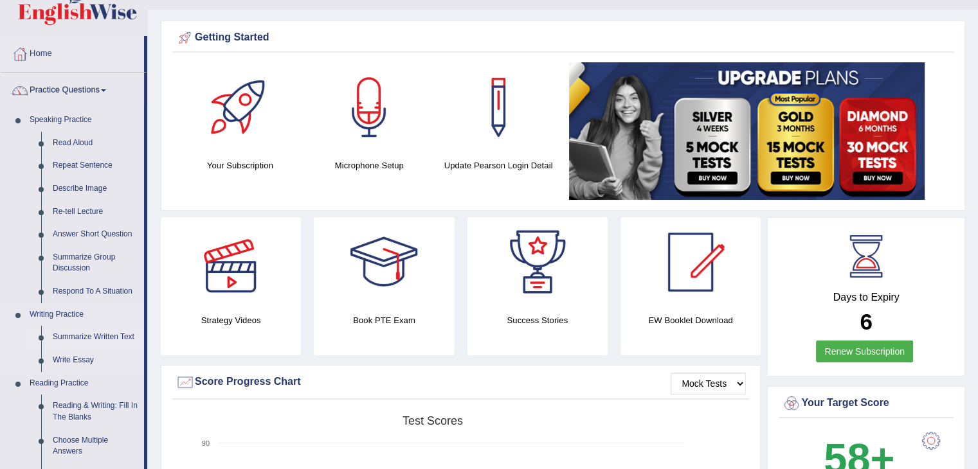
scroll to position [129, 0]
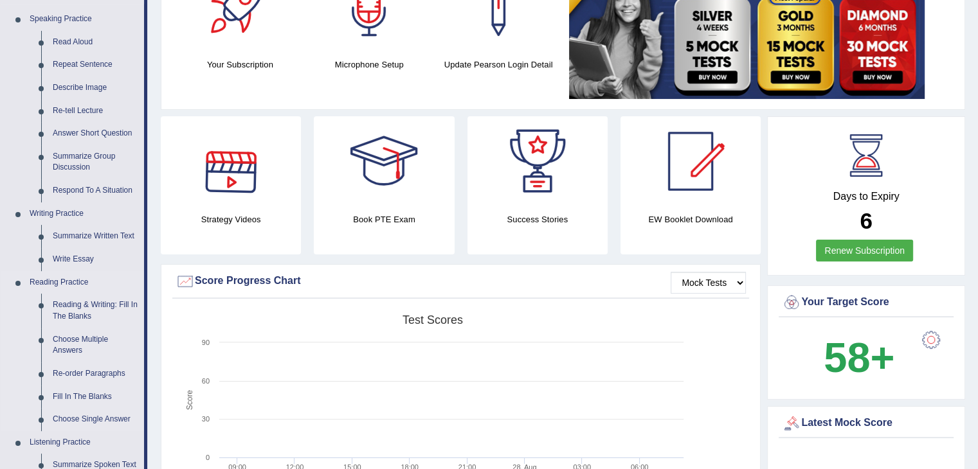
click at [75, 283] on link "Reading Practice" at bounding box center [84, 282] width 120 height 23
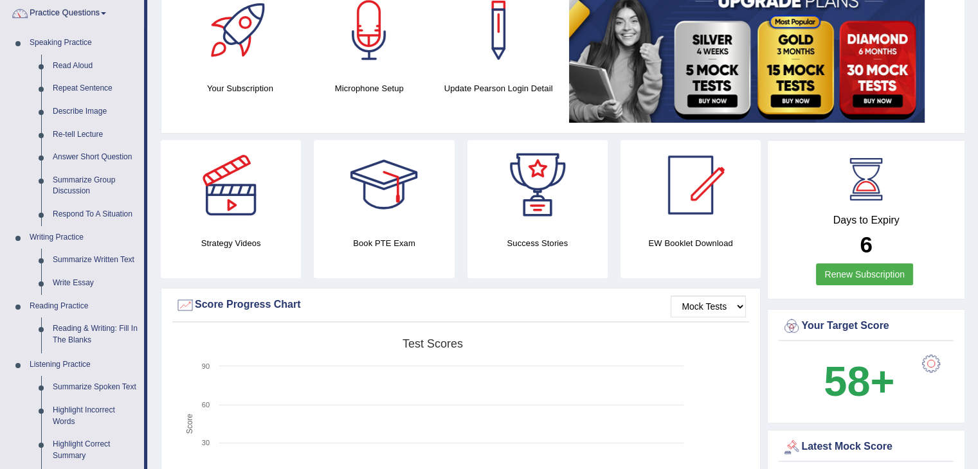
scroll to position [193, 0]
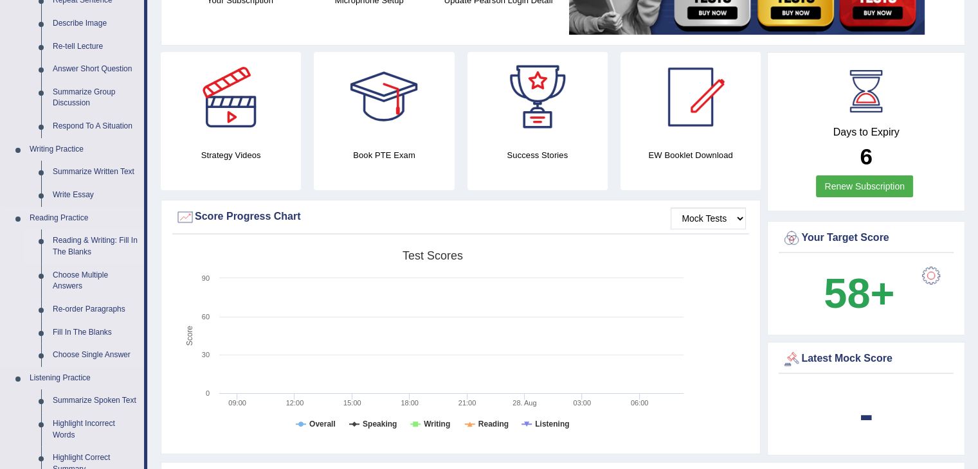
click at [72, 240] on link "Reading & Writing: Fill In The Blanks" at bounding box center [95, 247] width 97 height 34
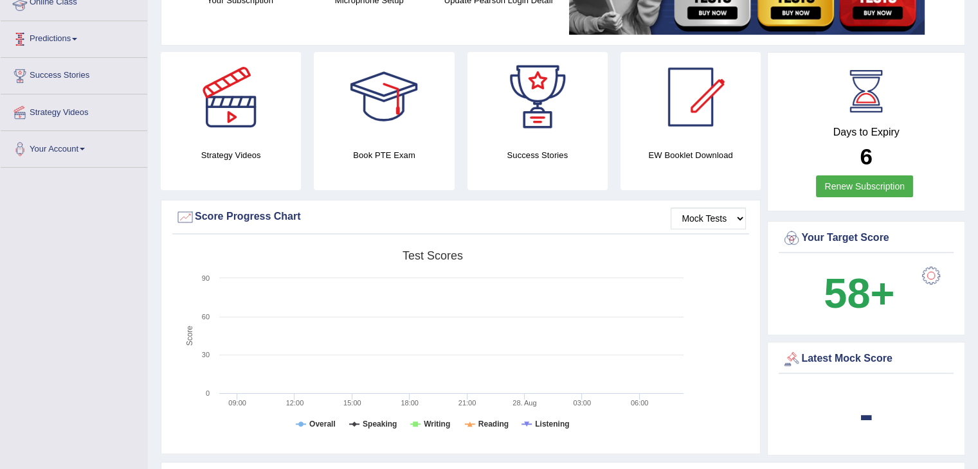
scroll to position [210, 0]
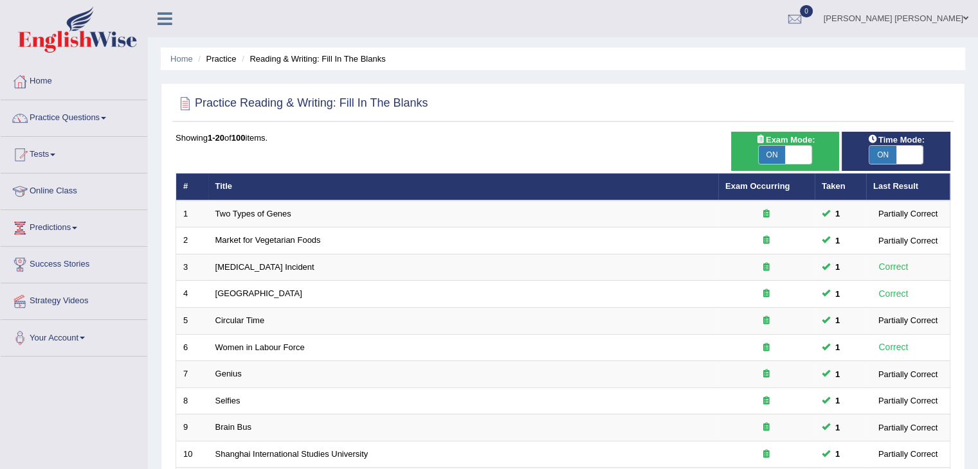
click at [562, 137] on div "Showing 1-20 of 100 items." at bounding box center [563, 138] width 775 height 12
click at [98, 122] on link "Practice Questions" at bounding box center [74, 116] width 147 height 32
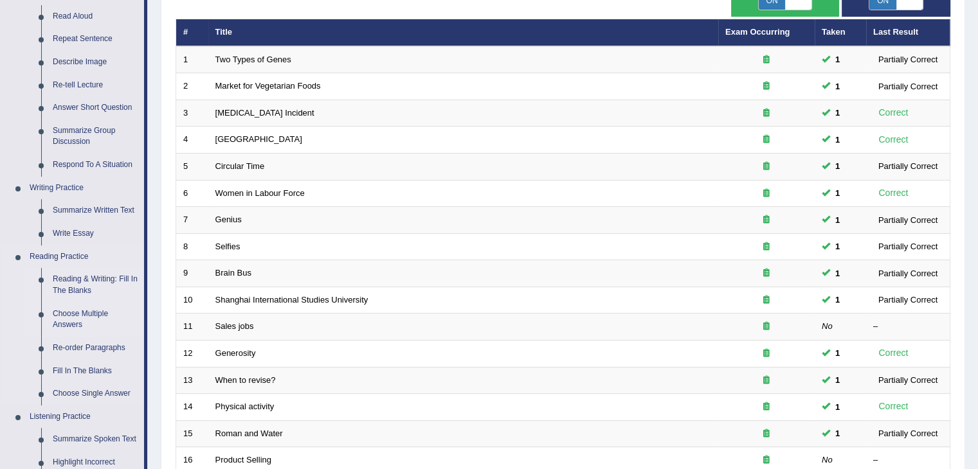
scroll to position [257, 0]
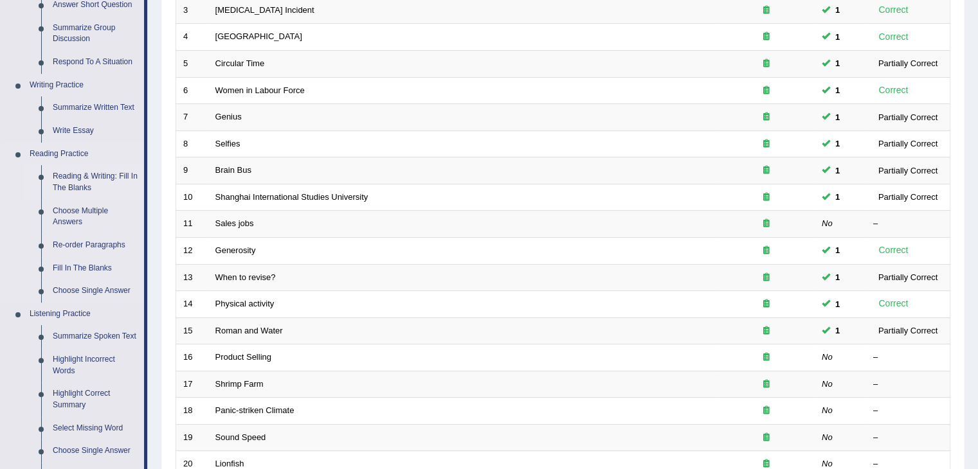
click at [100, 179] on link "Reading & Writing: Fill In The Blanks" at bounding box center [95, 182] width 97 height 34
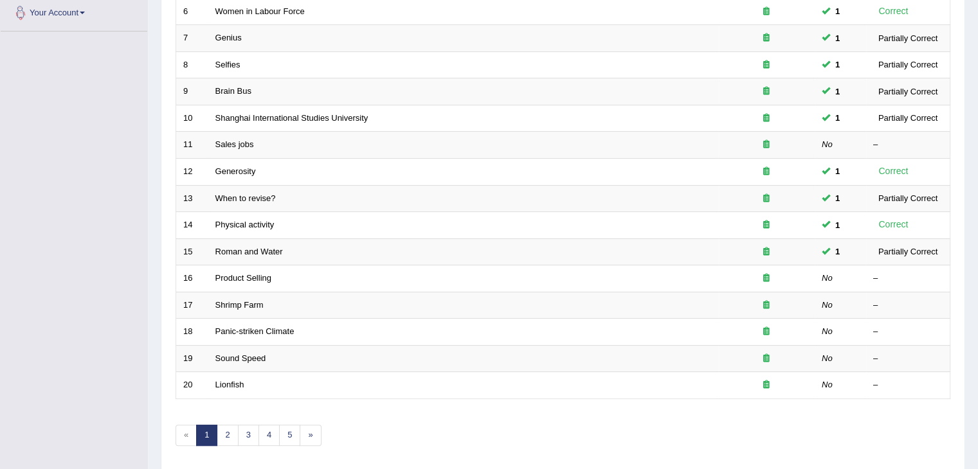
scroll to position [377, 0]
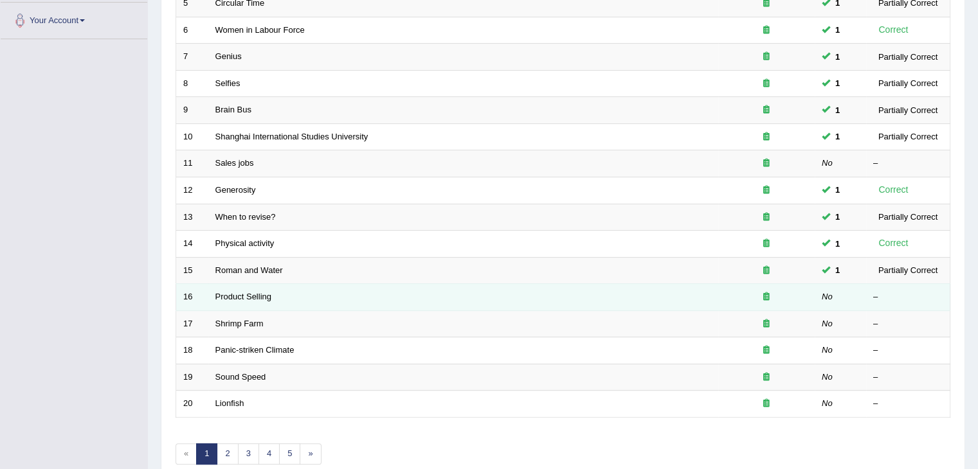
scroll to position [313, 0]
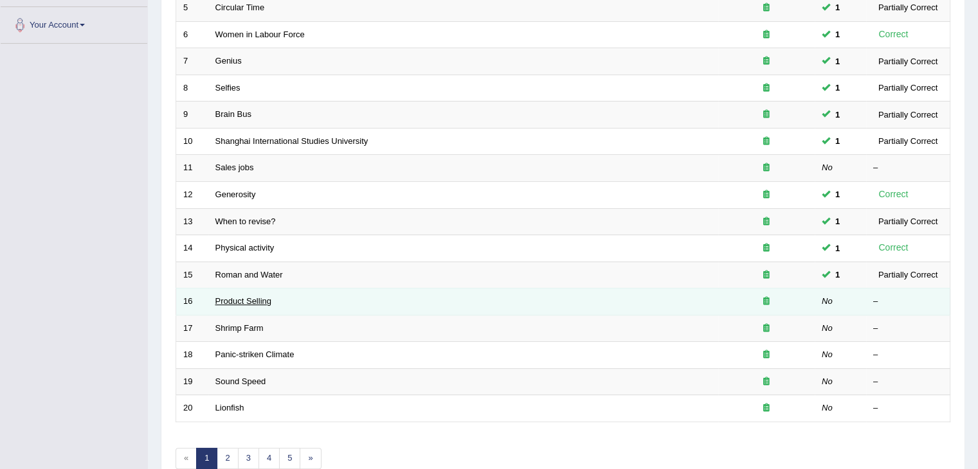
click at [237, 299] on link "Product Selling" at bounding box center [243, 301] width 56 height 10
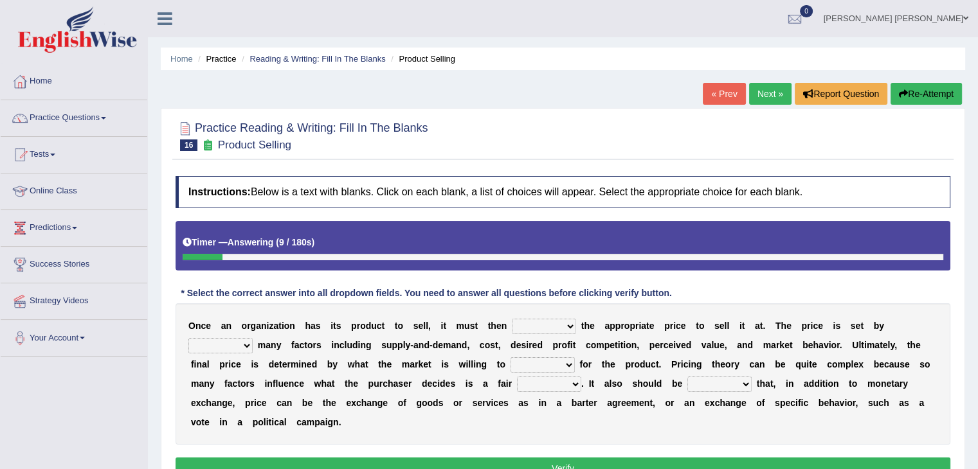
click at [541, 325] on select "tolerate determine fabricate fancy" at bounding box center [544, 326] width 64 height 15
select select "determine"
click at [512, 319] on select "tolerate determine fabricate fancy" at bounding box center [544, 326] width 64 height 15
click at [253, 338] on select "comparing begetting balancing offsetting" at bounding box center [220, 345] width 64 height 15
click at [907, 340] on b "t" at bounding box center [908, 345] width 3 height 10
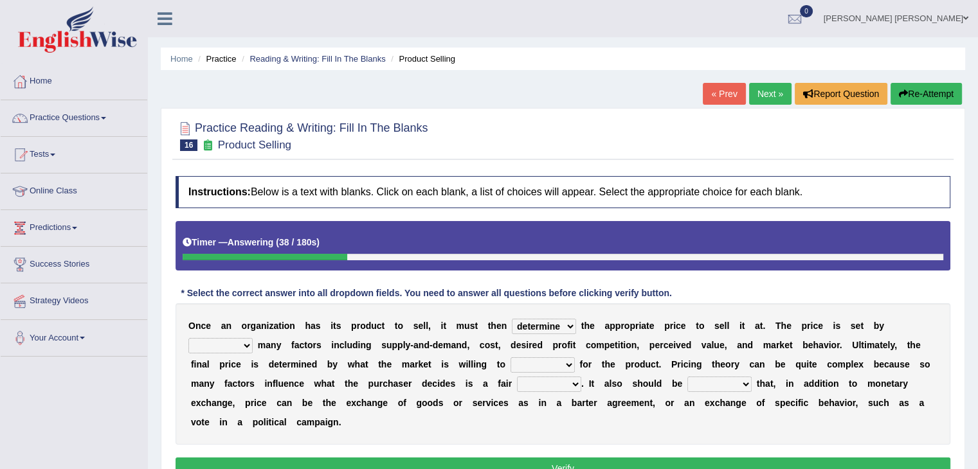
click at [253, 338] on select "comparing begetting balancing offsetting" at bounding box center [220, 345] width 64 height 15
select select "comparing"
click at [253, 338] on select "comparing begetting balancing offsetting" at bounding box center [220, 345] width 64 height 15
click at [511, 364] on select "consign design exchange prepare" at bounding box center [543, 364] width 64 height 15
select select "exchange"
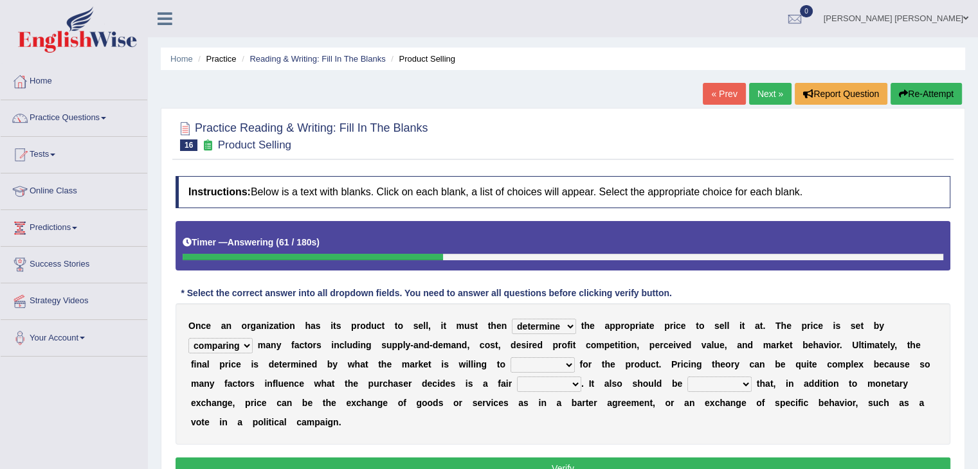
click at [511, 357] on select "consign design exchange prepare" at bounding box center [543, 364] width 64 height 15
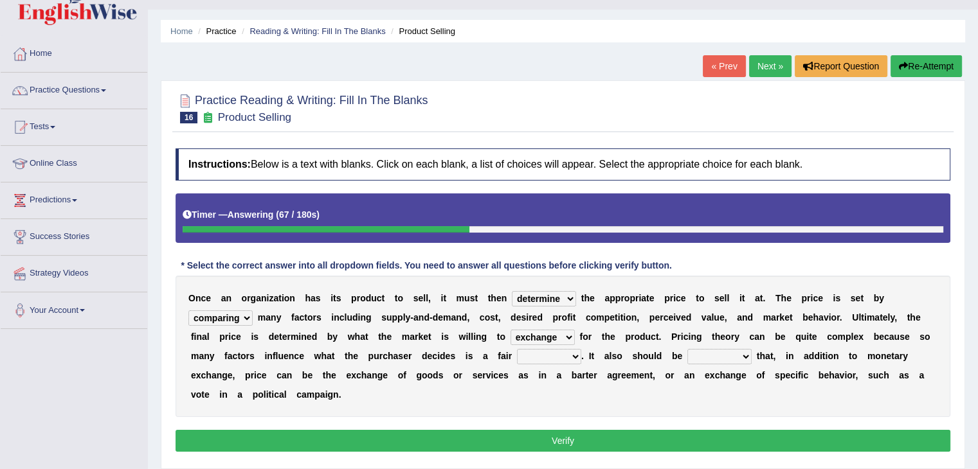
scroll to position [64, 0]
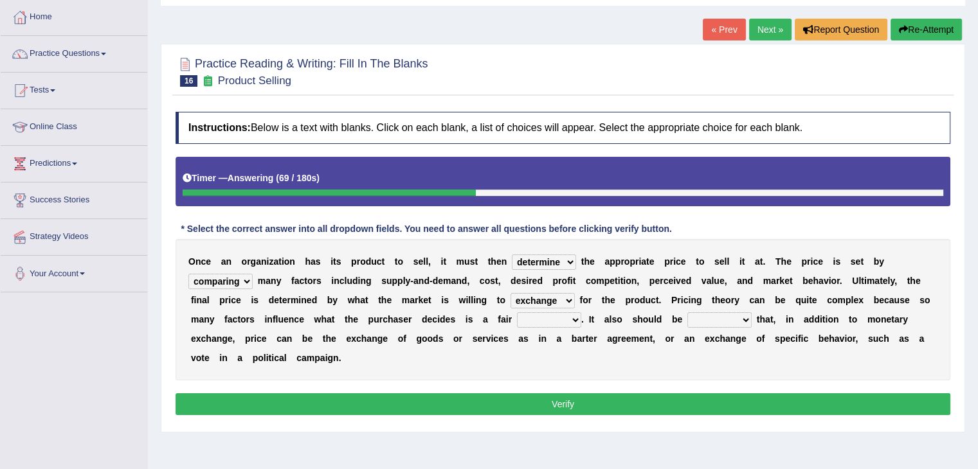
click at [517, 320] on select "addition shape content value" at bounding box center [549, 319] width 64 height 15
select select "value"
click at [517, 312] on select "addition shape content value" at bounding box center [549, 319] width 64 height 15
click at [687, 317] on select "explained enlarged overrated noted" at bounding box center [719, 319] width 64 height 15
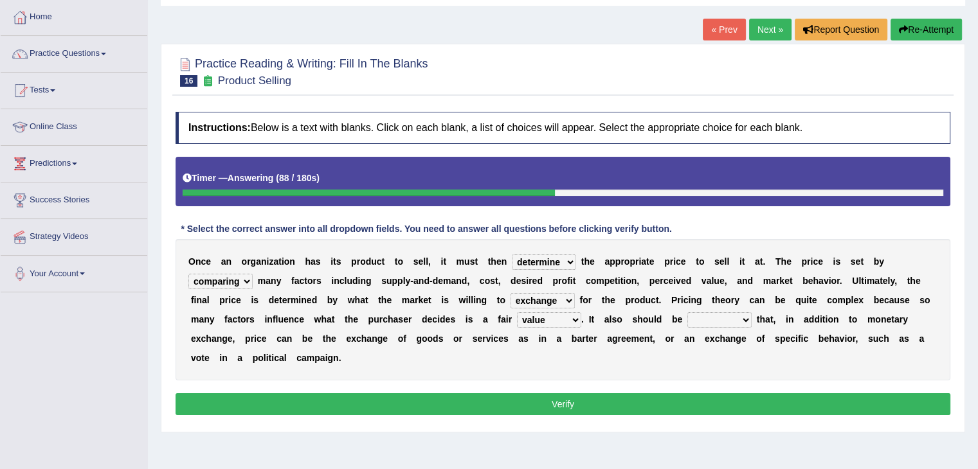
click at [687, 323] on select "explained enlarged overrated noted" at bounding box center [719, 319] width 64 height 15
select select "noted"
click at [687, 312] on select "explained enlarged overrated noted" at bounding box center [719, 319] width 64 height 15
click at [253, 274] on select "comparing begetting balancing offsetting" at bounding box center [220, 281] width 64 height 15
drag, startPoint x: 858, startPoint y: 261, endPoint x: 836, endPoint y: 263, distance: 21.9
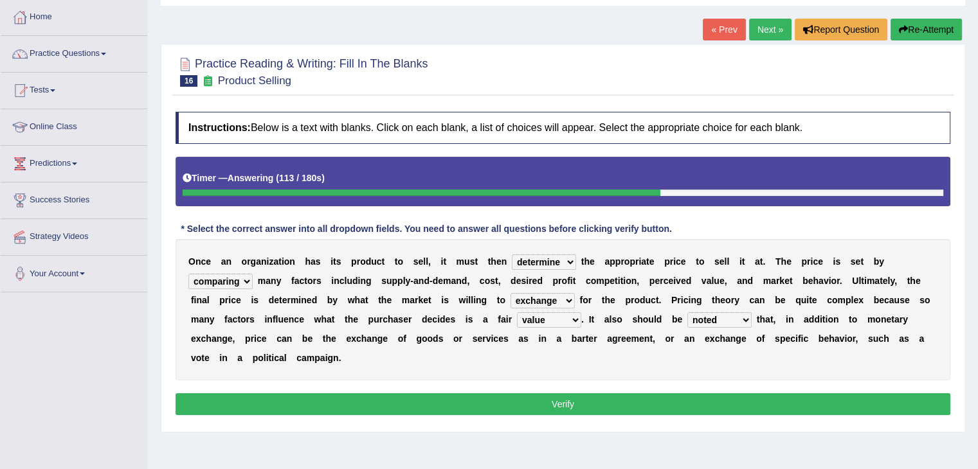
click at [253, 274] on select "comparing begetting balancing offsetting" at bounding box center [220, 281] width 64 height 15
click at [687, 317] on select "explained enlarged overrated noted" at bounding box center [719, 319] width 64 height 15
click at [516, 393] on button "Verify" at bounding box center [563, 404] width 775 height 22
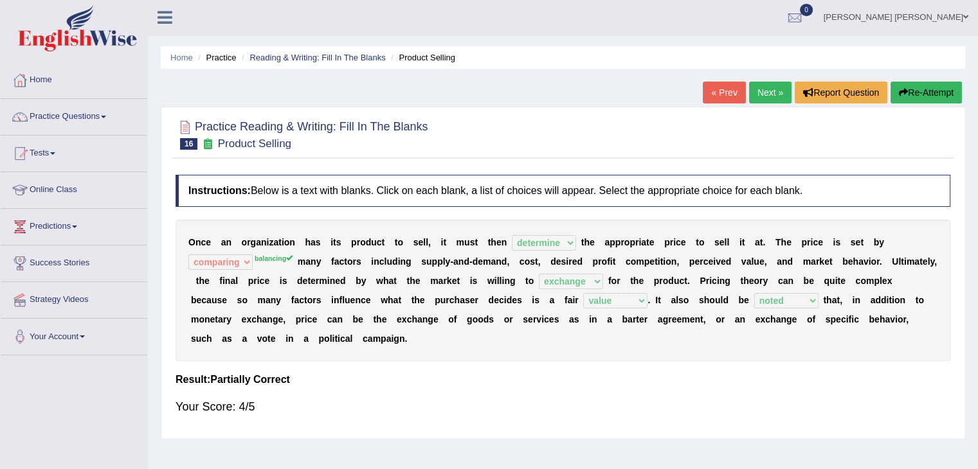
scroll to position [0, 0]
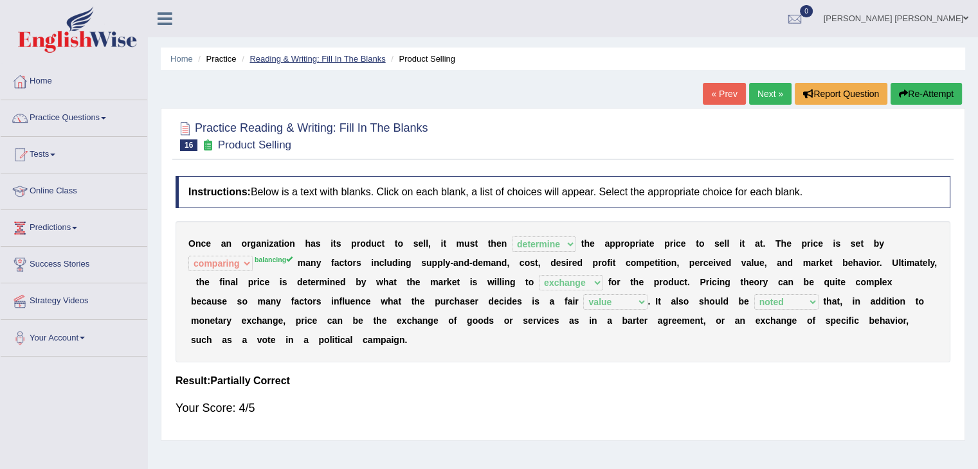
click at [329, 57] on link "Reading & Writing: Fill In The Blanks" at bounding box center [317, 59] width 136 height 10
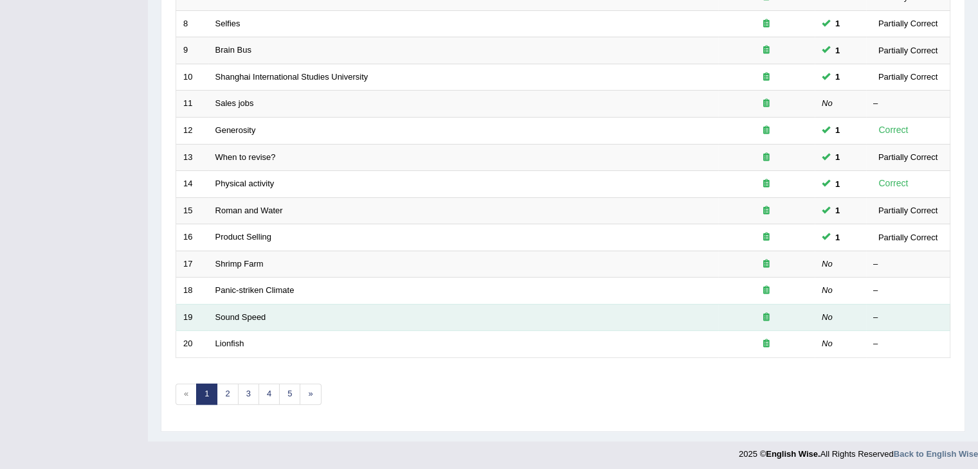
scroll to position [185, 0]
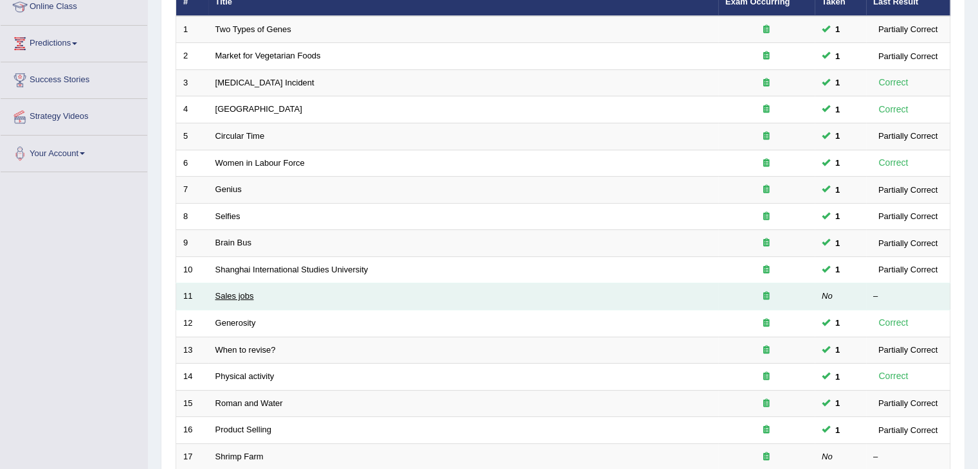
click at [235, 294] on link "Sales jobs" at bounding box center [234, 296] width 39 height 10
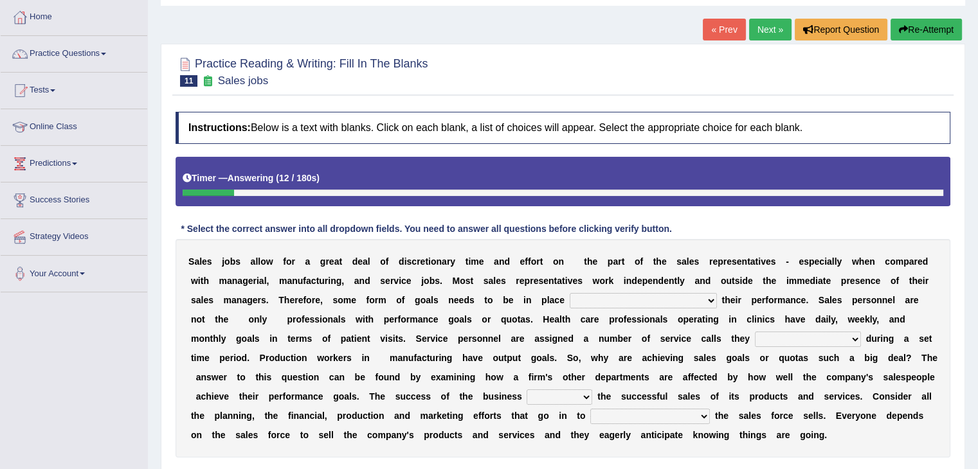
click at [570, 300] on select "as motive and guide should motivate and guide to help motivate and guide as hel…" at bounding box center [643, 300] width 147 height 15
select select "to help motivate and guide"
click at [570, 293] on select "as motive and guide should motivate and guide to help motivate and guide as hel…" at bounding box center [643, 300] width 147 height 15
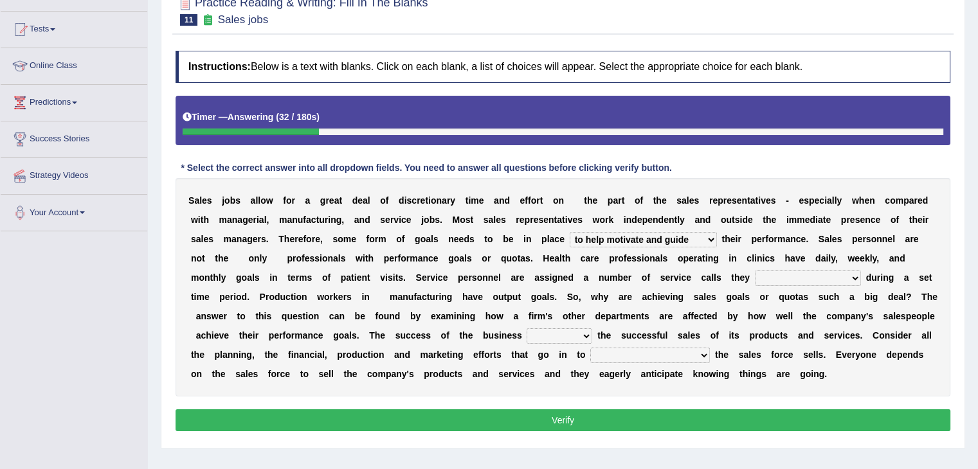
scroll to position [129, 0]
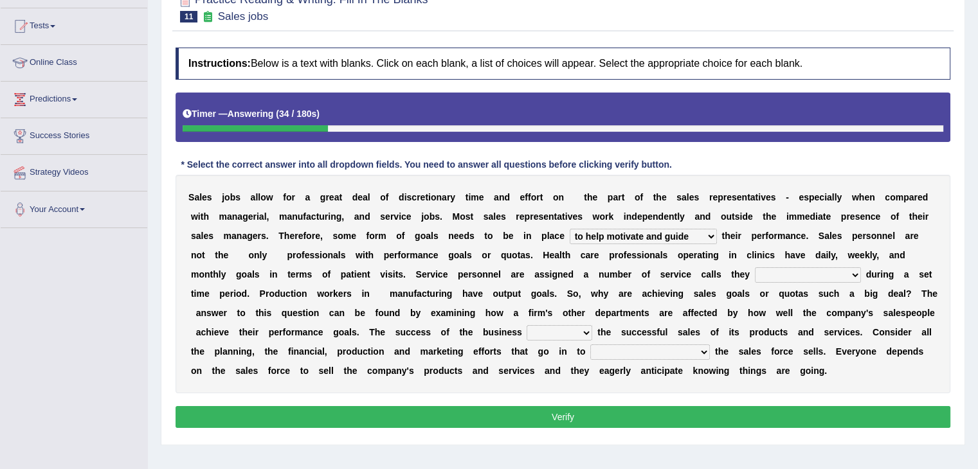
click at [755, 276] on select "can perform must perform often are performed might be performing" at bounding box center [808, 274] width 106 height 15
select select "must perform"
click at [755, 267] on select "can perform must perform often are performed might be performing" at bounding box center [808, 274] width 106 height 15
click at [755, 276] on select "can perform must perform often are performed might be performing" at bounding box center [808, 274] width 106 height 15
drag, startPoint x: 652, startPoint y: 272, endPoint x: 673, endPoint y: 272, distance: 20.6
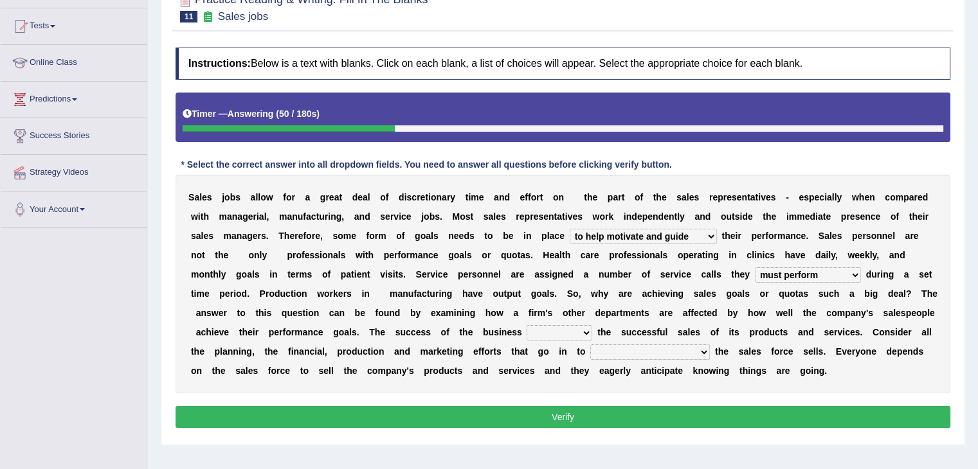
click at [755, 272] on select "can perform must perform often are performed might be performing" at bounding box center [808, 274] width 106 height 15
click at [527, 332] on select "hinges on is set at lasts until look ahead" at bounding box center [560, 332] width 66 height 15
select select "hinges on"
click at [527, 325] on select "hinges on is set at lasts until look ahead" at bounding box center [560, 332] width 66 height 15
click at [590, 352] on select "describing how producing what constructing how much analyzing where" at bounding box center [650, 352] width 120 height 15
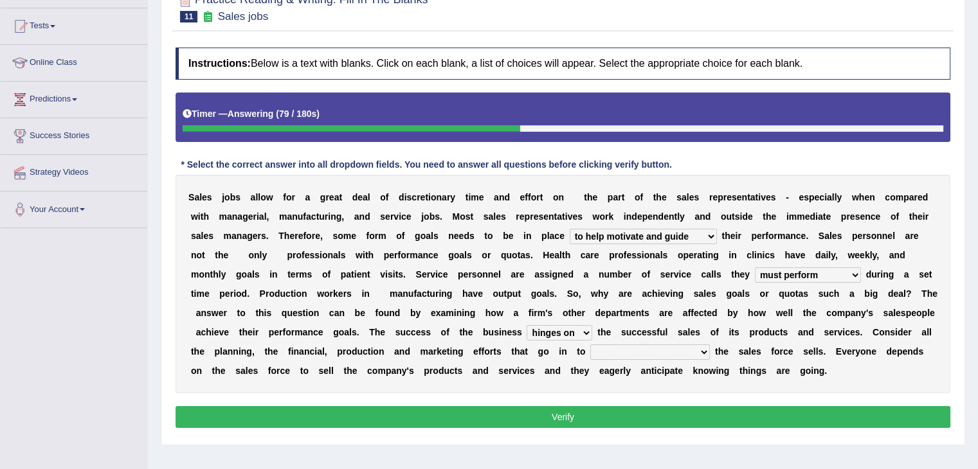
drag, startPoint x: 671, startPoint y: 319, endPoint x: 685, endPoint y: 319, distance: 13.5
click at [671, 319] on div "S a l e s j o b s a l l o w f o r a g r e a t d e a l o f d i s c r e t i o n a…" at bounding box center [563, 284] width 775 height 219
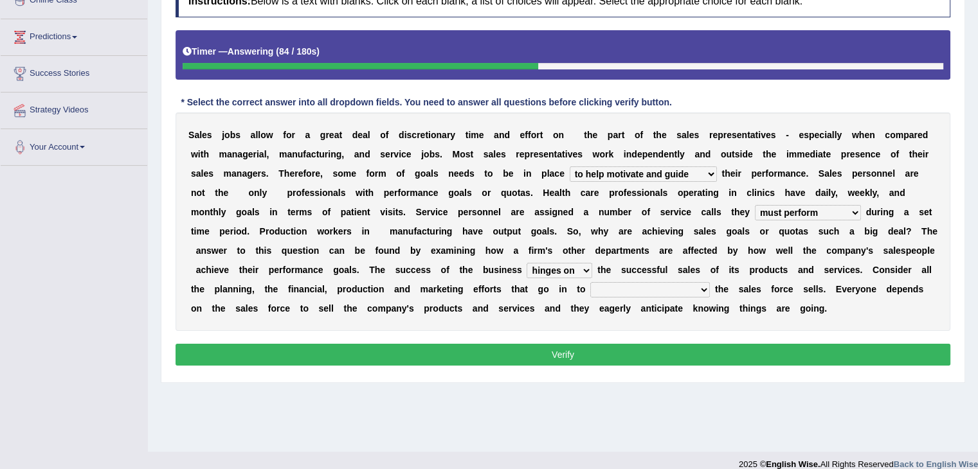
scroll to position [193, 0]
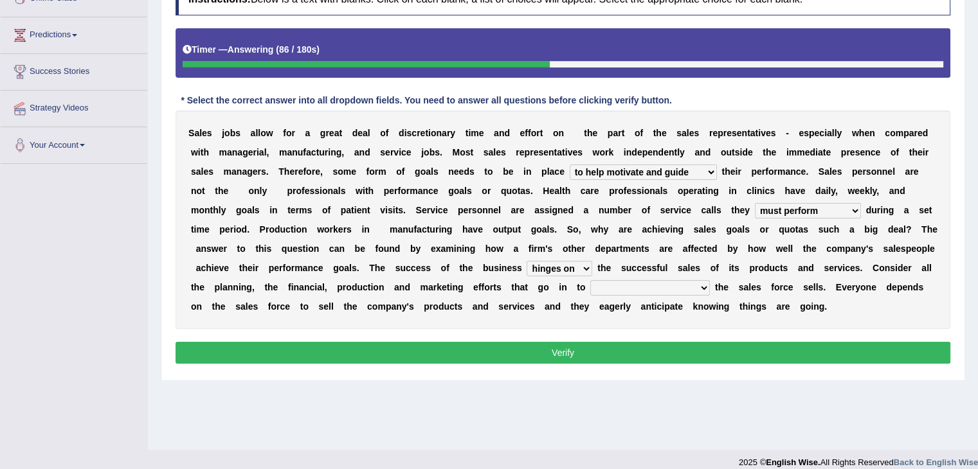
click at [590, 286] on select "describing how producing what constructing how much analyzing where" at bounding box center [650, 287] width 120 height 15
select select "constructing how much"
click at [590, 280] on select "describing how producing what constructing how much analyzing where" at bounding box center [650, 287] width 120 height 15
click at [570, 170] on select "as motive and guide should motivate and guide to help motivate and guide as hel…" at bounding box center [643, 172] width 147 height 15
click at [570, 169] on select "as motive and guide should motivate and guide to help motivate and guide as hel…" at bounding box center [643, 172] width 147 height 15
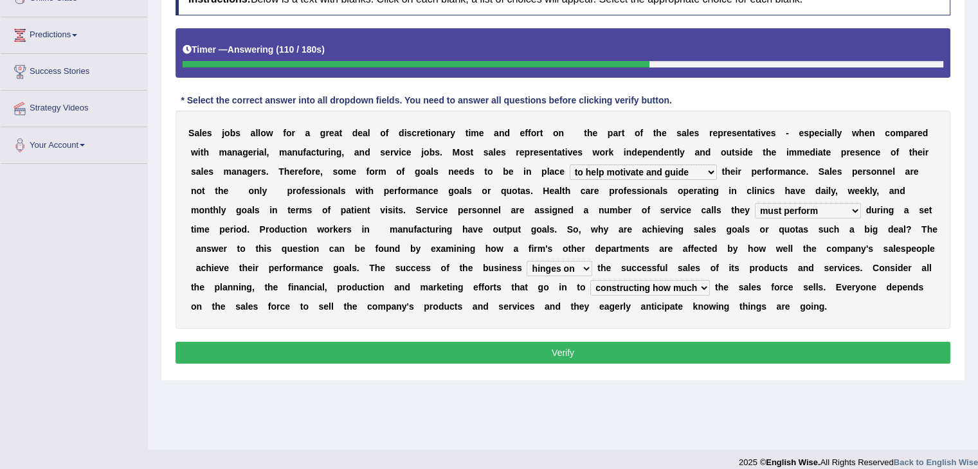
click at [755, 217] on select "can perform must perform often are performed might be performing" at bounding box center [808, 210] width 106 height 15
click at [755, 209] on select "can perform must perform often are performed might be performing" at bounding box center [808, 210] width 106 height 15
click at [527, 268] on select "hinges on is set at lasts until look ahead" at bounding box center [560, 268] width 66 height 15
click at [590, 289] on select "describing how producing what constructing how much analyzing where" at bounding box center [650, 287] width 120 height 15
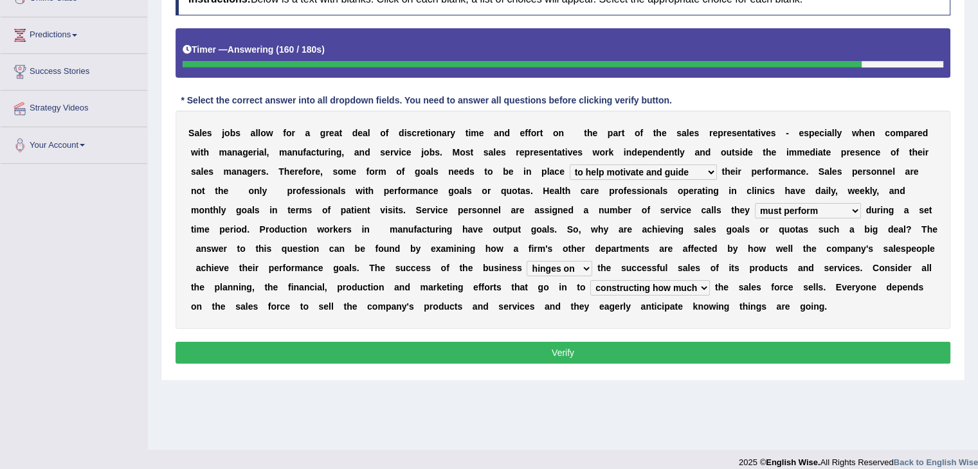
click at [447, 307] on div "S a l e s j o b s a l l o w f o r a g r e a t d e a l o f d i s c r e t i o n a…" at bounding box center [563, 220] width 775 height 219
click at [448, 345] on button "Verify" at bounding box center [563, 353] width 775 height 22
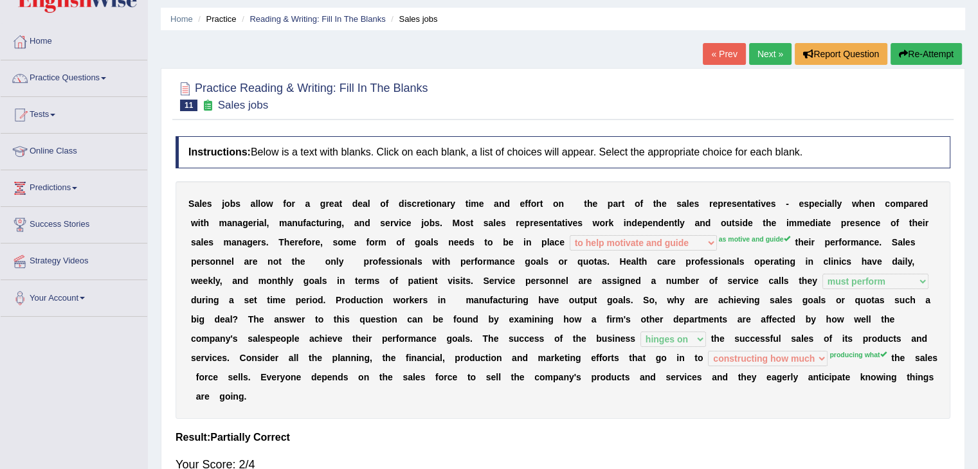
scroll to position [0, 0]
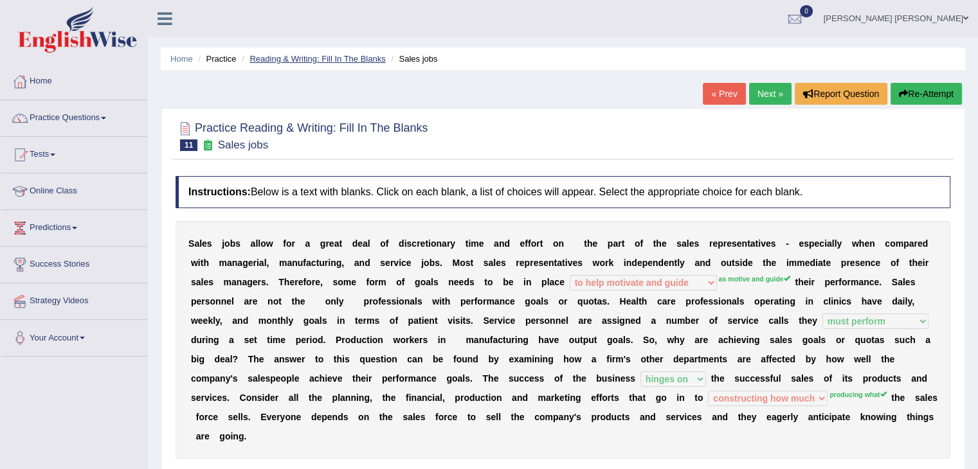
click at [350, 63] on link "Reading & Writing: Fill In The Blanks" at bounding box center [317, 59] width 136 height 10
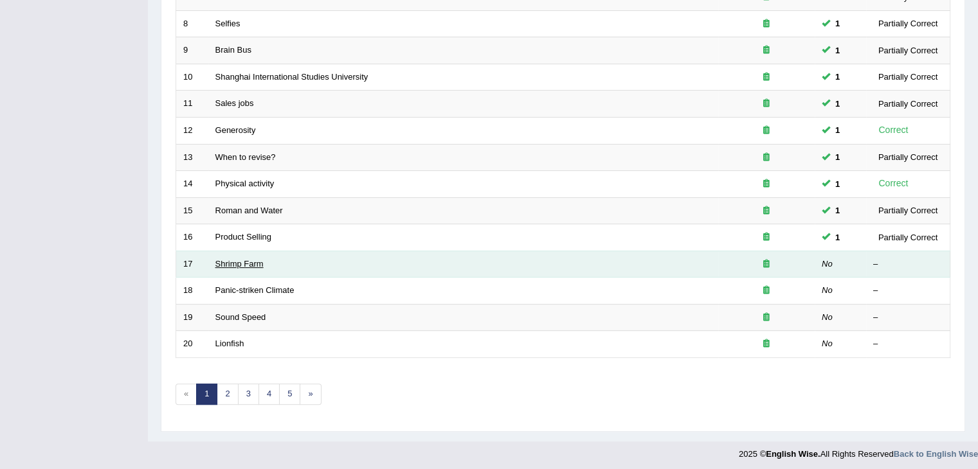
click at [255, 260] on link "Shrimp Farm" at bounding box center [239, 264] width 48 height 10
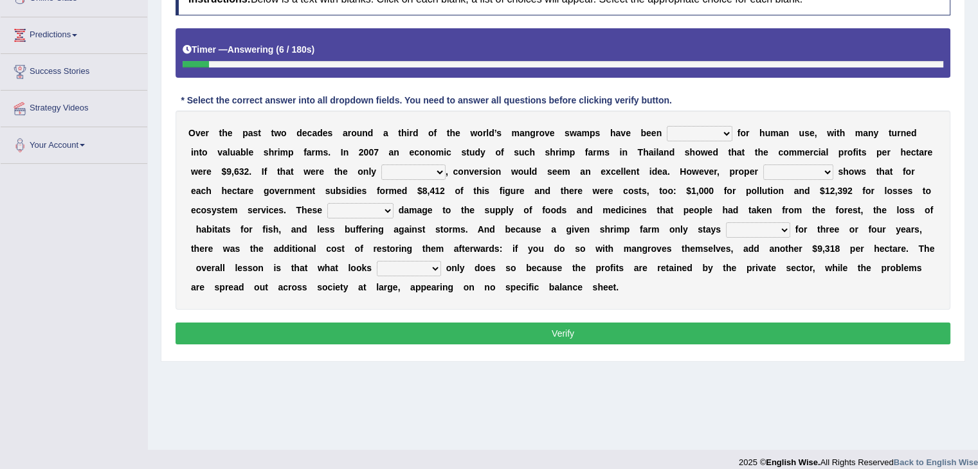
click at [671, 132] on select "rearranged exchanged conserved converted" at bounding box center [700, 133] width 66 height 15
select select "converted"
click at [667, 126] on select "rearranged exchanged conserved converted" at bounding box center [700, 133] width 66 height 15
click at [676, 126] on select "rearranged exchanged conserved converted" at bounding box center [700, 133] width 66 height 15
click at [676, 130] on select "rearranged exchanged conserved converted" at bounding box center [700, 133] width 66 height 15
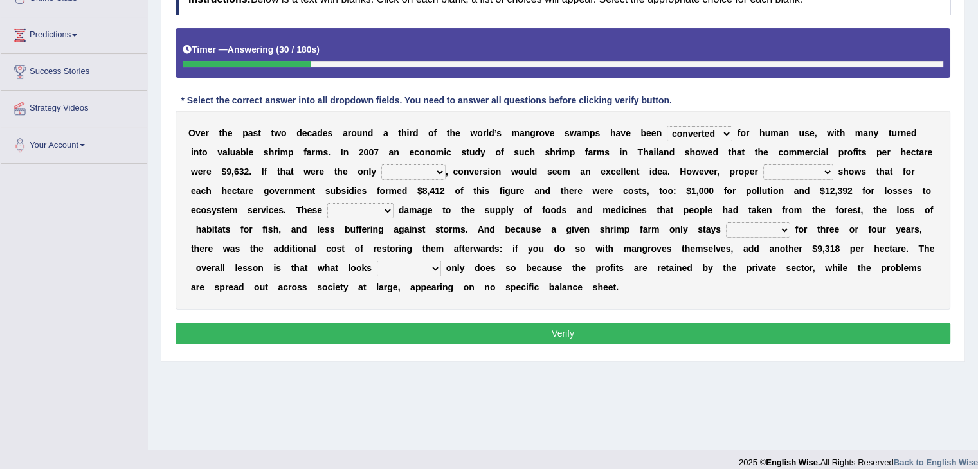
click at [381, 171] on select "index eliment choice factor" at bounding box center [413, 172] width 64 height 15
select select "factor"
click at [381, 165] on select "index eliment choice factor" at bounding box center [413, 172] width 64 height 15
click at [667, 131] on select "rearranged exchanged conserved converted" at bounding box center [700, 133] width 66 height 15
click at [667, 133] on select "rearranged exchanged conserved converted" at bounding box center [700, 133] width 66 height 15
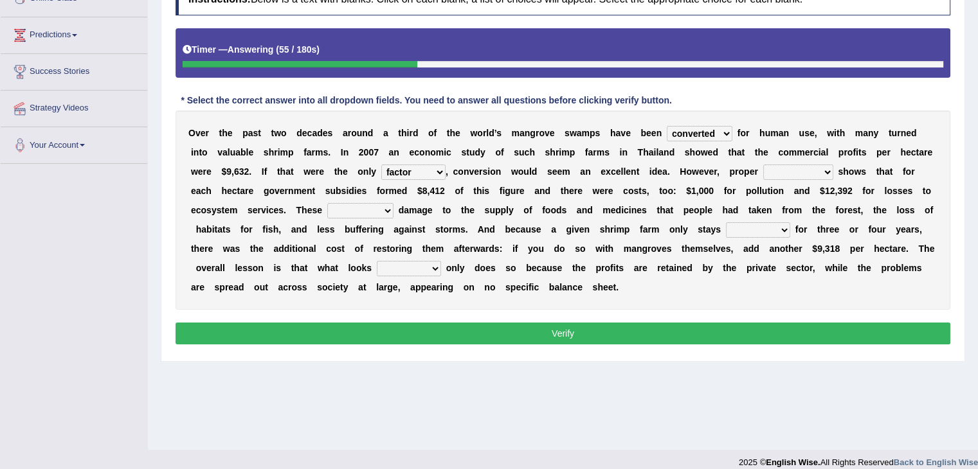
click at [763, 173] on select "accounting percentage aggregation division" at bounding box center [798, 172] width 70 height 15
select select "accounting"
click at [763, 165] on select "accounting percentage aggregation division" at bounding box center [798, 172] width 70 height 15
click at [327, 212] on select "comprised uneven neglected augmented" at bounding box center [360, 210] width 66 height 15
select select "neglected"
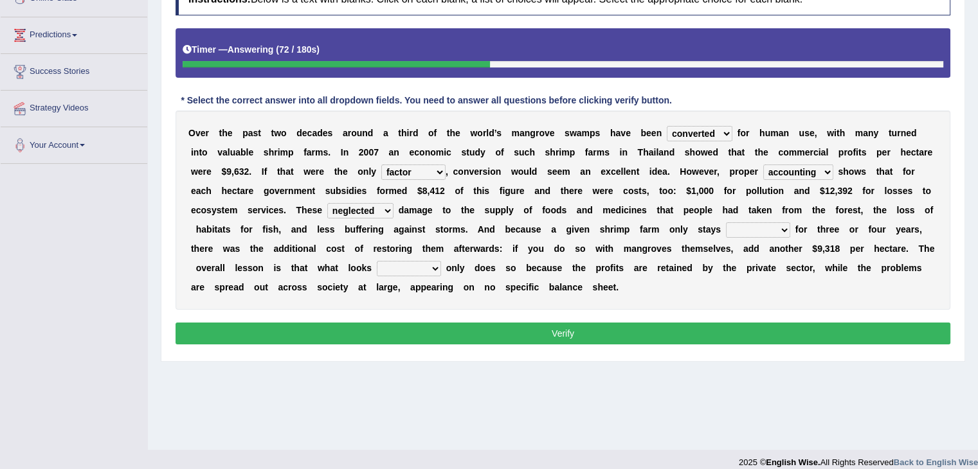
click at [327, 203] on select "comprised uneven neglected augmented" at bounding box center [360, 210] width 66 height 15
click at [327, 208] on select "comprised uneven neglected augmented" at bounding box center [360, 210] width 66 height 15
click at [726, 230] on select "interactive distinctive productive collective" at bounding box center [758, 229] width 64 height 15
select select "productive"
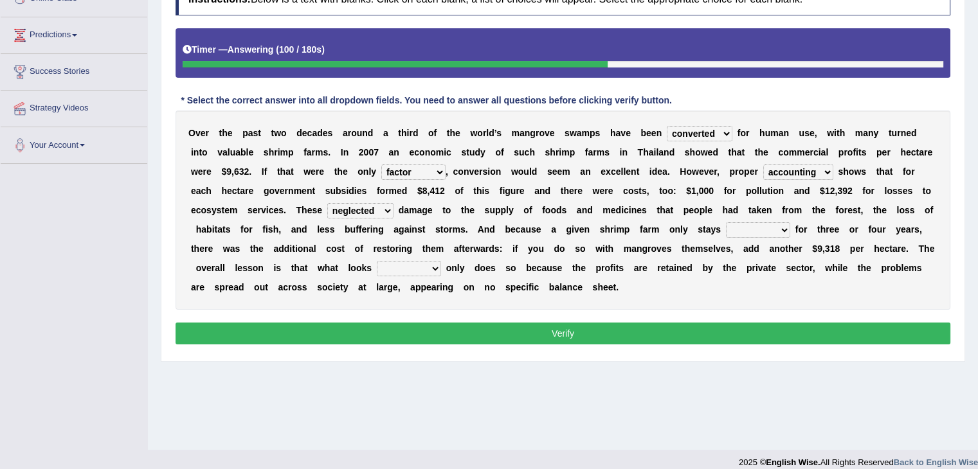
click at [726, 222] on select "interactive distinctive productive collective" at bounding box center [758, 229] width 64 height 15
click at [726, 230] on select "interactive distinctive productive collective" at bounding box center [758, 229] width 64 height 15
drag, startPoint x: 598, startPoint y: 230, endPoint x: 611, endPoint y: 230, distance: 13.5
click at [726, 230] on select "interactive distinctive productive collective" at bounding box center [758, 229] width 64 height 15
click at [377, 268] on select "beneficial immediate modest moderate" at bounding box center [409, 268] width 64 height 15
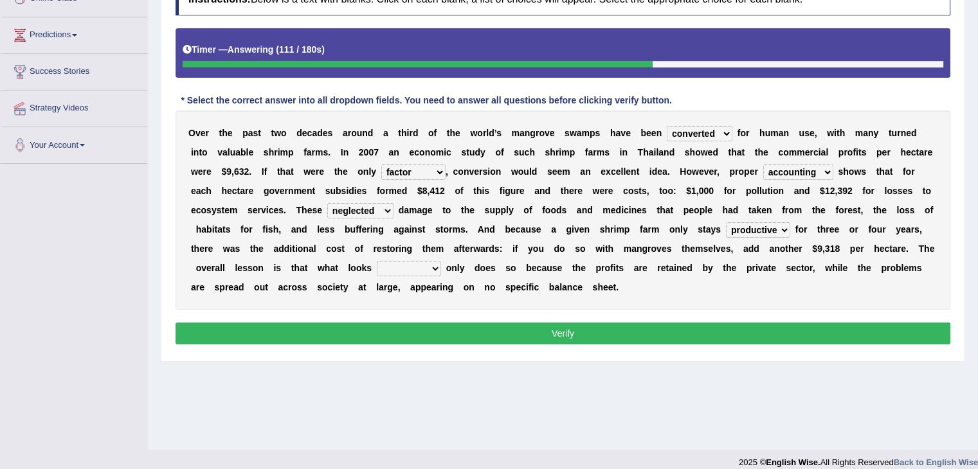
select select "beneficial"
click at [377, 261] on select "beneficial immediate modest moderate" at bounding box center [409, 268] width 64 height 15
click at [377, 263] on select "beneficial immediate modest moderate" at bounding box center [409, 268] width 64 height 15
click at [673, 134] on select "rearranged exchanged conserved converted" at bounding box center [700, 133] width 66 height 15
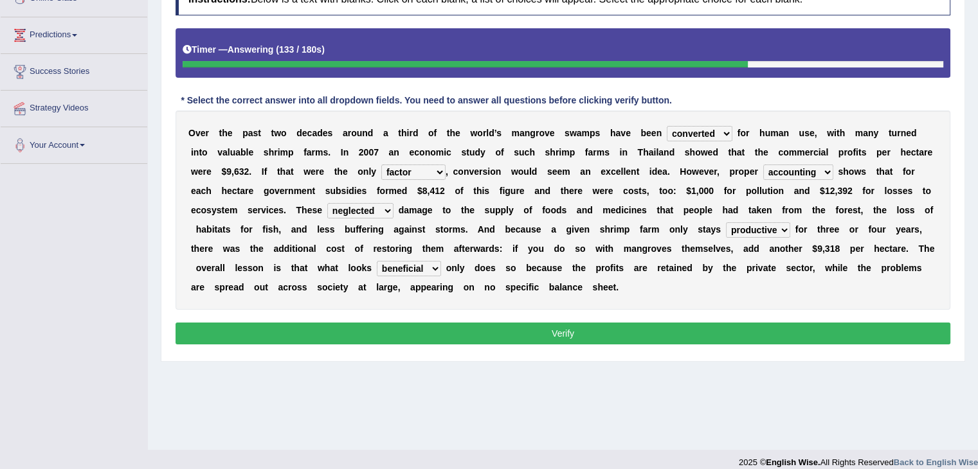
click at [673, 134] on select "rearranged exchanged conserved converted" at bounding box center [700, 133] width 66 height 15
click at [679, 132] on select "rearranged exchanged conserved converted" at bounding box center [700, 133] width 66 height 15
click at [381, 174] on select "index eliment choice factor" at bounding box center [413, 172] width 64 height 15
click at [381, 171] on select "index eliment choice factor" at bounding box center [413, 172] width 64 height 15
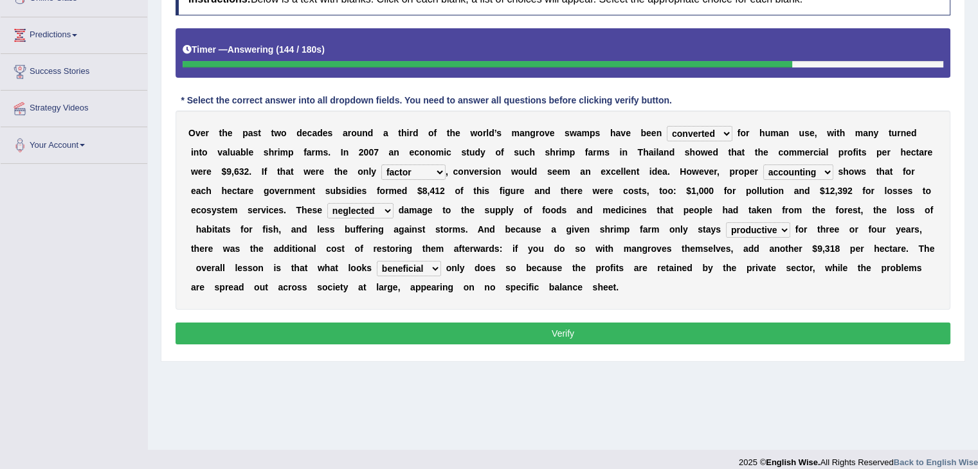
click at [593, 153] on b "r" at bounding box center [594, 152] width 3 height 10
click at [763, 172] on select "accounting percentage aggregation division" at bounding box center [798, 172] width 70 height 15
click at [327, 210] on select "comprised uneven neglected augmented" at bounding box center [360, 210] width 66 height 15
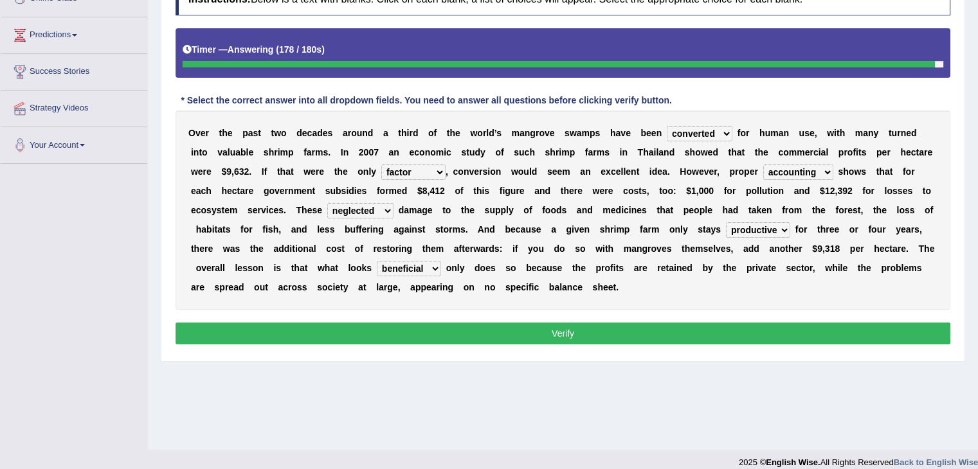
click at [371, 327] on button "Verify" at bounding box center [563, 334] width 775 height 22
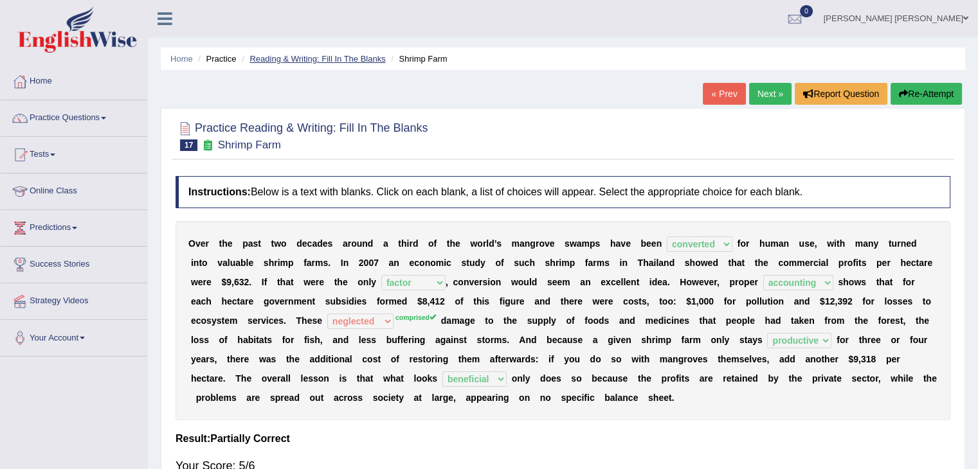
click at [353, 57] on link "Reading & Writing: Fill In The Blanks" at bounding box center [317, 59] width 136 height 10
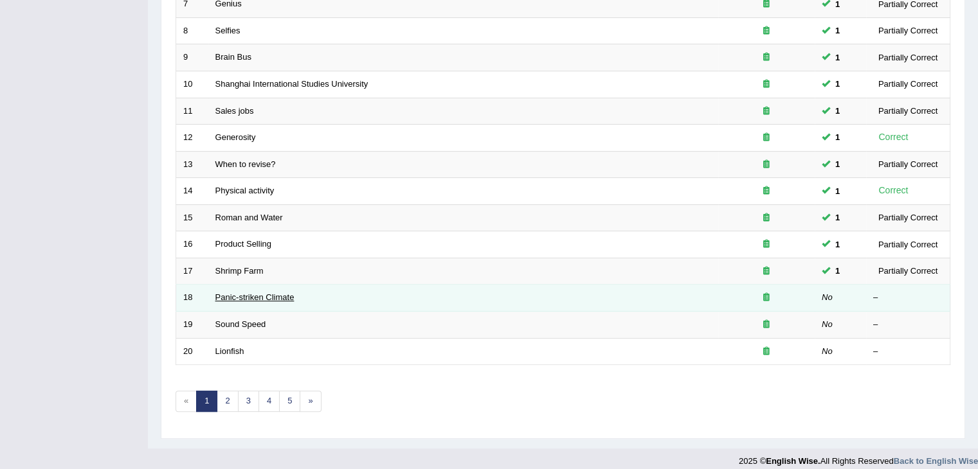
scroll to position [377, 0]
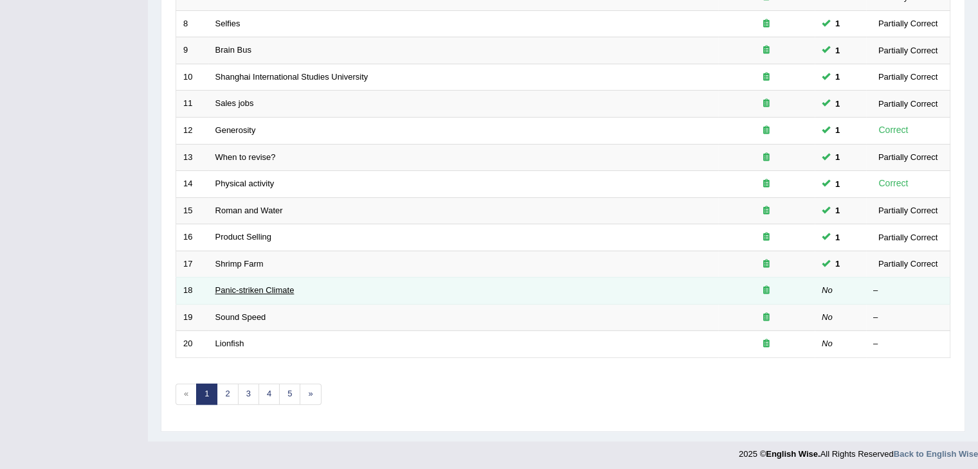
click at [262, 289] on link "Panic-striken Climate" at bounding box center [254, 290] width 79 height 10
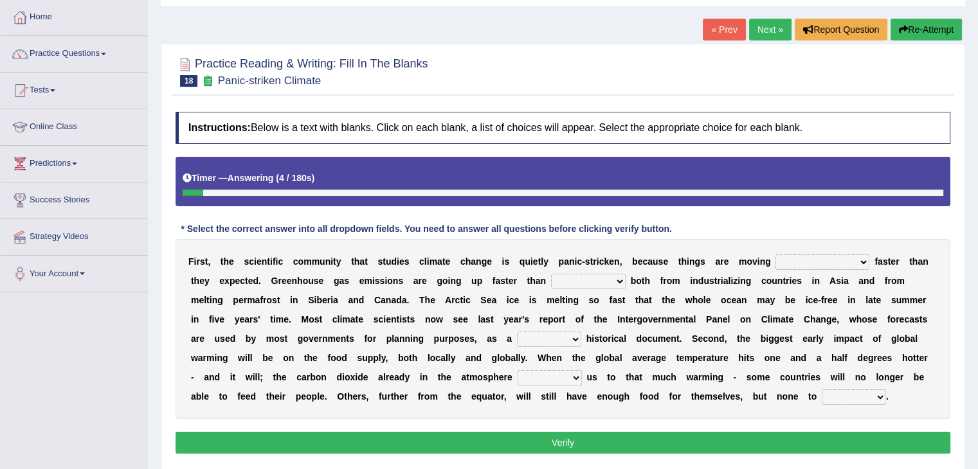
click at [788, 263] on select "few same [PERSON_NAME] most" at bounding box center [822, 262] width 94 height 15
select select "[PERSON_NAME]"
click at [775, 255] on select "few same [PERSON_NAME] most" at bounding box center [822, 262] width 94 height 15
click at [551, 283] on select "anticipation predictability ptredicts predicted" at bounding box center [588, 281] width 75 height 15
select select "predicted"
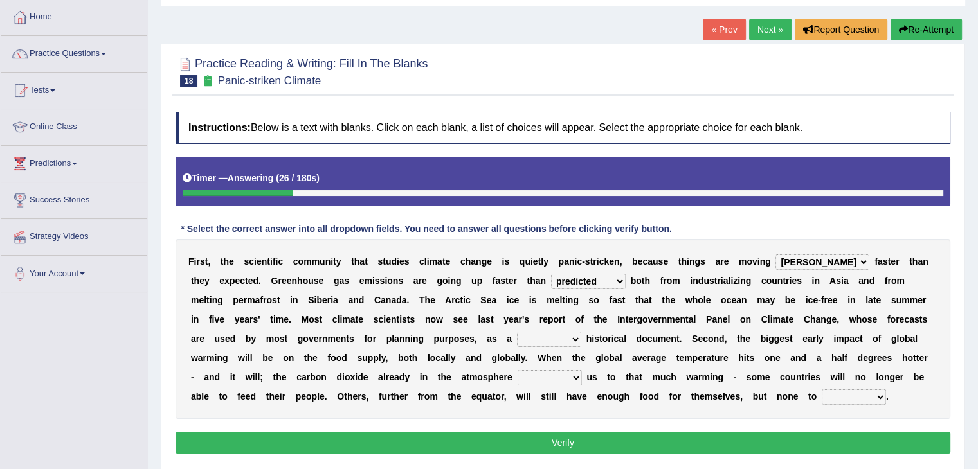
click at [551, 274] on select "anticipation predictability ptredicts predicted" at bounding box center [588, 281] width 75 height 15
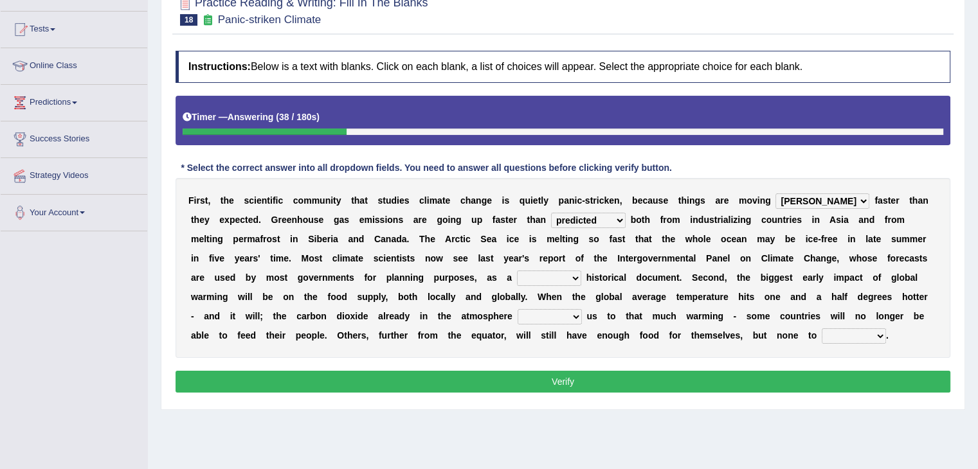
scroll to position [129, 0]
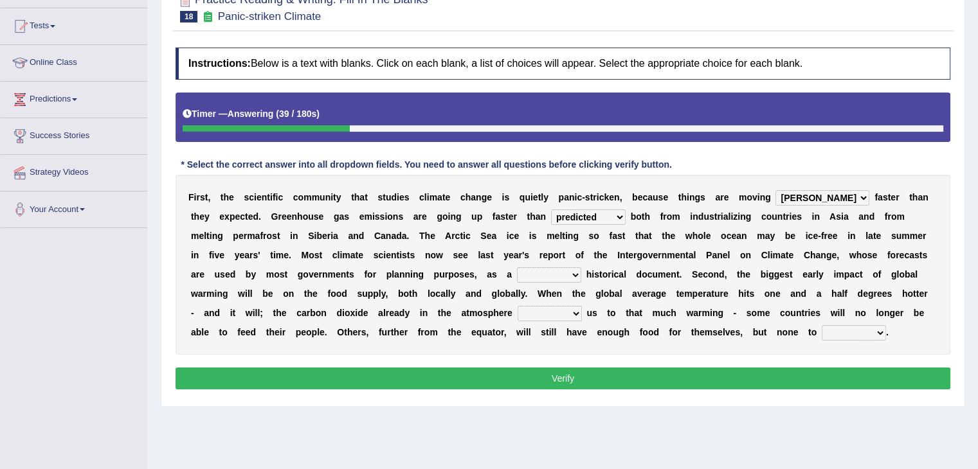
click at [517, 271] on select "purely evenly firmly actively" at bounding box center [549, 274] width 64 height 15
click at [245, 289] on b "w" at bounding box center [241, 294] width 7 height 10
click at [517, 277] on select "purely evenly firmly actively" at bounding box center [549, 274] width 64 height 15
select select "firmly"
click at [517, 267] on select "purely evenly firmly actively" at bounding box center [549, 274] width 64 height 15
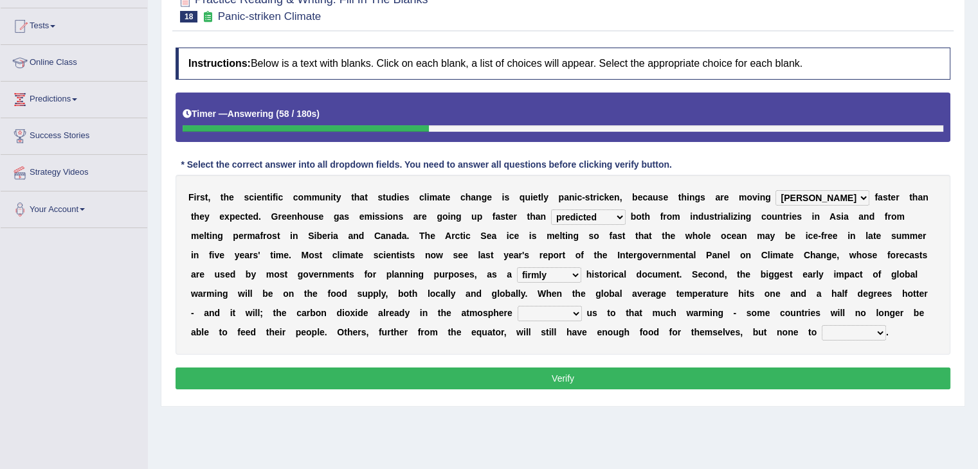
click at [517, 276] on select "purely evenly firmly actively" at bounding box center [549, 274] width 64 height 15
click at [652, 276] on b "u" at bounding box center [655, 274] width 6 height 10
click at [518, 314] on select "commits directs allows addresses" at bounding box center [550, 313] width 64 height 15
select select "addresses"
click at [518, 306] on select "commits directs allows addresses" at bounding box center [550, 313] width 64 height 15
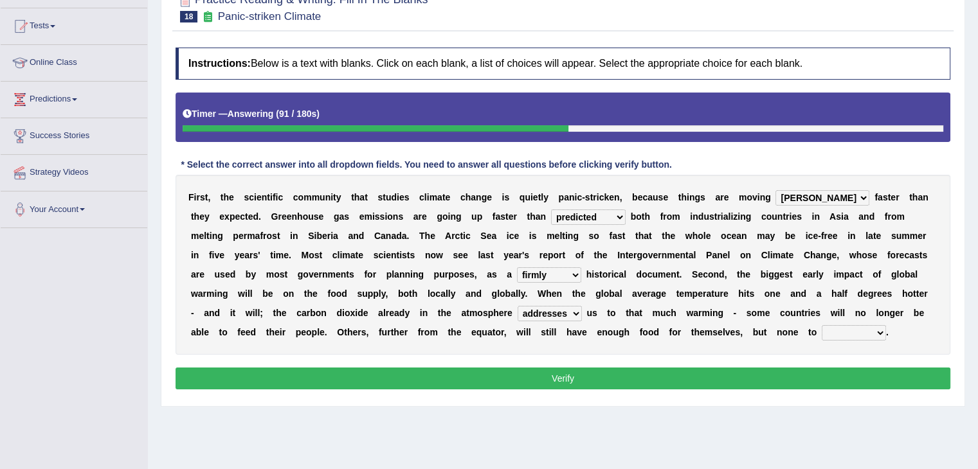
click at [518, 316] on select "commits directs allows addresses" at bounding box center [550, 313] width 64 height 15
click at [676, 316] on b at bounding box center [678, 313] width 5 height 10
click at [822, 332] on select "spare apply dispense consume" at bounding box center [854, 332] width 64 height 15
select select "spare"
click at [822, 325] on select "spare apply dispense consume" at bounding box center [854, 332] width 64 height 15
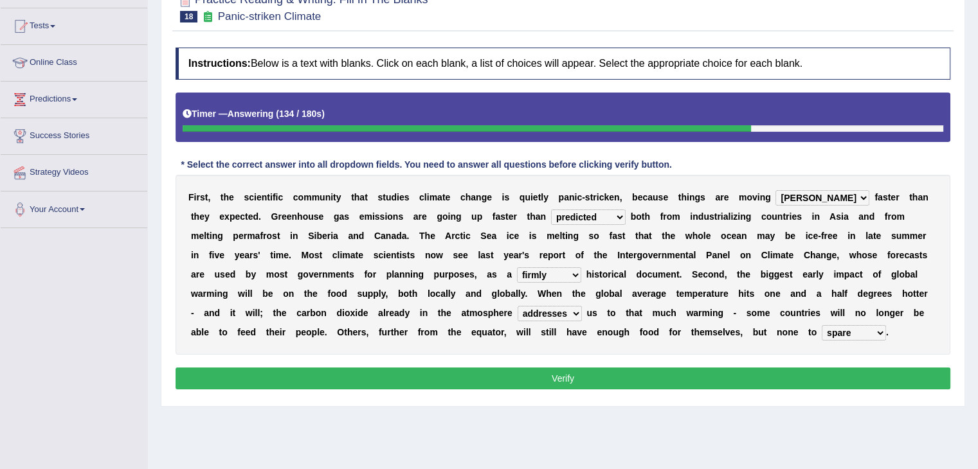
click at [517, 276] on select "purely evenly firmly actively" at bounding box center [549, 274] width 64 height 15
click at [448, 284] on div "F i r s t , t h e s c i e n t i f i c c o m m u n i t y t h a t s t u d i e s c…" at bounding box center [563, 265] width 775 height 180
click at [518, 313] on select "commits directs allows addresses" at bounding box center [550, 313] width 64 height 15
select select "directs"
click at [518, 306] on select "commits directs allows addresses" at bounding box center [550, 313] width 64 height 15
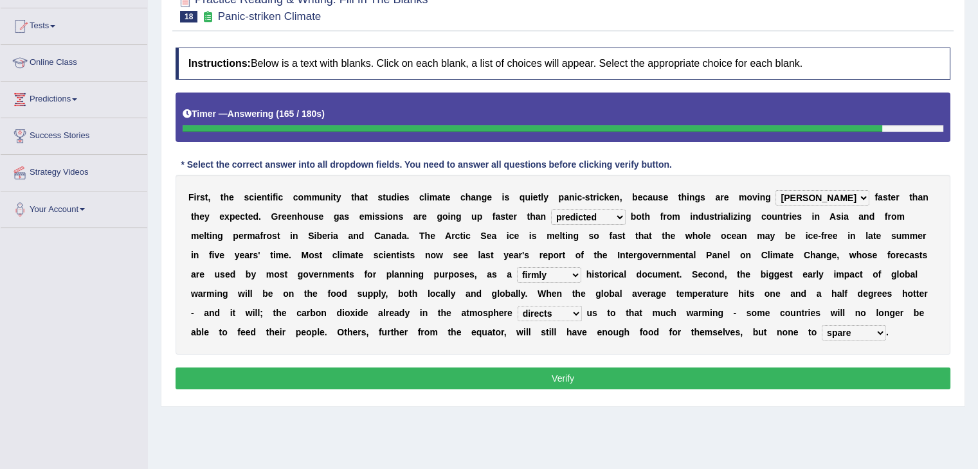
click at [391, 377] on button "Verify" at bounding box center [563, 379] width 775 height 22
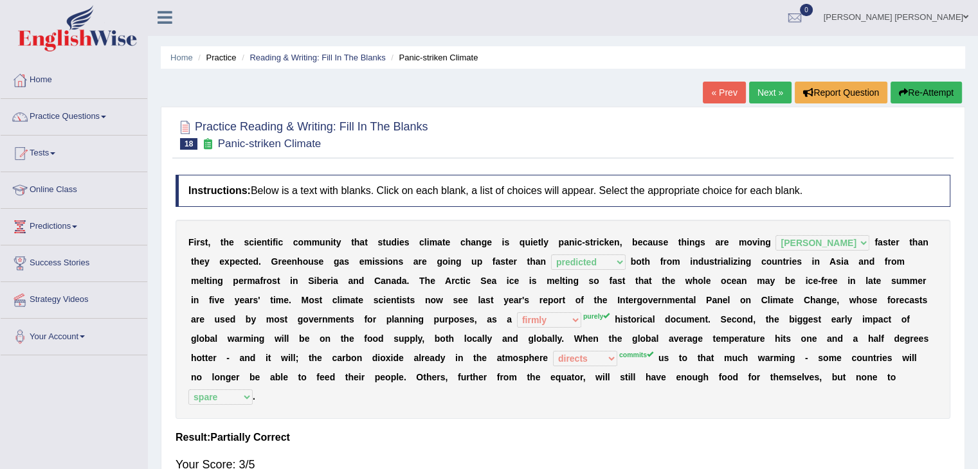
scroll to position [0, 0]
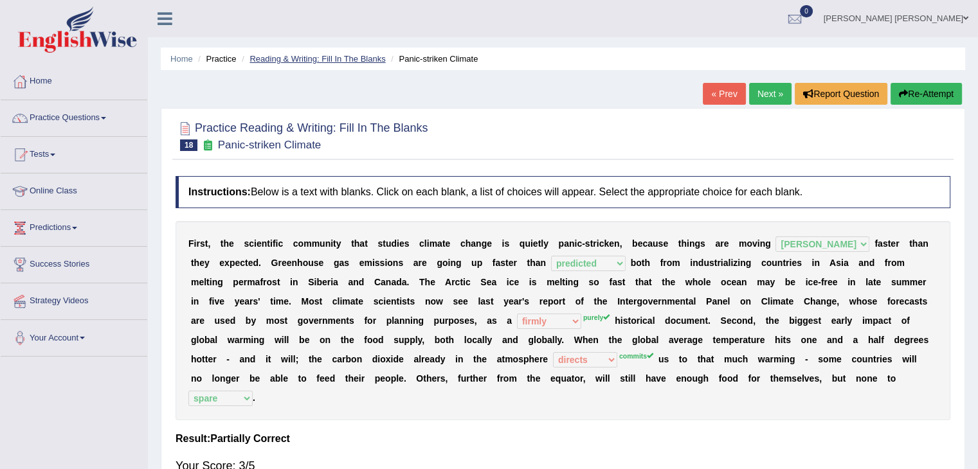
click at [329, 55] on link "Reading & Writing: Fill In The Blanks" at bounding box center [317, 59] width 136 height 10
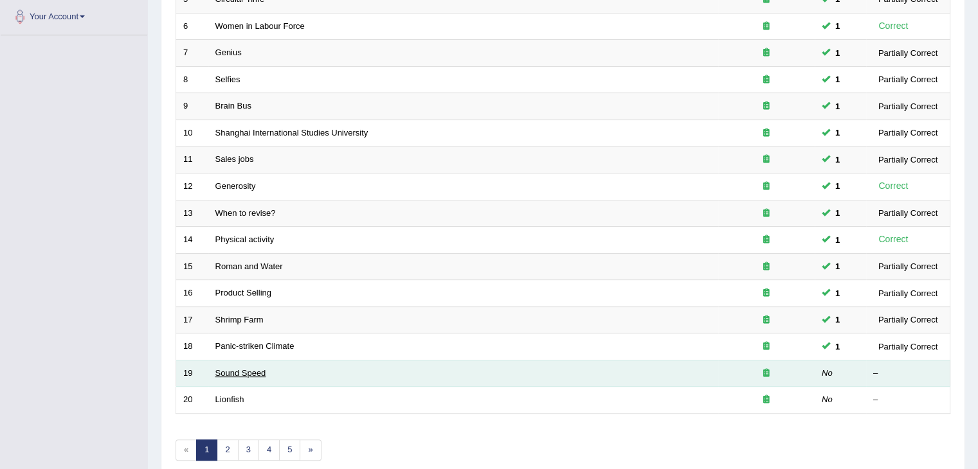
click at [248, 372] on link "Sound Speed" at bounding box center [240, 373] width 51 height 10
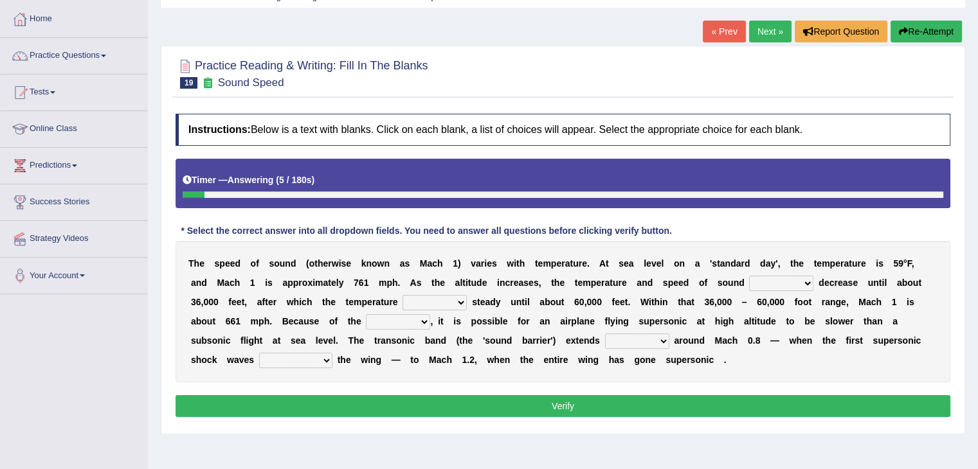
scroll to position [64, 0]
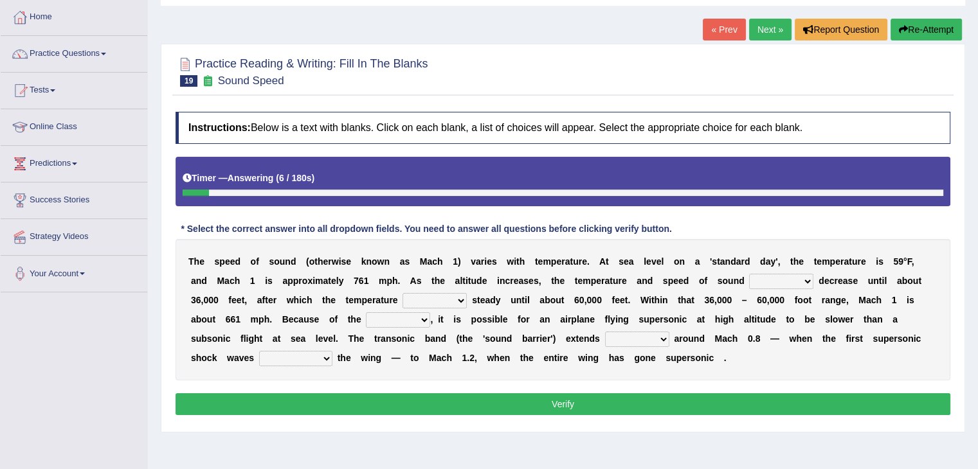
click at [749, 279] on select "not yet none both" at bounding box center [781, 281] width 64 height 15
select select "both"
click at [749, 274] on select "not yet none both" at bounding box center [781, 281] width 64 height 15
click at [402, 301] on select "opposes remains plots mutates" at bounding box center [434, 300] width 64 height 15
select select "remains"
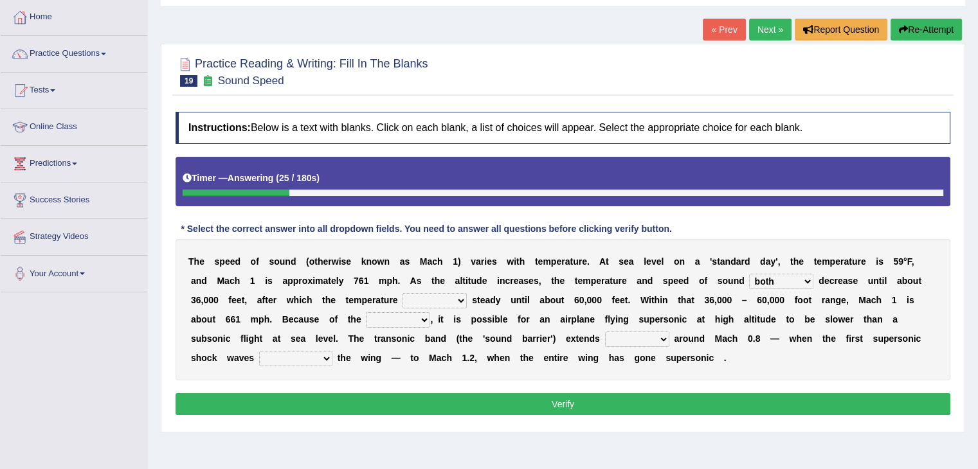
click at [402, 293] on select "opposes remains plots mutates" at bounding box center [434, 300] width 64 height 15
click at [402, 300] on select "opposes remains plots mutates" at bounding box center [434, 300] width 64 height 15
click at [366, 320] on select "veriety variation ventilation similarity" at bounding box center [398, 319] width 64 height 15
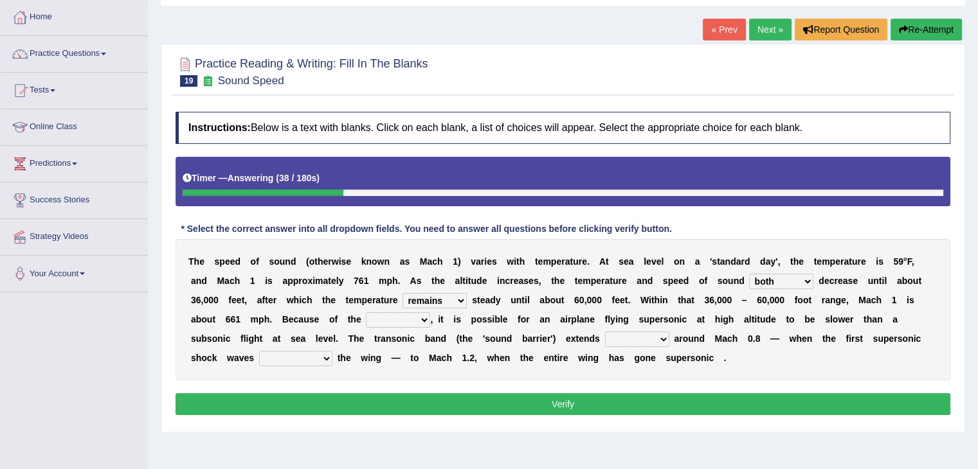
click at [366, 320] on select "veriety variation ventilation similarity" at bounding box center [398, 319] width 64 height 15
select select "variation"
click at [366, 312] on select "veriety variation ventilation similarity" at bounding box center [398, 319] width 64 height 15
click at [605, 341] on select "near from with in" at bounding box center [637, 339] width 64 height 15
select select "from"
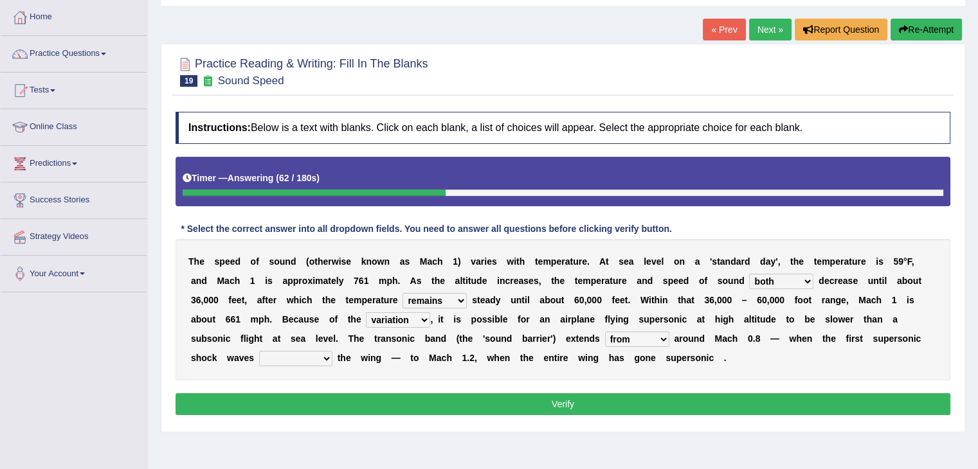
click at [605, 332] on select "near from with in" at bounding box center [637, 339] width 64 height 15
click at [332, 351] on select "diverge from form on add to prevent from" at bounding box center [295, 358] width 73 height 15
select select "form on"
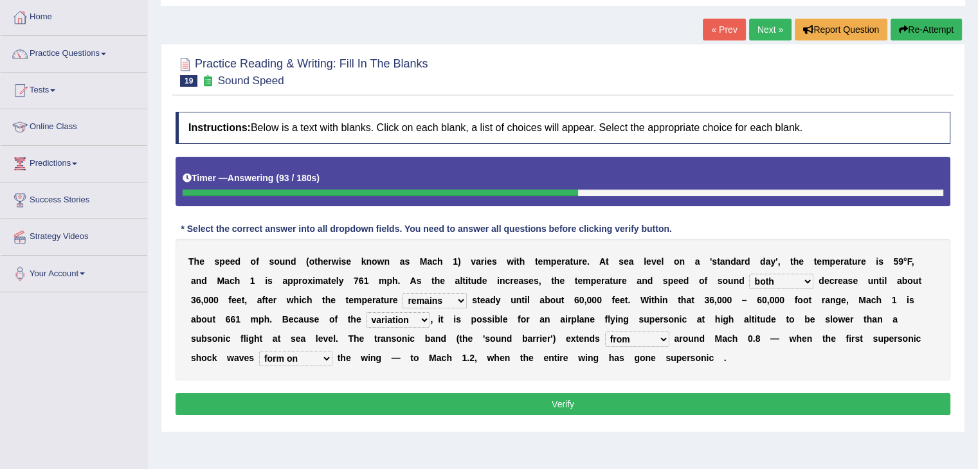
click at [332, 351] on select "diverge from form on add to prevent from" at bounding box center [295, 358] width 73 height 15
click at [366, 321] on select "veriety variation ventilation similarity" at bounding box center [398, 319] width 64 height 15
click at [366, 316] on select "veriety variation ventilation similarity" at bounding box center [398, 319] width 64 height 15
click at [366, 320] on select "veriety variation ventilation similarity" at bounding box center [398, 319] width 64 height 15
select select "veriety"
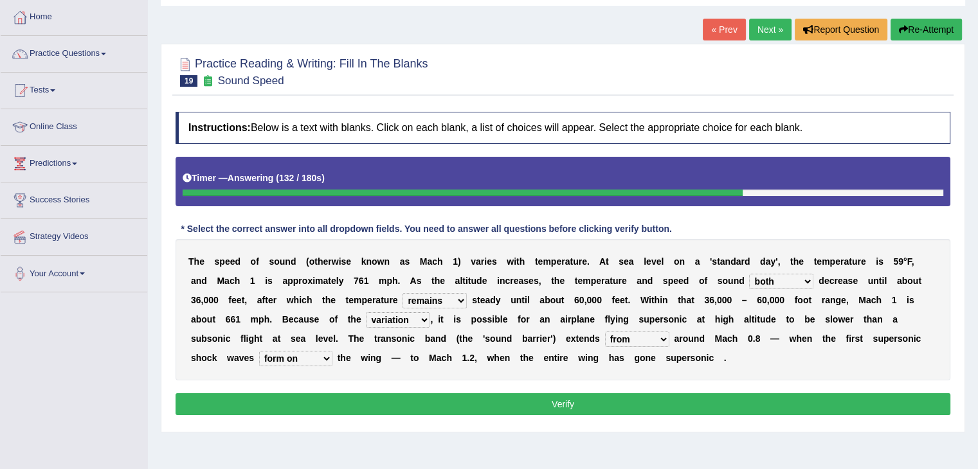
click at [366, 312] on select "veriety variation ventilation similarity" at bounding box center [398, 319] width 64 height 15
click at [366, 320] on select "veriety variation ventilation similarity" at bounding box center [398, 319] width 64 height 15
click at [366, 312] on select "veriety variation ventilation similarity" at bounding box center [398, 319] width 64 height 15
click at [605, 339] on select "near from with in" at bounding box center [637, 339] width 64 height 15
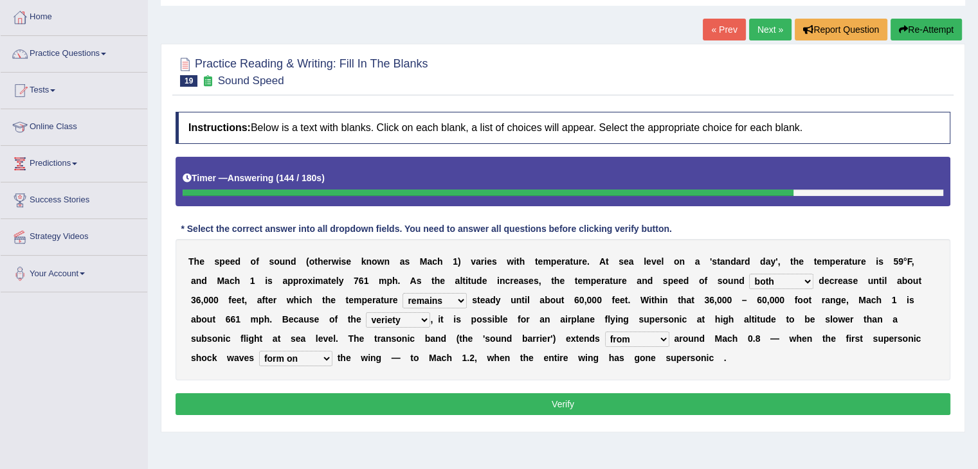
click at [332, 351] on select "diverge from form on add to prevent from" at bounding box center [295, 358] width 73 height 15
select select "diverge from"
click at [332, 351] on select "diverge from form on add to prevent from" at bounding box center [295, 358] width 73 height 15
click at [507, 402] on button "Verify" at bounding box center [563, 404] width 775 height 22
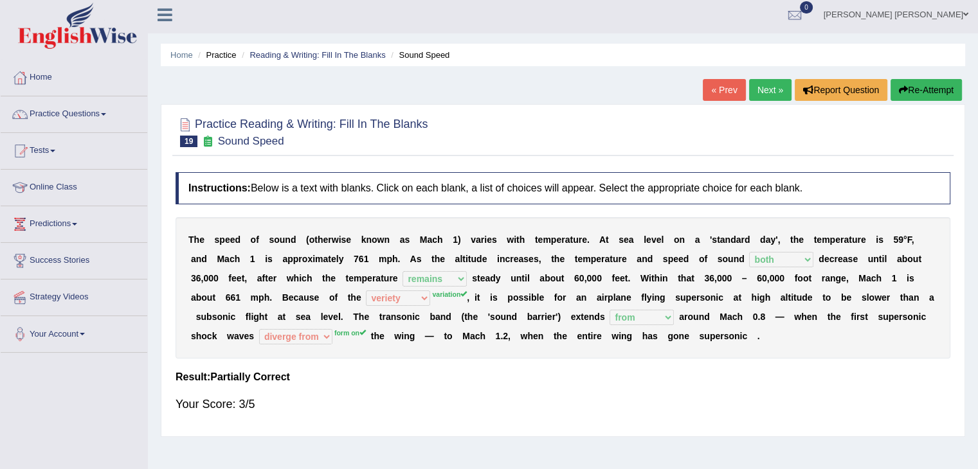
scroll to position [0, 0]
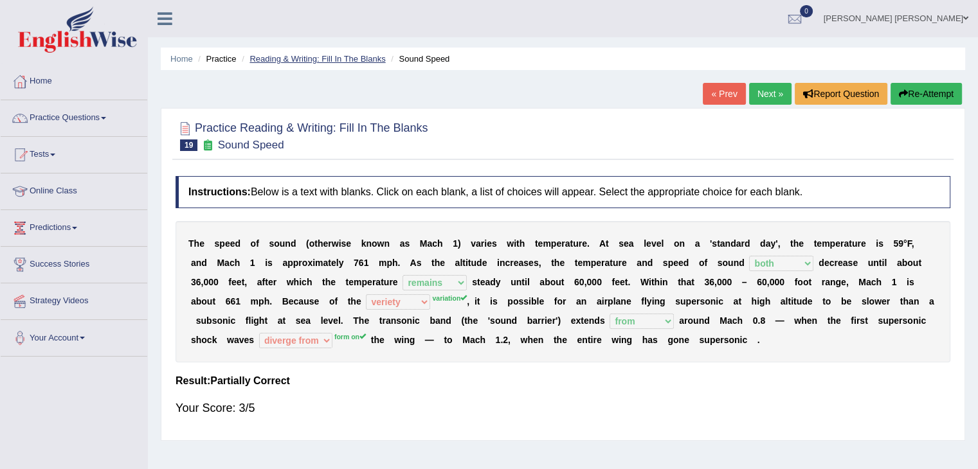
click at [359, 55] on link "Reading & Writing: Fill In The Blanks" at bounding box center [317, 59] width 136 height 10
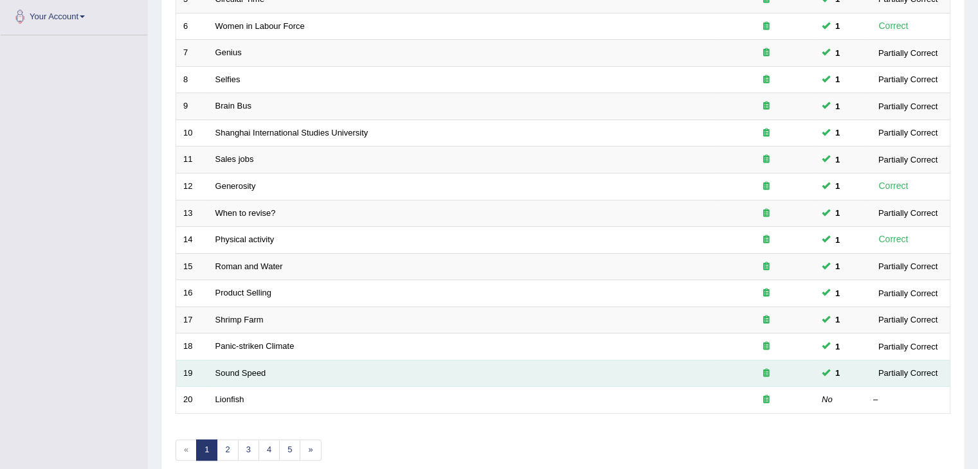
scroll to position [321, 0]
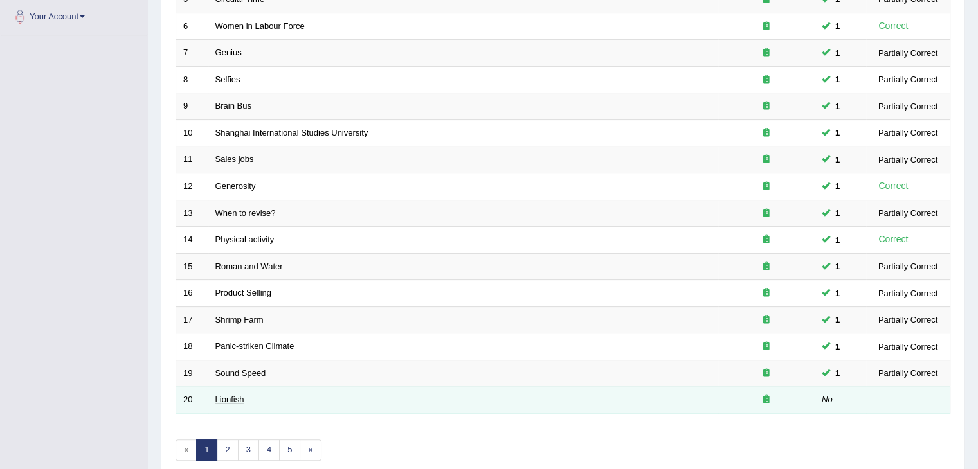
click at [230, 400] on link "Lionfish" at bounding box center [229, 400] width 29 height 10
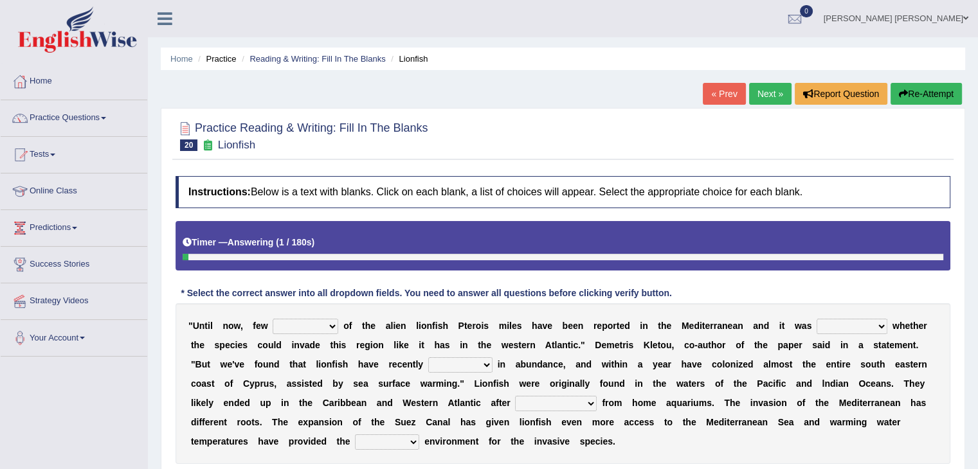
click at [314, 327] on select "collections sights views sightings" at bounding box center [306, 326] width 66 height 15
select select "sightings"
click at [273, 319] on select "collections sights views sightings" at bounding box center [306, 326] width 66 height 15
click at [833, 330] on select "somehow although that quesionable" at bounding box center [852, 326] width 71 height 15
select select "quesionable"
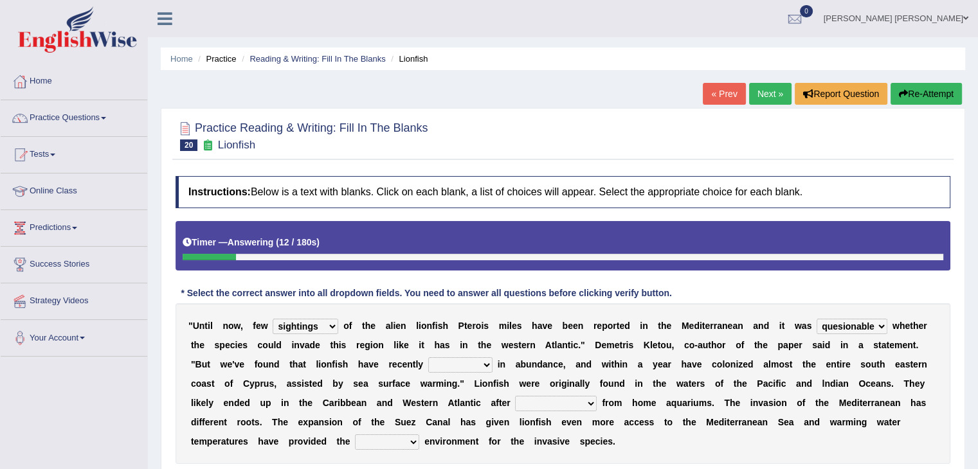
click at [817, 319] on select "somehow although that quesionable" at bounding box center [852, 326] width 71 height 15
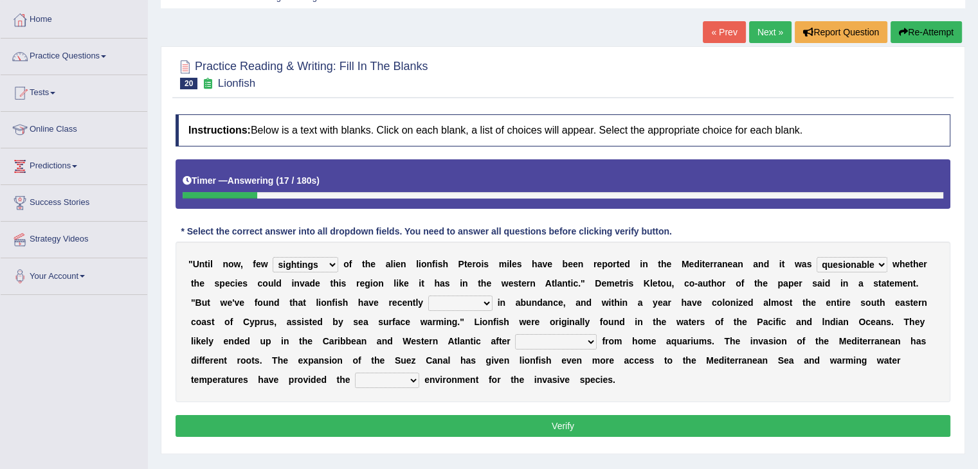
scroll to position [64, 0]
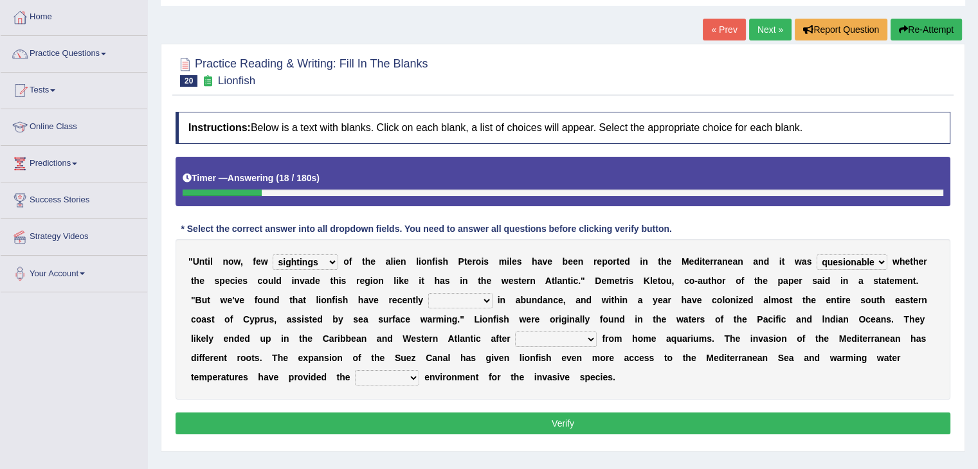
click at [428, 303] on select "shown flatted stabled increased" at bounding box center [460, 300] width 64 height 15
select select "increased"
click at [428, 293] on select "shown flatted stabled increased" at bounding box center [460, 300] width 64 height 15
click at [515, 337] on select "release being released released releasing" at bounding box center [556, 339] width 82 height 15
select select "being released"
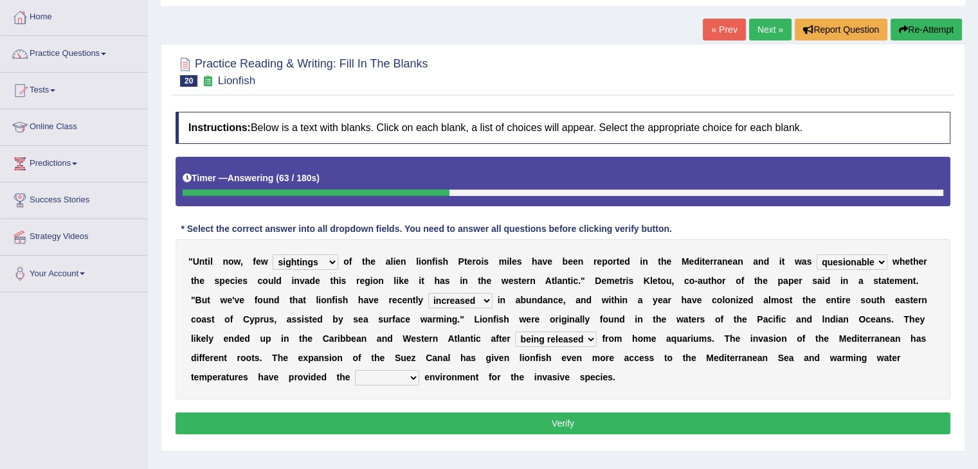
click at [515, 332] on select "release being released released releasing" at bounding box center [556, 339] width 82 height 15
click at [419, 370] on select "whole overall partial perfect" at bounding box center [387, 377] width 64 height 15
select select "perfect"
click at [419, 370] on select "whole overall partial perfect" at bounding box center [387, 377] width 64 height 15
click at [428, 302] on select "shown flatted stabled increased" at bounding box center [460, 300] width 64 height 15
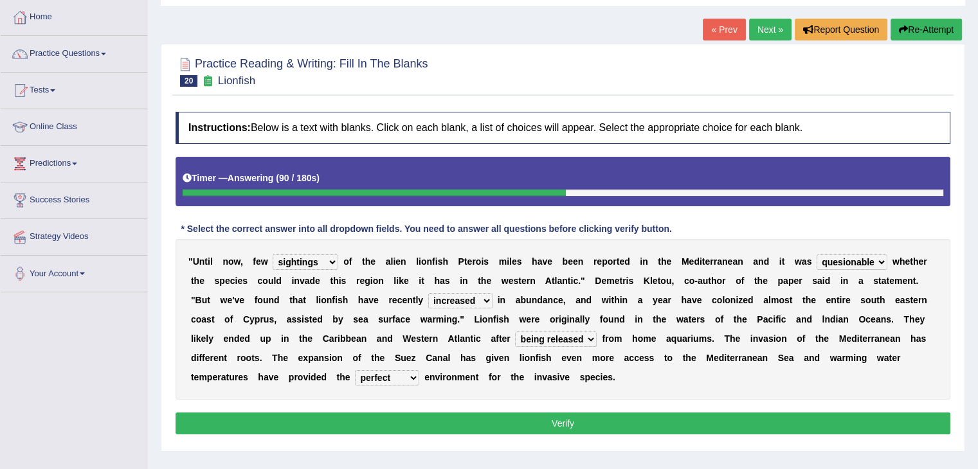
click at [428, 301] on select "shown flatted stabled increased" at bounding box center [460, 300] width 64 height 15
click at [547, 305] on b "n" at bounding box center [550, 300] width 6 height 10
click at [684, 416] on button "Verify" at bounding box center [563, 424] width 775 height 22
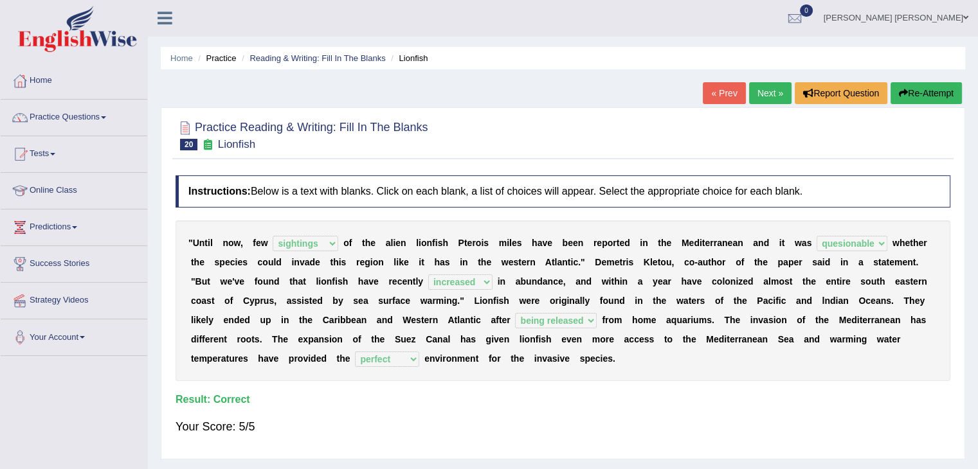
scroll to position [0, 0]
click at [333, 64] on li "Reading & Writing: Fill In The Blanks" at bounding box center [312, 59] width 147 height 12
click at [339, 57] on link "Reading & Writing: Fill In The Blanks" at bounding box center [317, 59] width 136 height 10
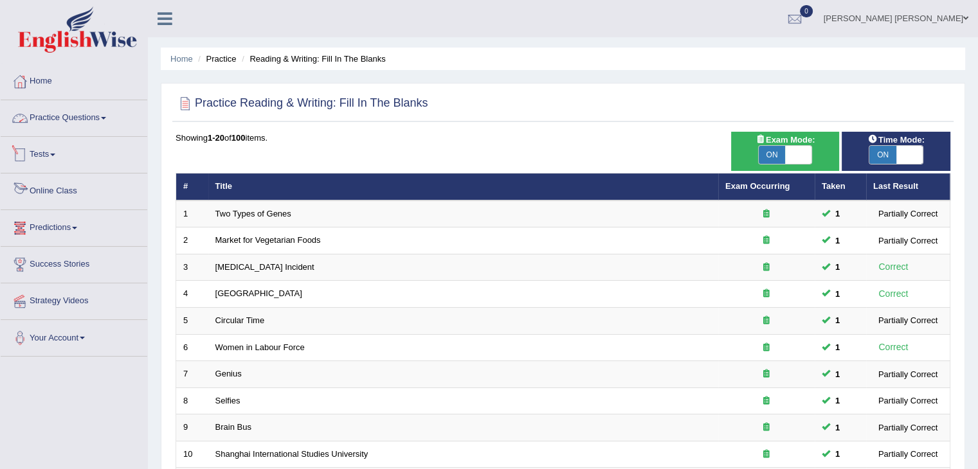
click at [97, 111] on link "Practice Questions" at bounding box center [74, 116] width 147 height 32
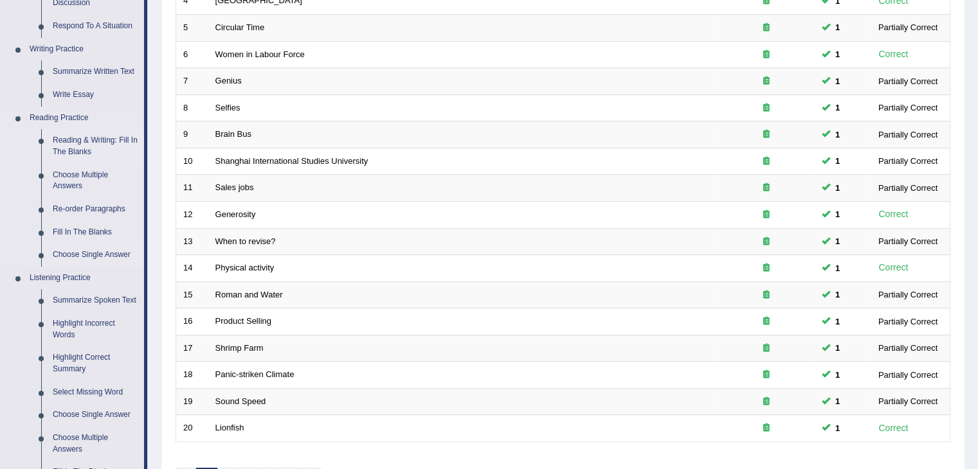
scroll to position [257, 0]
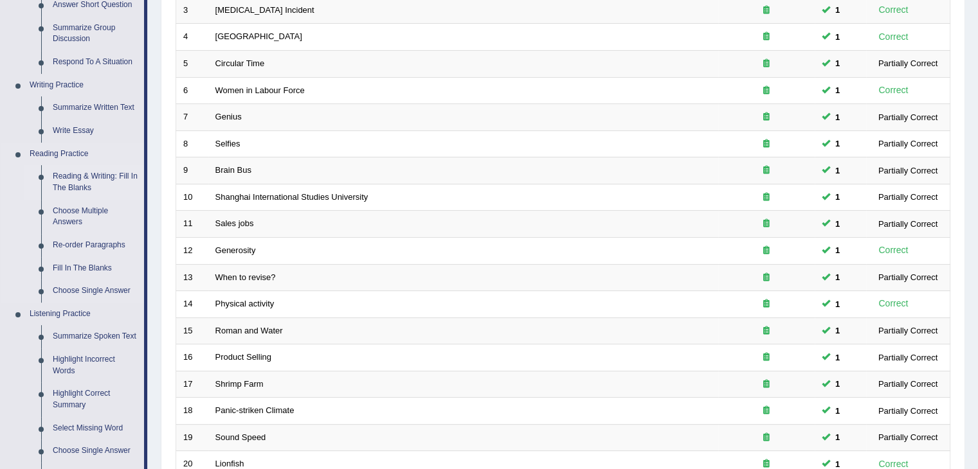
click at [116, 178] on link "Reading & Writing: Fill In The Blanks" at bounding box center [95, 182] width 97 height 34
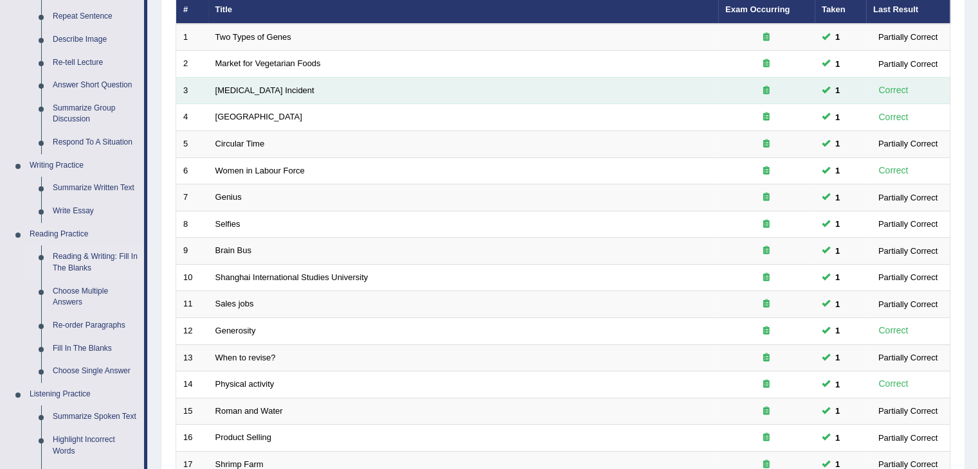
scroll to position [193, 0]
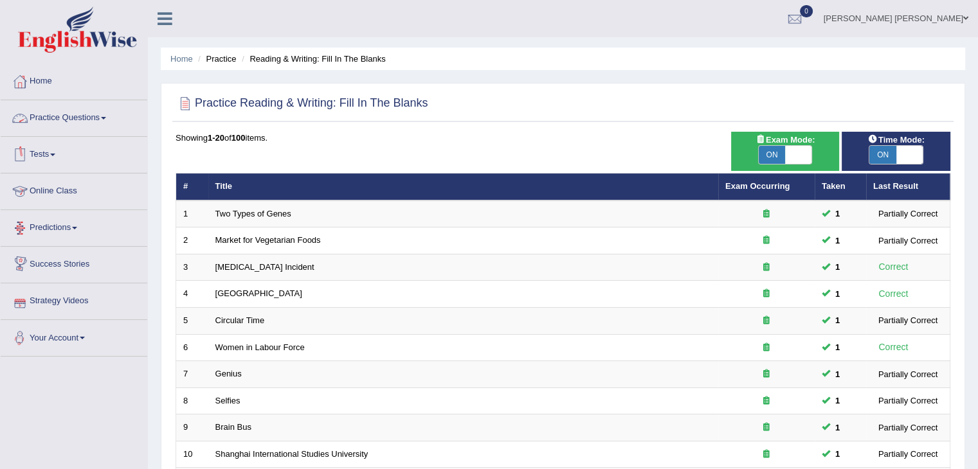
click at [68, 114] on link "Practice Questions" at bounding box center [74, 116] width 147 height 32
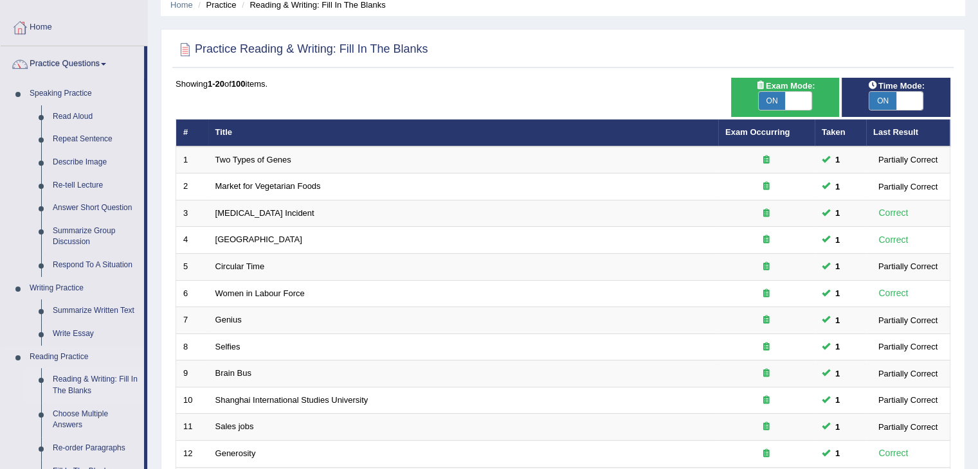
scroll to position [257, 0]
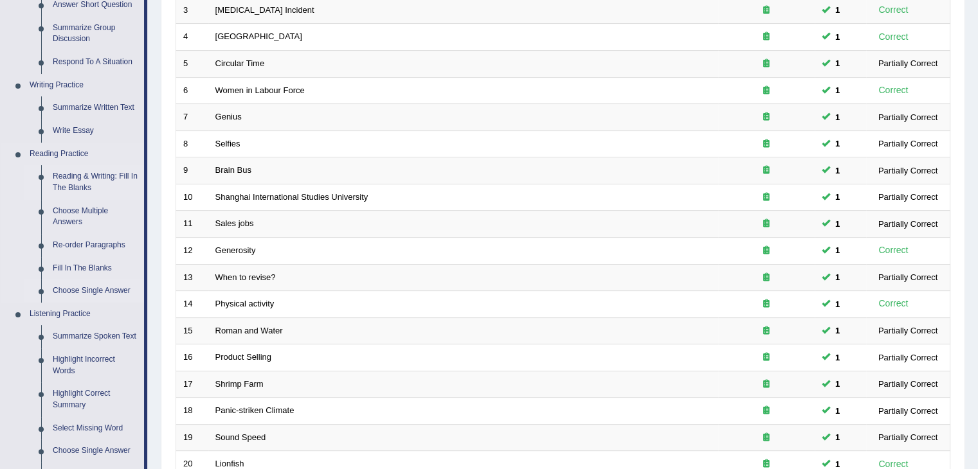
click at [71, 294] on link "Choose Single Answer" at bounding box center [95, 291] width 97 height 23
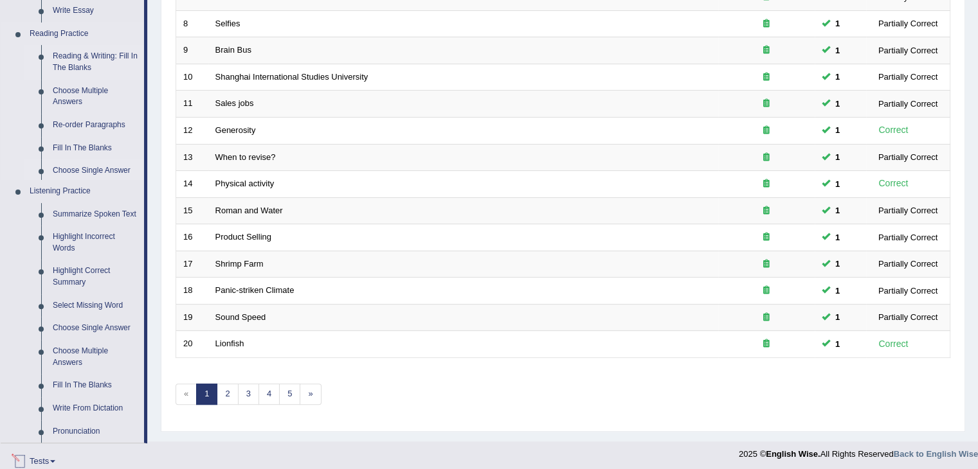
scroll to position [537, 0]
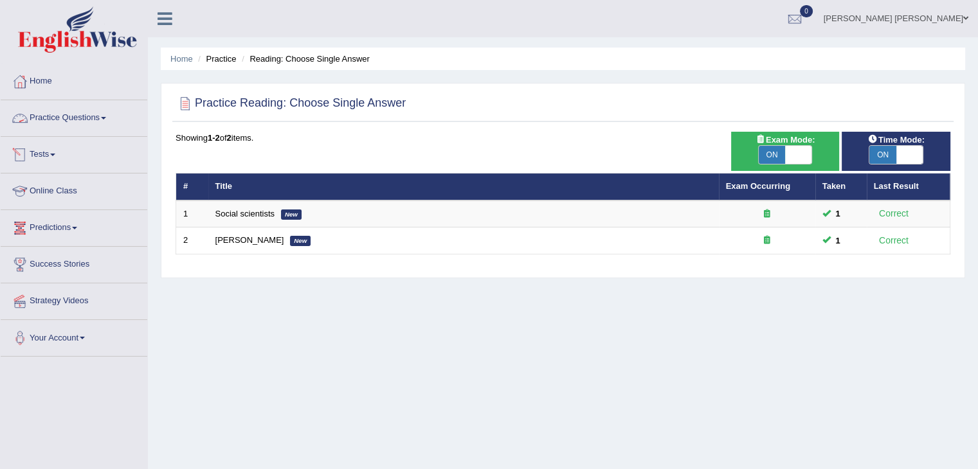
click at [77, 118] on link "Practice Questions" at bounding box center [74, 116] width 147 height 32
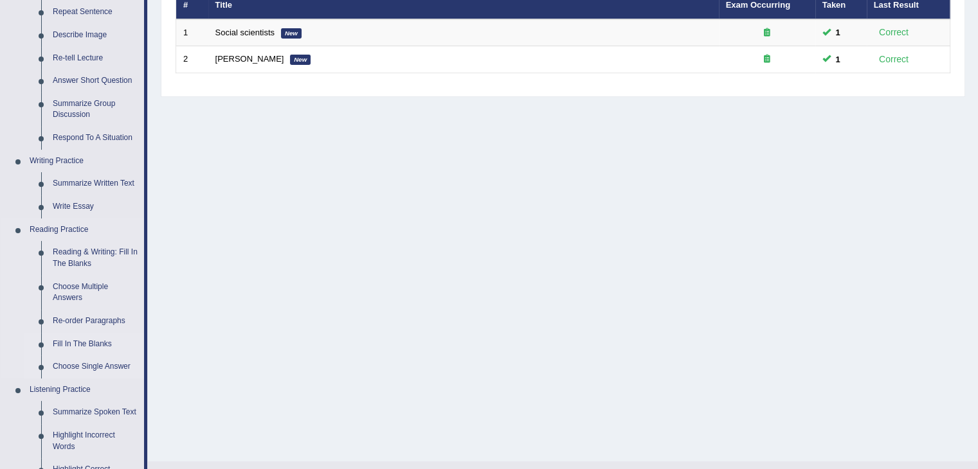
scroll to position [193, 0]
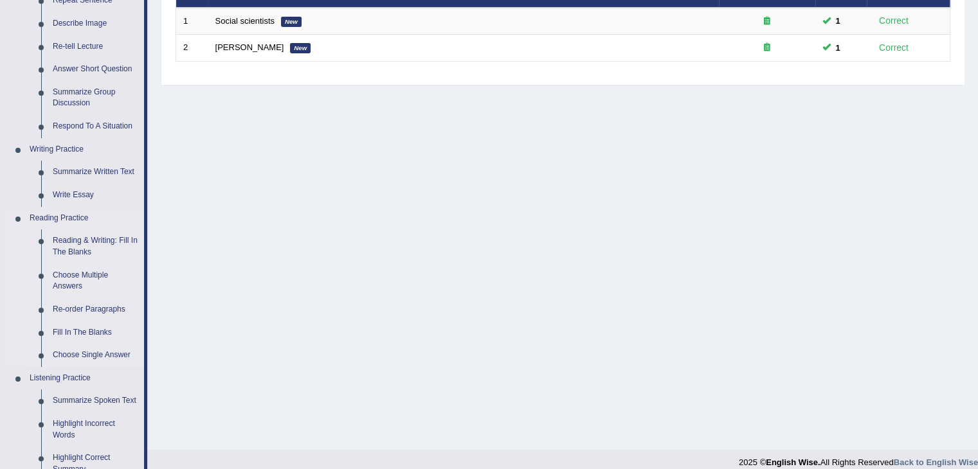
click at [98, 278] on link "Choose Multiple Answers" at bounding box center [95, 281] width 97 height 34
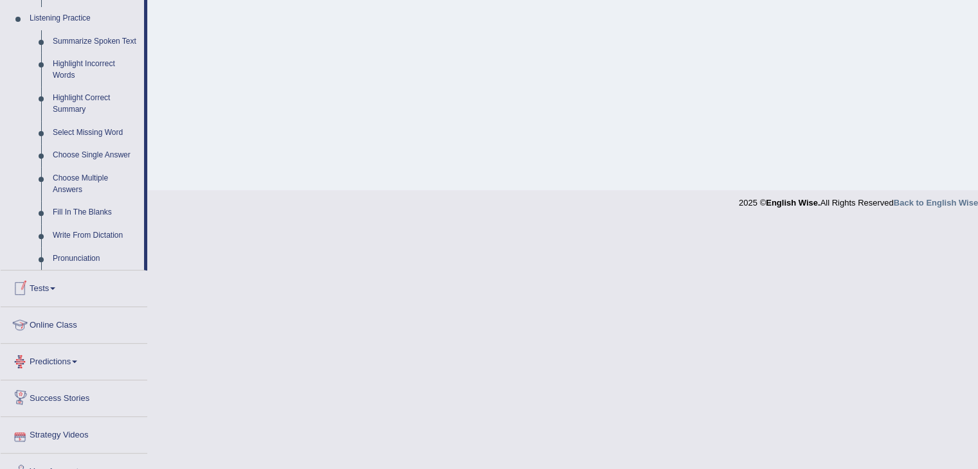
scroll to position [486, 0]
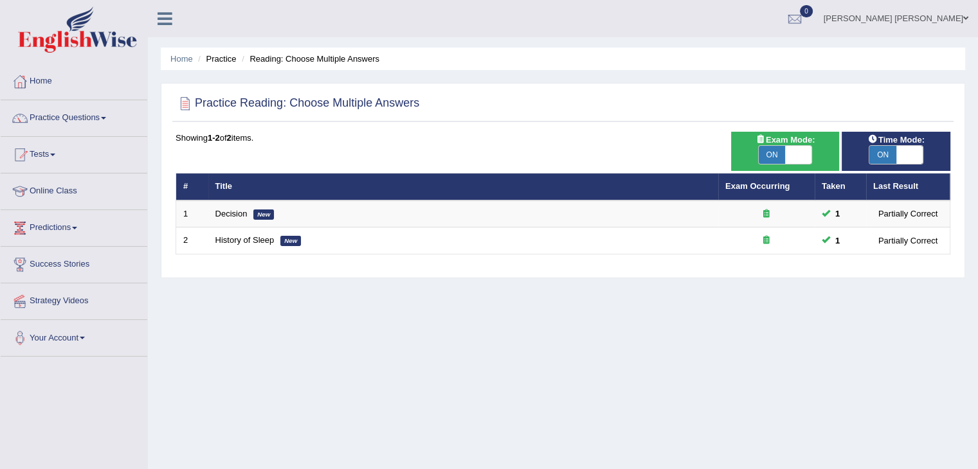
click at [885, 160] on span "ON" at bounding box center [882, 155] width 27 height 18
checkbox input "false"
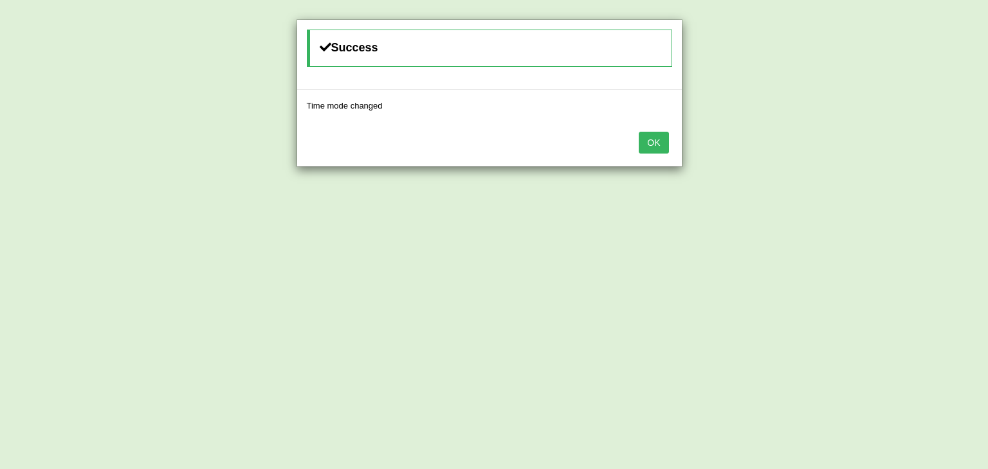
click at [664, 141] on button "OK" at bounding box center [653, 143] width 30 height 22
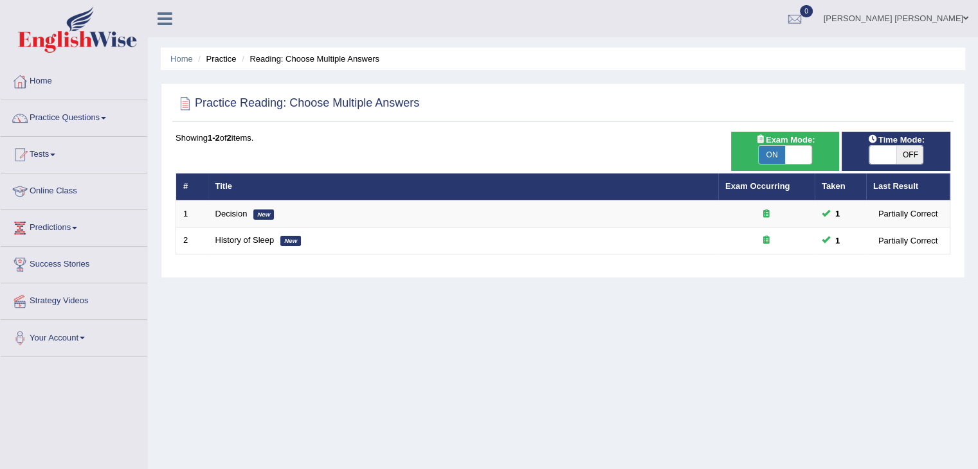
click at [765, 148] on span "ON" at bounding box center [772, 155] width 27 height 18
checkbox input "false"
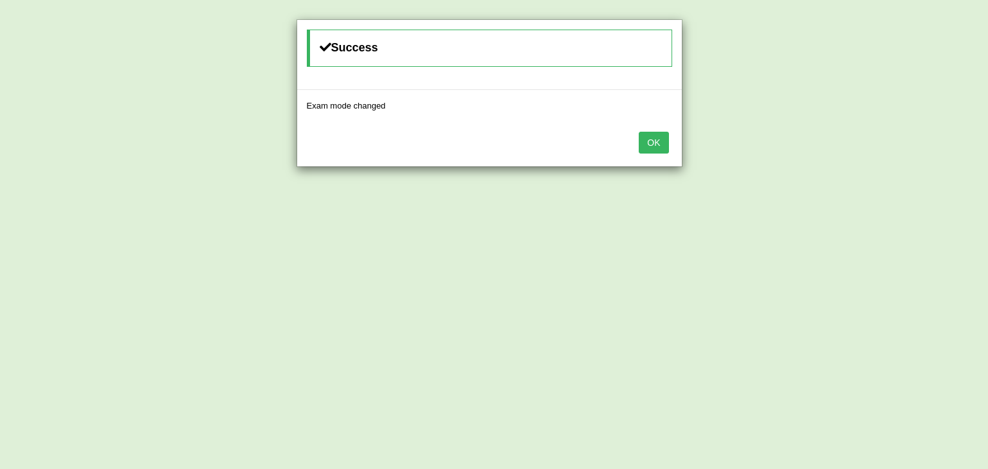
click at [653, 147] on button "OK" at bounding box center [653, 143] width 30 height 22
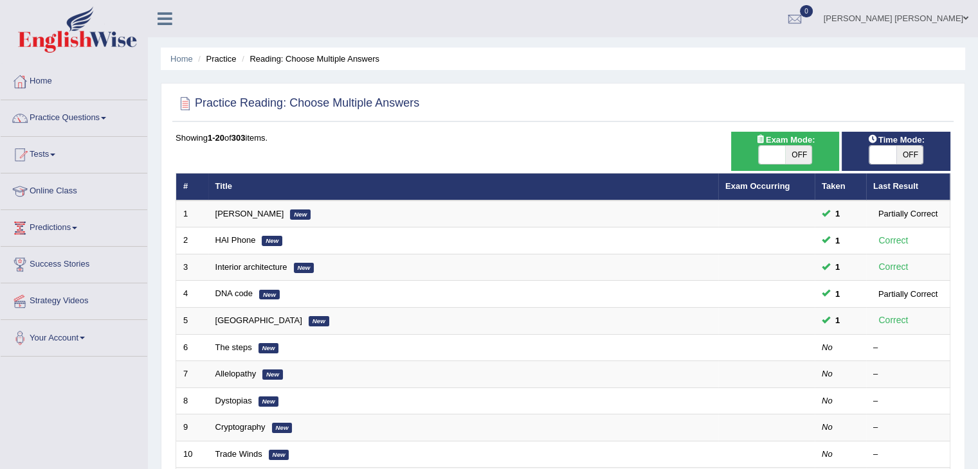
click at [909, 154] on span "OFF" at bounding box center [909, 155] width 27 height 18
checkbox input "true"
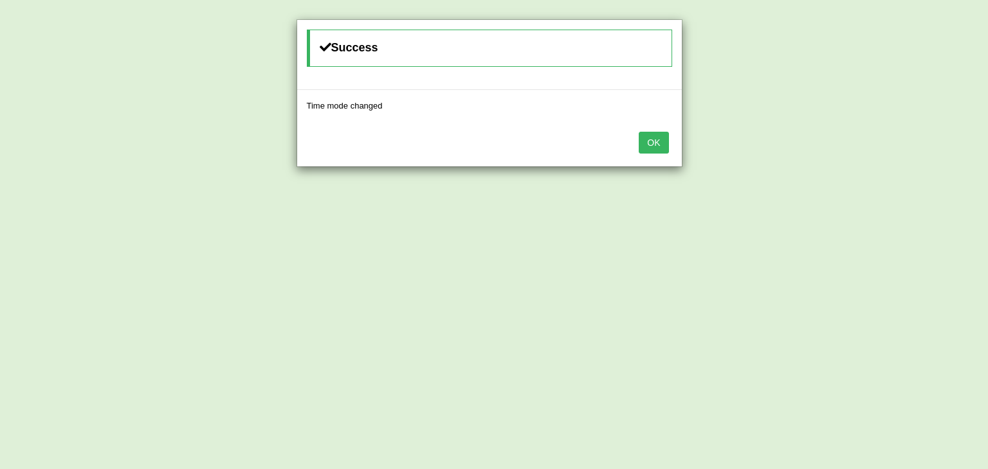
click at [655, 145] on button "OK" at bounding box center [653, 143] width 30 height 22
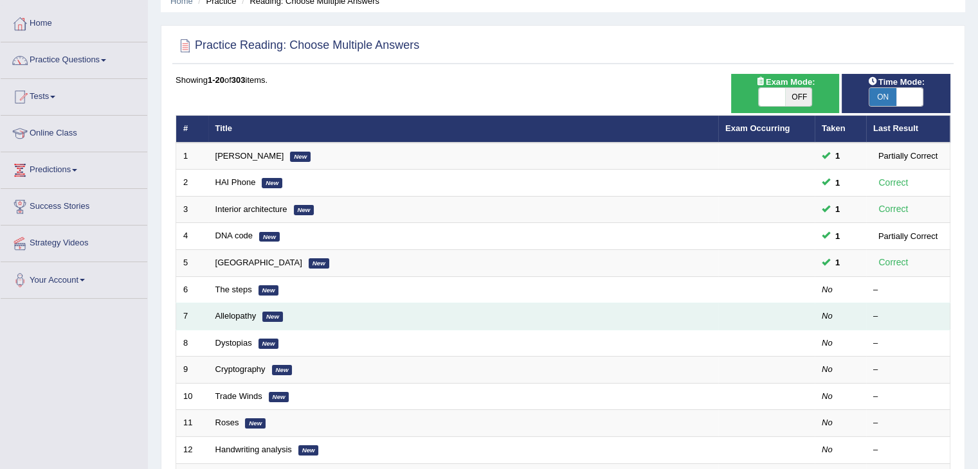
scroll to position [193, 0]
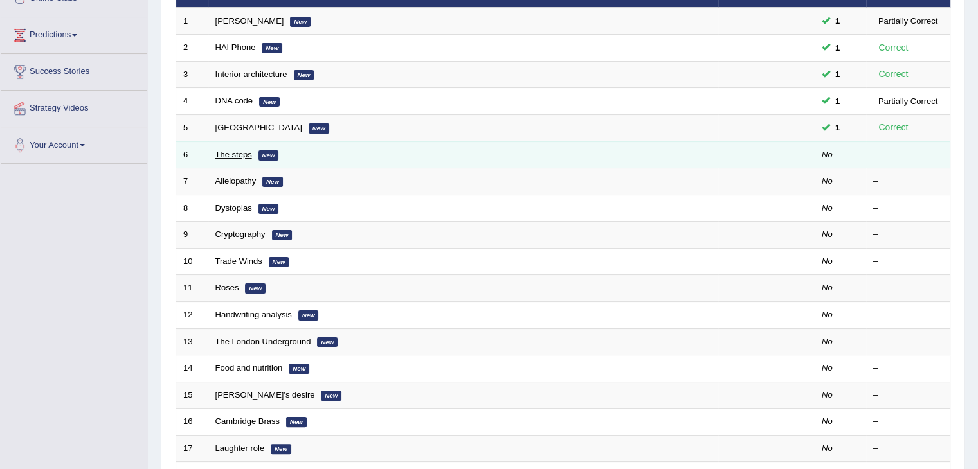
click at [221, 150] on link "The steps" at bounding box center [233, 155] width 37 height 10
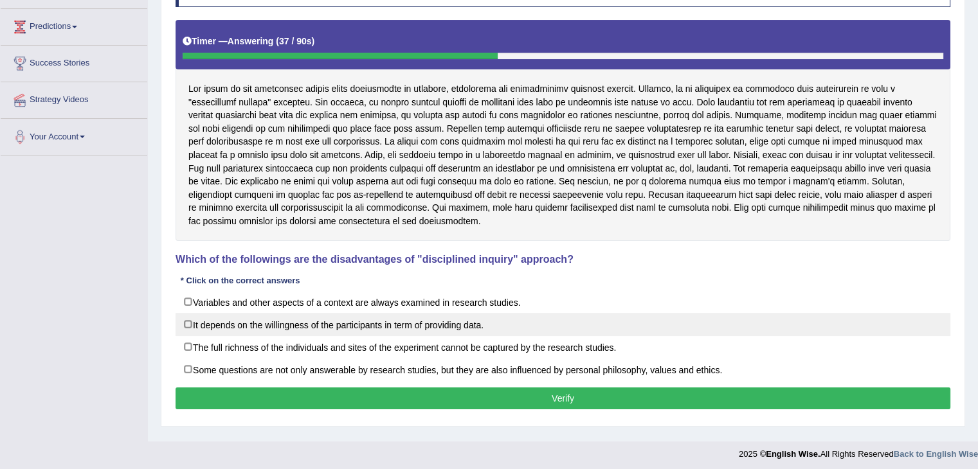
scroll to position [206, 0]
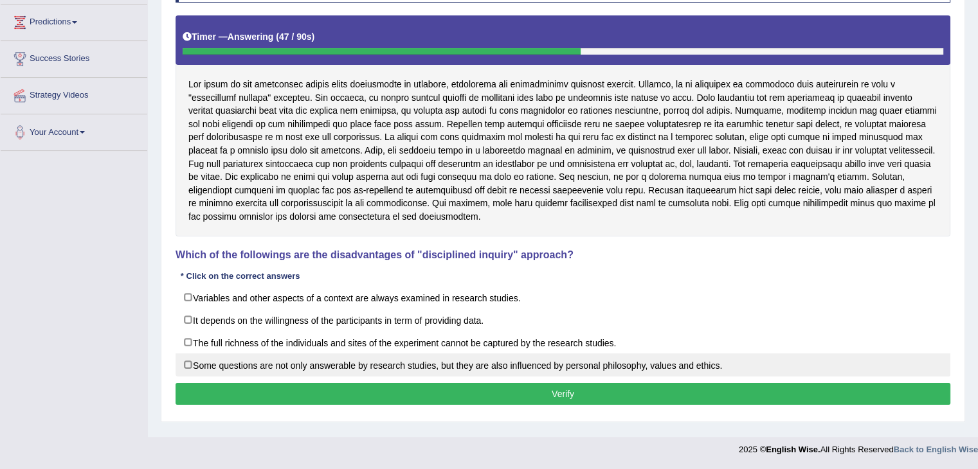
click at [217, 359] on label "Some questions are not only answerable by research studies, but they are also i…" at bounding box center [563, 365] width 775 height 23
checkbox input "true"
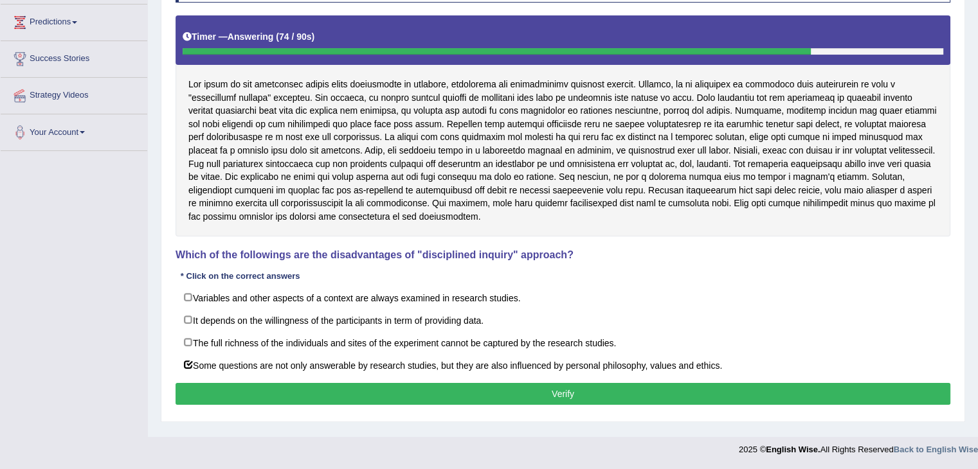
click at [345, 386] on button "Verify" at bounding box center [563, 394] width 775 height 22
